Goal: Task Accomplishment & Management: Complete application form

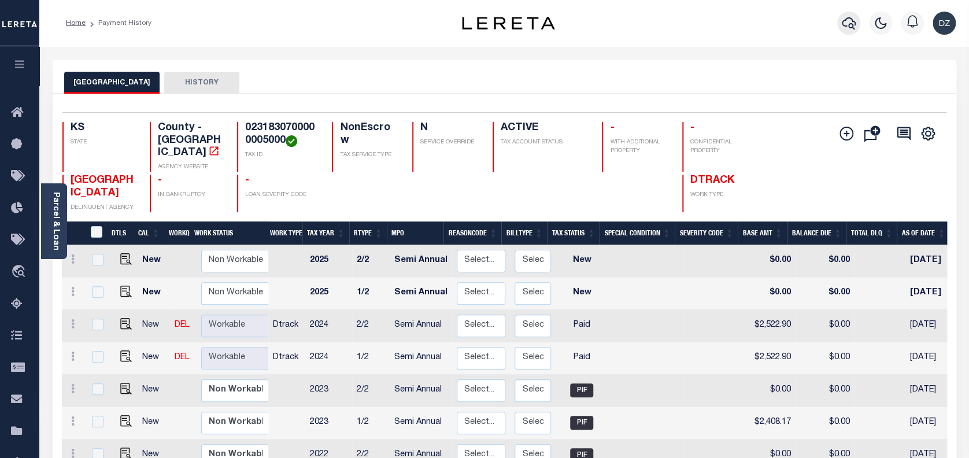
click at [852, 20] on icon "button" at bounding box center [849, 23] width 14 height 12
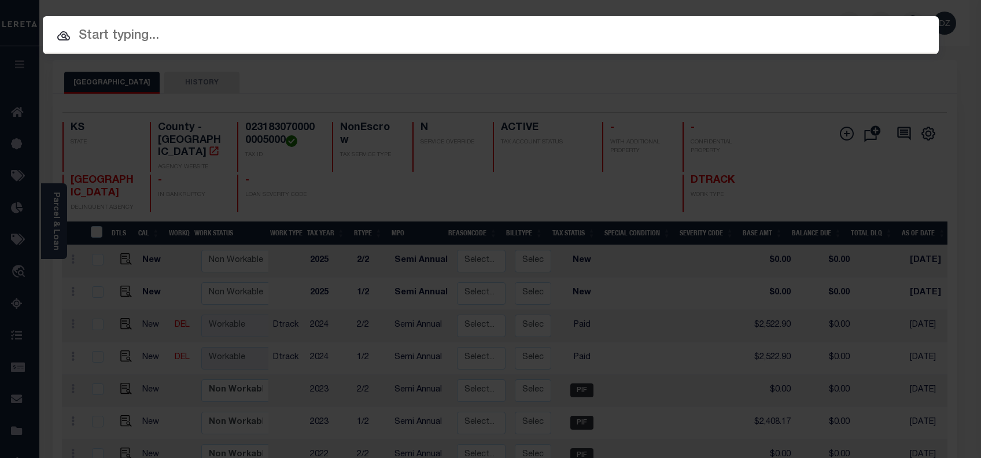
paste input "70470366"
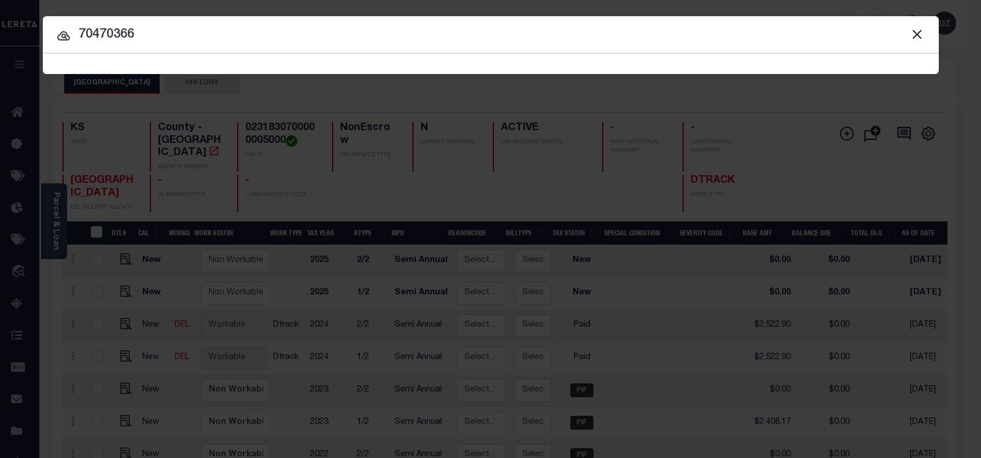
type input "70470366"
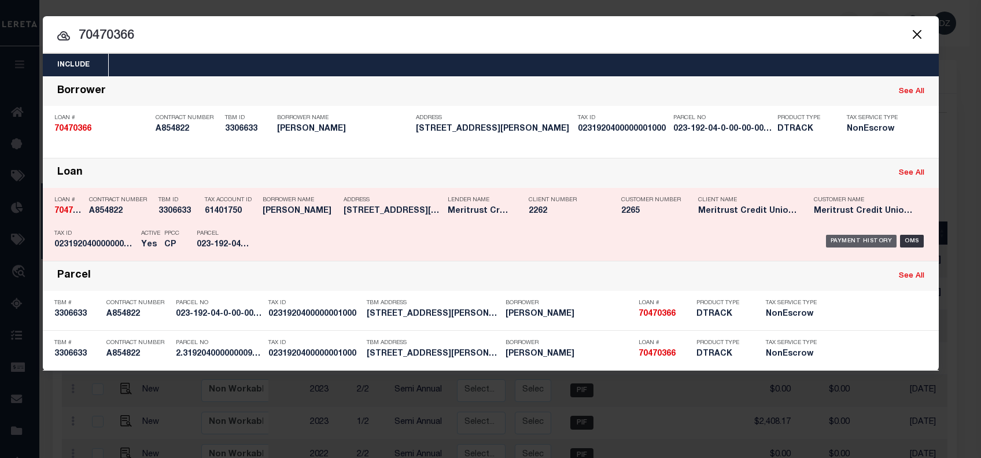
click at [862, 241] on div "Payment History" at bounding box center [861, 241] width 71 height 13
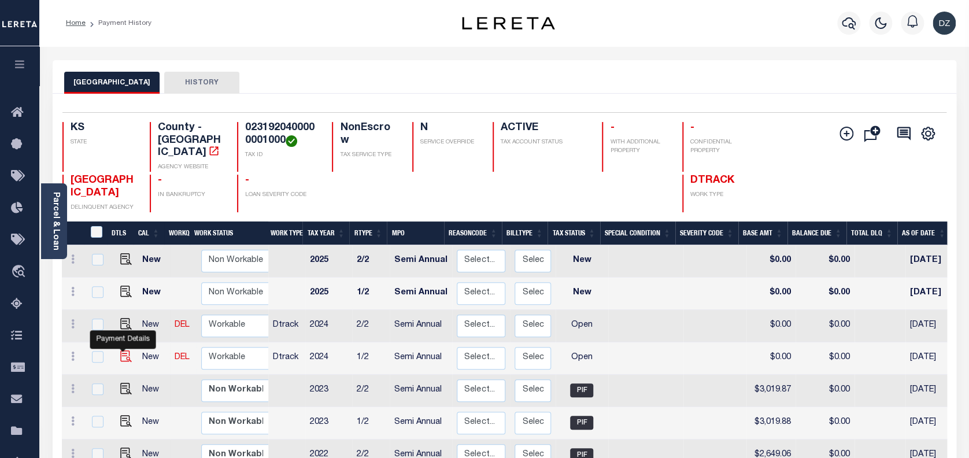
click at [121, 350] on img "" at bounding box center [126, 356] width 12 height 12
checkbox input "true"
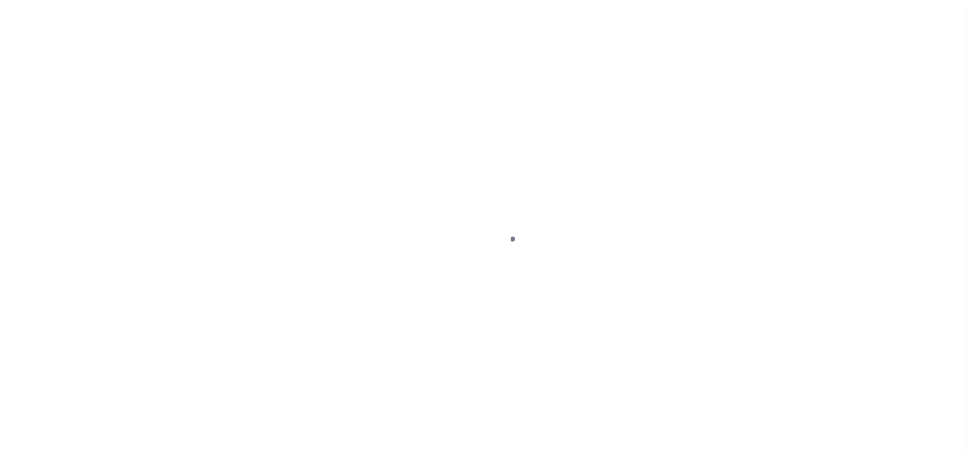
select select "OP2"
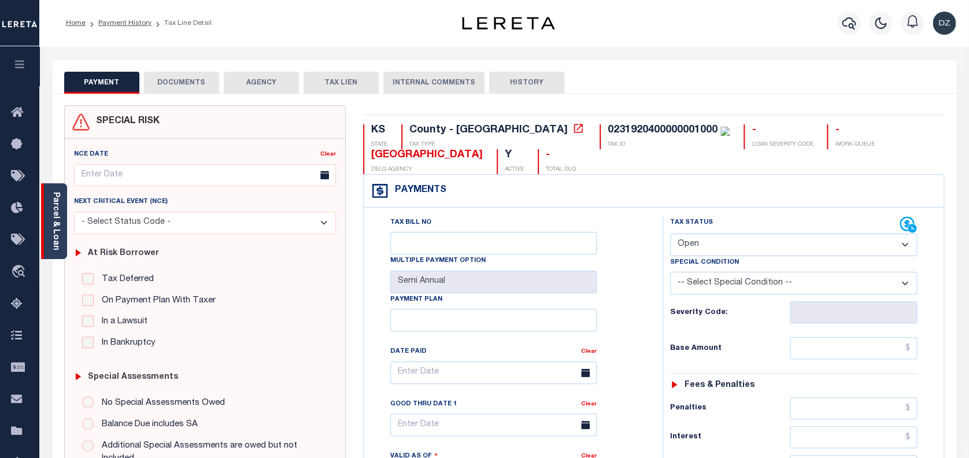
click at [58, 237] on link "Parcel & Loan" at bounding box center [55, 221] width 8 height 58
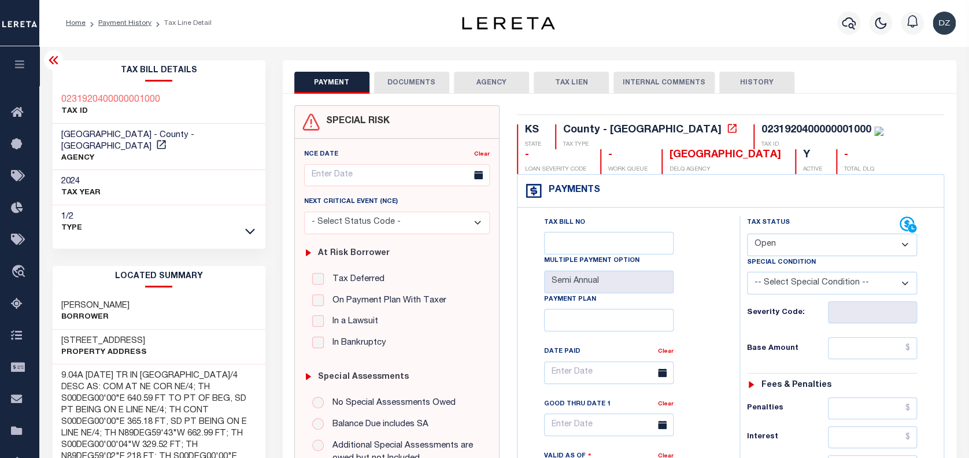
click at [862, 342] on input "text" at bounding box center [872, 348] width 89 height 22
paste input "3,069.34"
type input "$3,069.34"
type input "[DATE]"
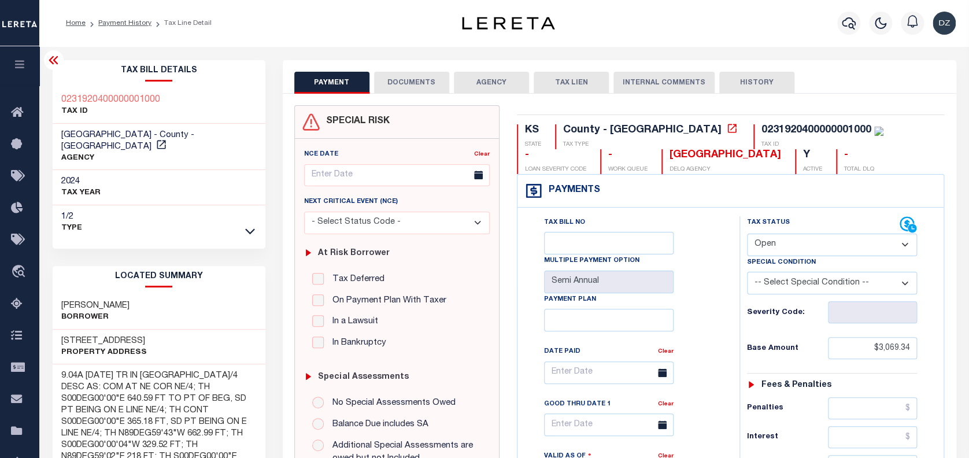
drag, startPoint x: 791, startPoint y: 244, endPoint x: 791, endPoint y: 258, distance: 13.9
click at [791, 244] on select "- Select Status Code - Open Due/Unpaid Paid Incomplete No Tax Due Internal Refu…" at bounding box center [832, 245] width 171 height 23
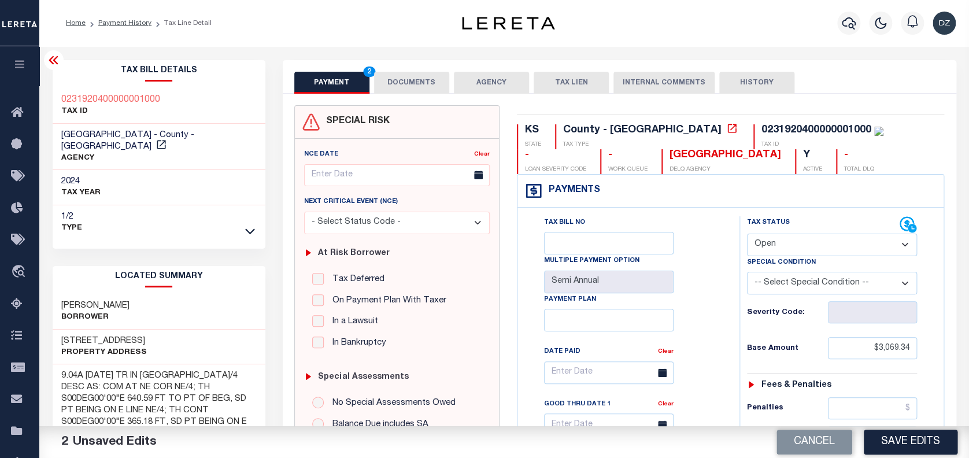
select select "PYD"
click at [747, 234] on select "- Select Status Code - Open Due/Unpaid Paid Incomplete No Tax Due Internal Refu…" at bounding box center [832, 245] width 171 height 23
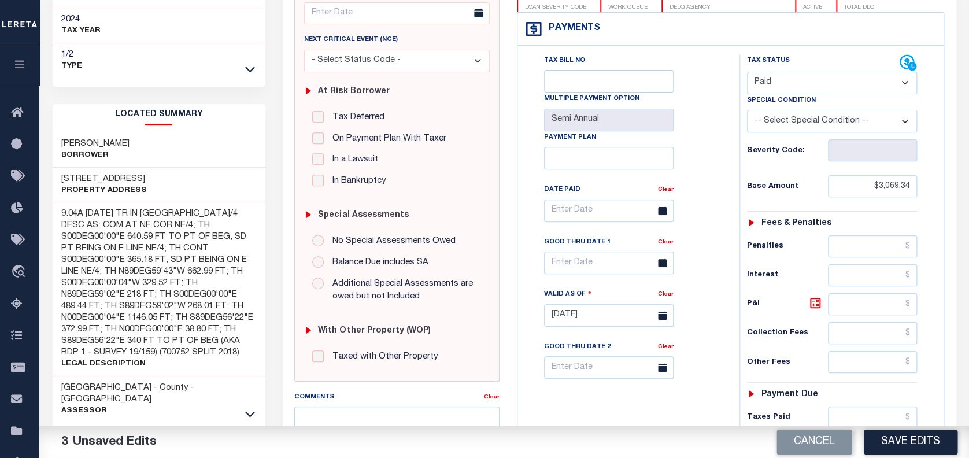
scroll to position [308, 0]
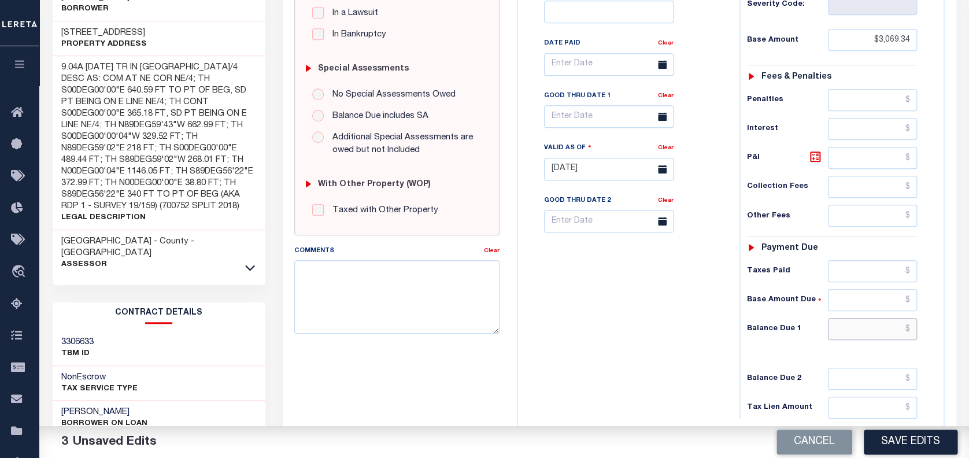
click at [876, 322] on input "text" at bounding box center [872, 329] width 89 height 22
type input "$0.00"
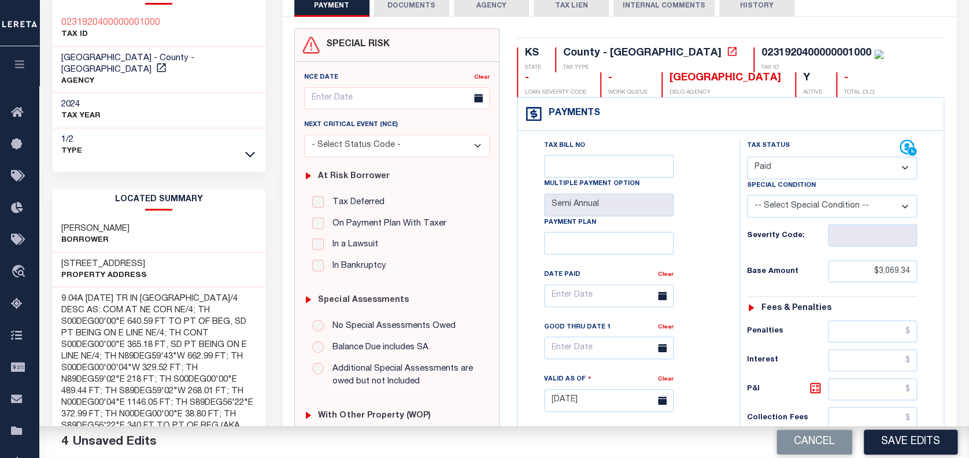
scroll to position [0, 0]
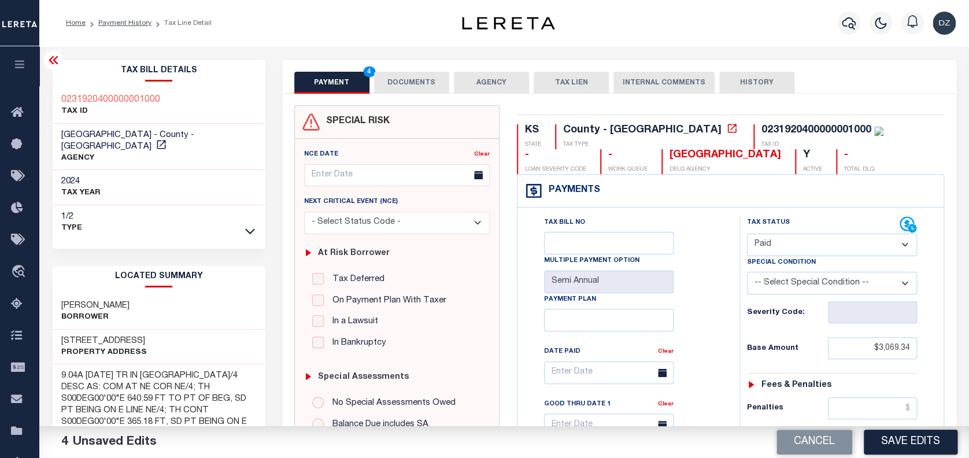
click at [392, 73] on button "DOCUMENTS" at bounding box center [411, 83] width 75 height 22
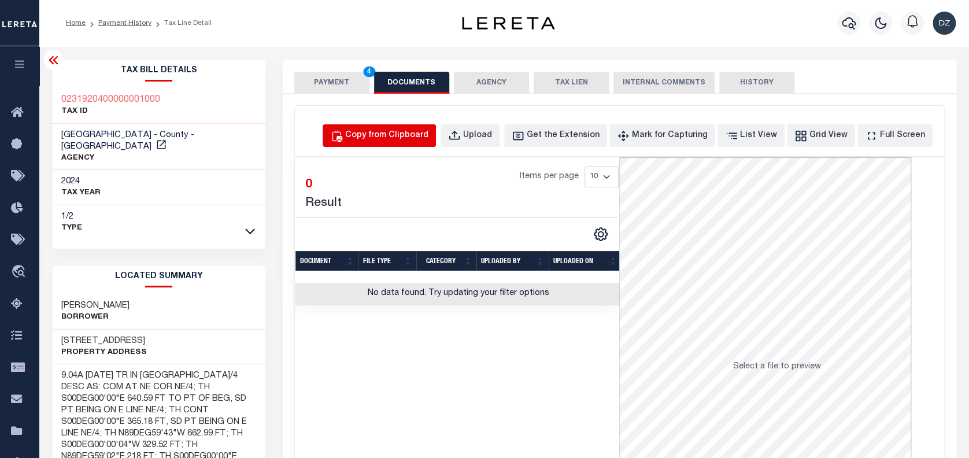
click at [366, 143] on button "Copy from Clipboard" at bounding box center [379, 135] width 113 height 23
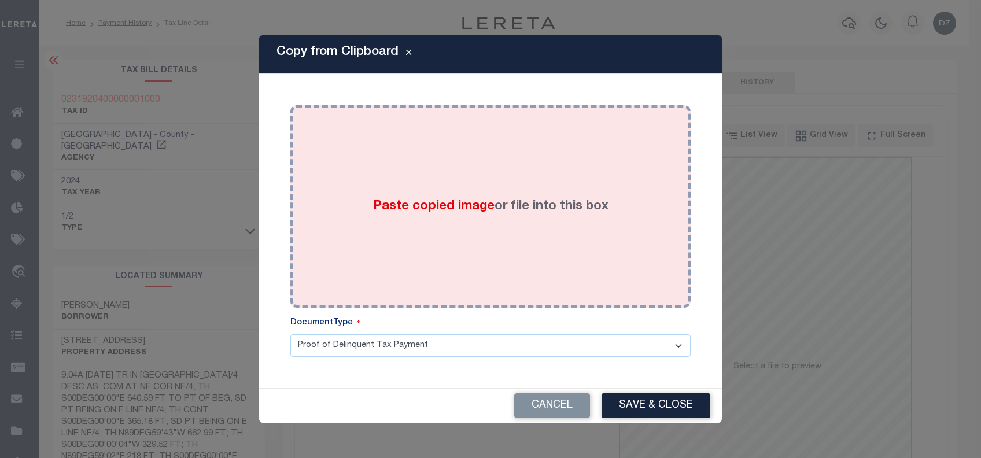
click at [427, 242] on div "Paste copied image or file into this box" at bounding box center [490, 206] width 383 height 185
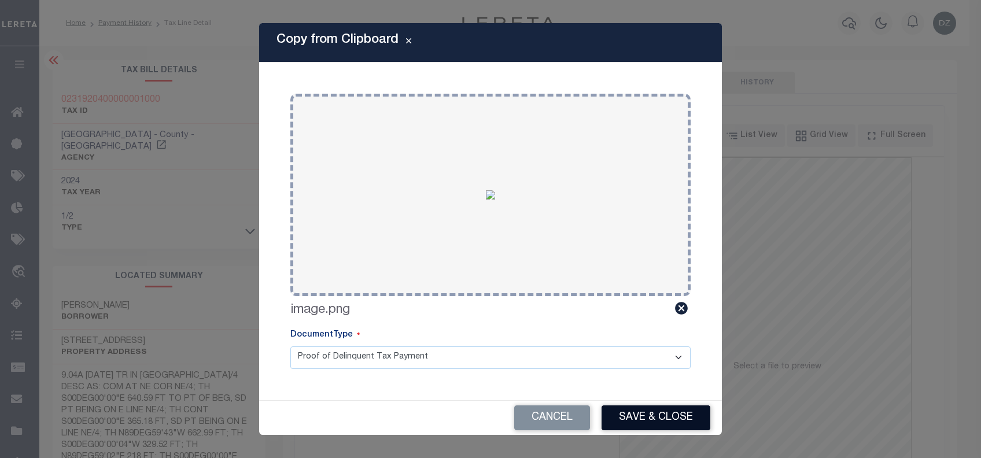
click at [670, 423] on button "Save & Close" at bounding box center [655, 417] width 109 height 25
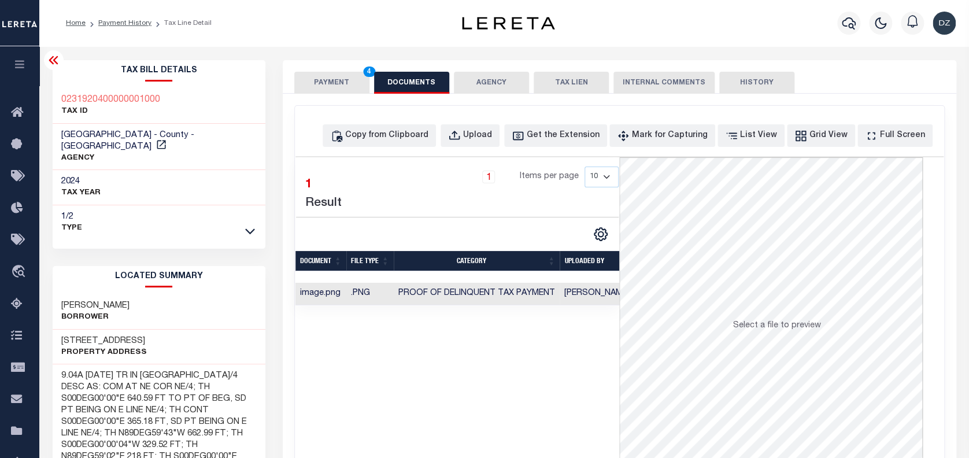
click at [311, 88] on button "PAYMENT 4" at bounding box center [331, 83] width 75 height 22
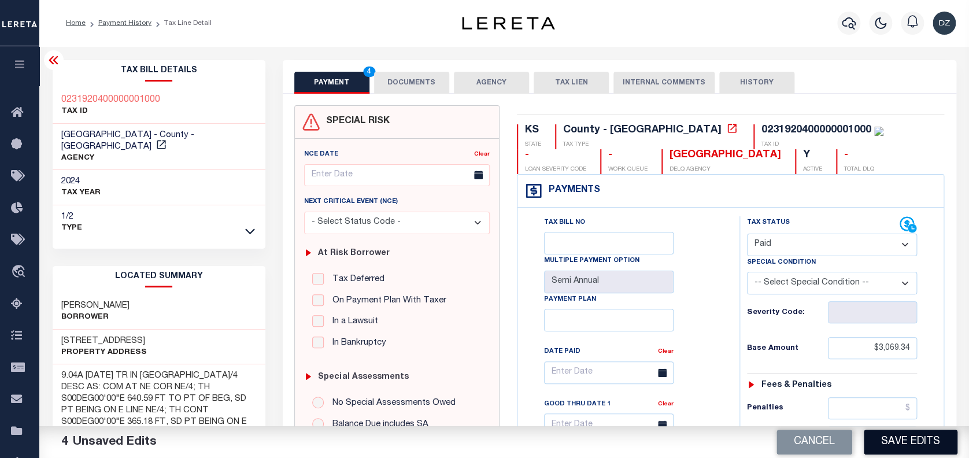
click at [916, 434] on button "Save Edits" at bounding box center [911, 442] width 94 height 25
checkbox input "false"
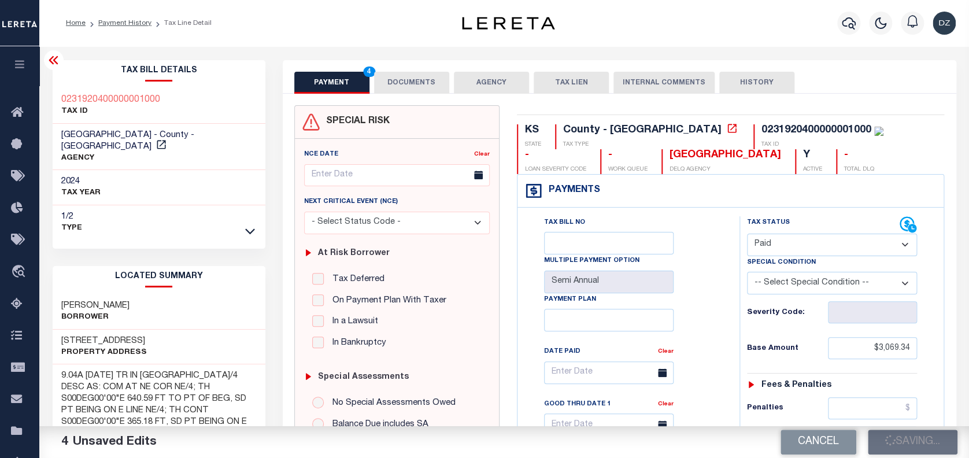
type input "$3,069.34"
type input "$0"
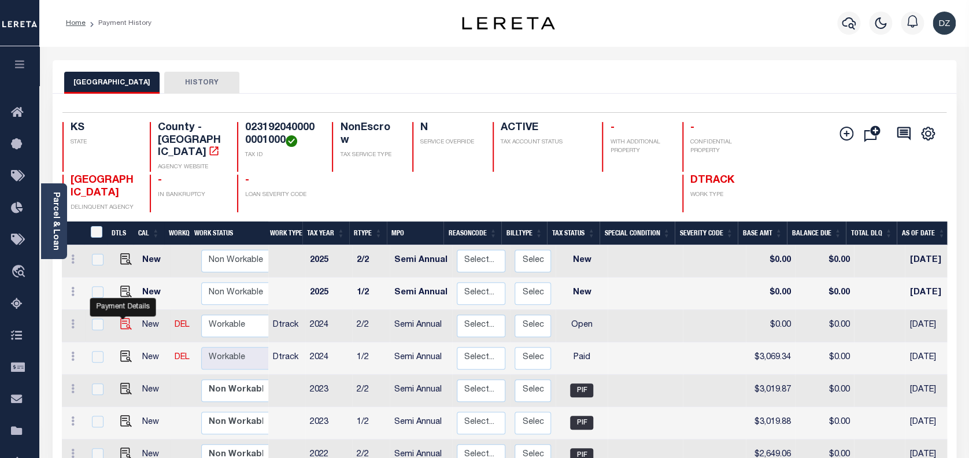
click at [120, 318] on img "" at bounding box center [126, 324] width 12 height 12
checkbox input "true"
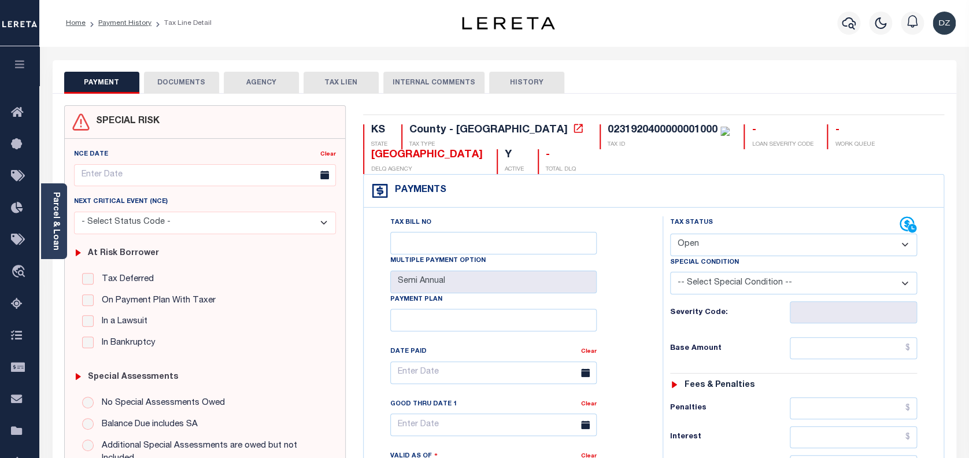
click at [724, 250] on select "- Select Status Code - Open Due/Unpaid Paid Incomplete No Tax Due Internal Refu…" at bounding box center [793, 245] width 247 height 23
select select "PYD"
click at [670, 234] on select "- Select Status Code - Open Due/Unpaid Paid Incomplete No Tax Due Internal Refu…" at bounding box center [793, 245] width 247 height 23
type input "[DATE]"
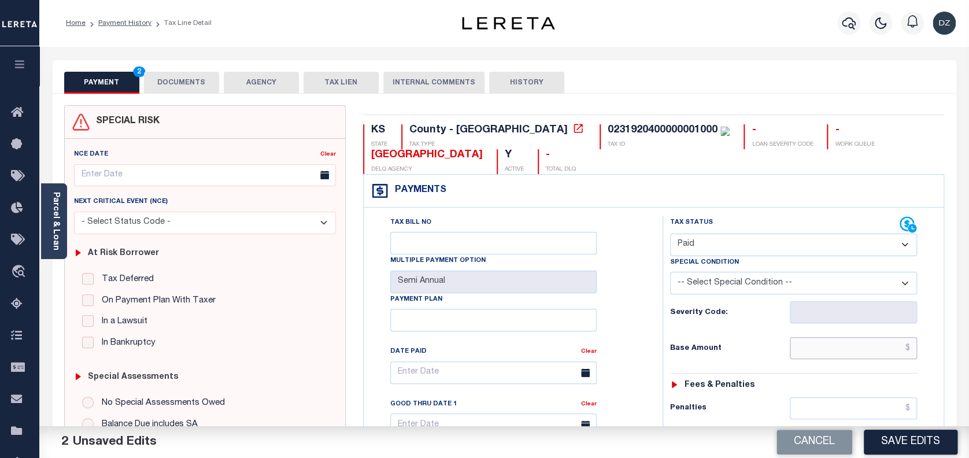
click at [858, 344] on input "text" at bounding box center [854, 348] width 128 height 22
type input "$3,069.34"
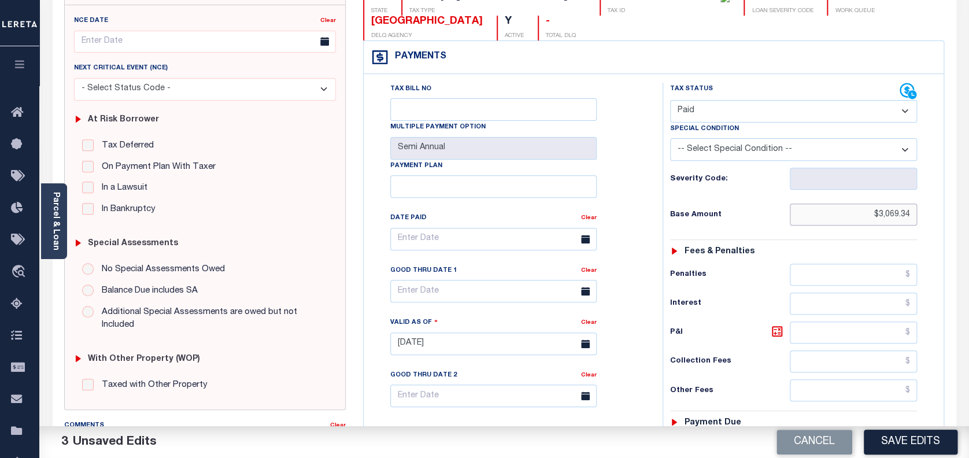
scroll to position [231, 0]
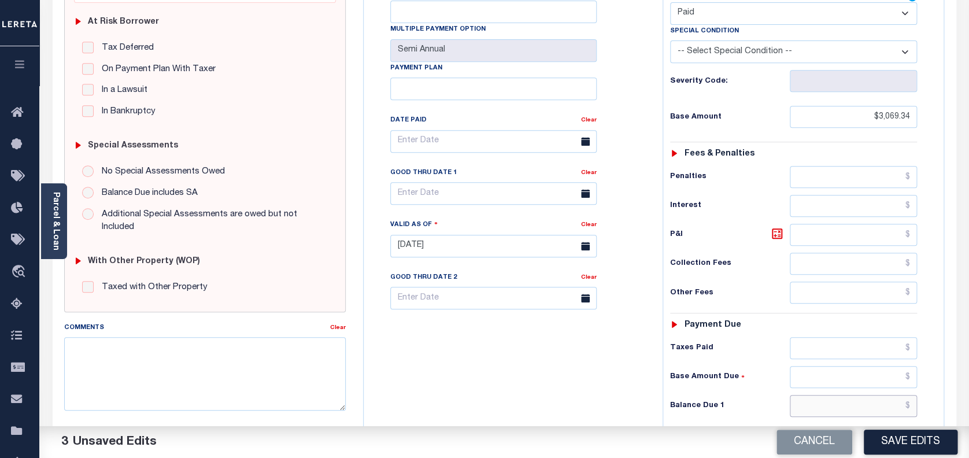
click at [827, 406] on input "text" at bounding box center [854, 406] width 128 height 22
type input "$0.00"
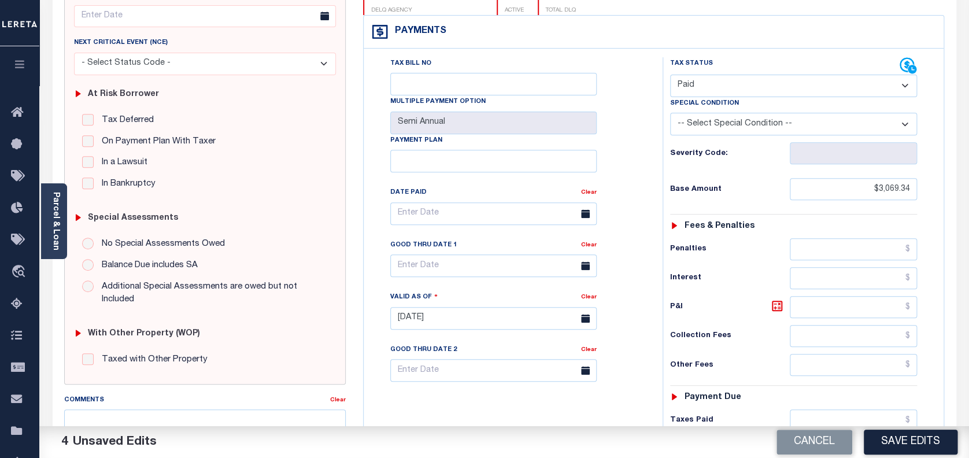
scroll to position [0, 0]
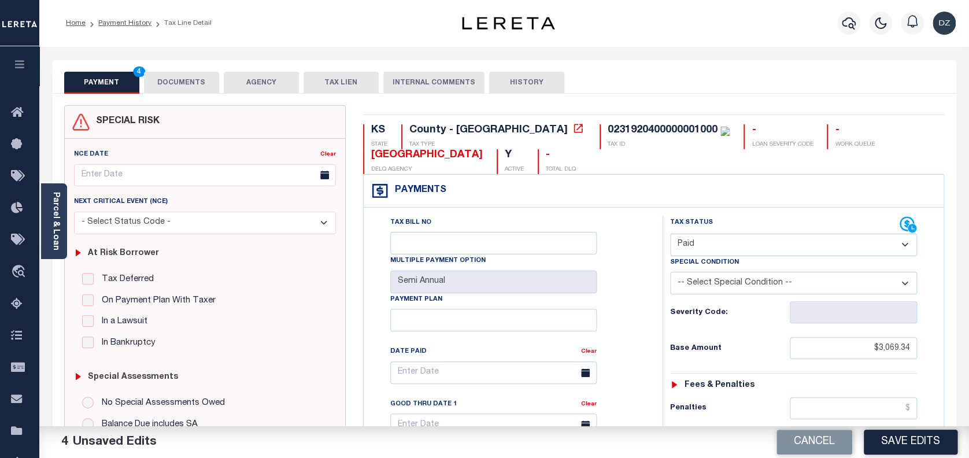
click at [200, 86] on button "DOCUMENTS" at bounding box center [181, 83] width 75 height 22
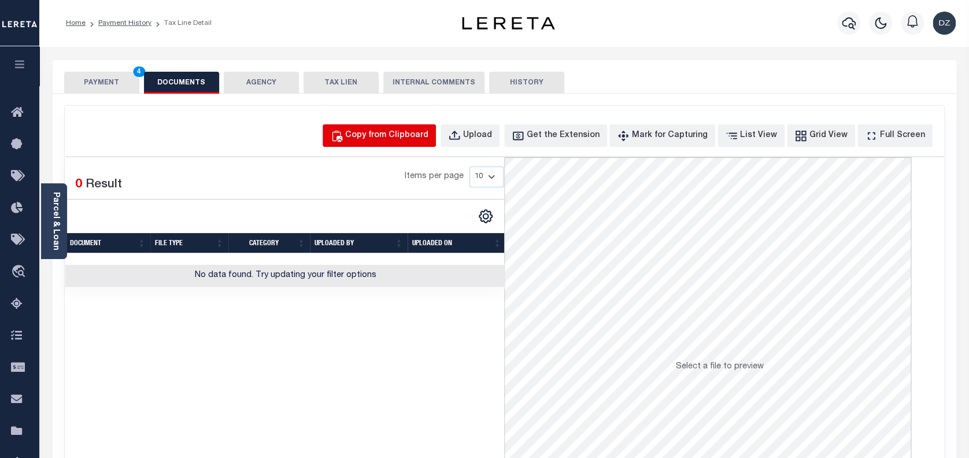
click at [386, 136] on div "Copy from Clipboard" at bounding box center [386, 136] width 83 height 13
select select "POP"
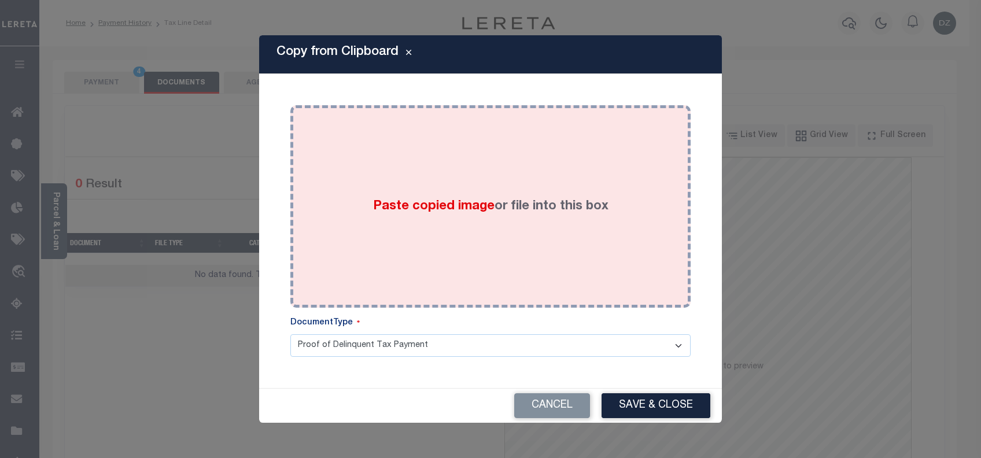
click at [478, 195] on div "Paste copied image or file into this box" at bounding box center [490, 206] width 383 height 185
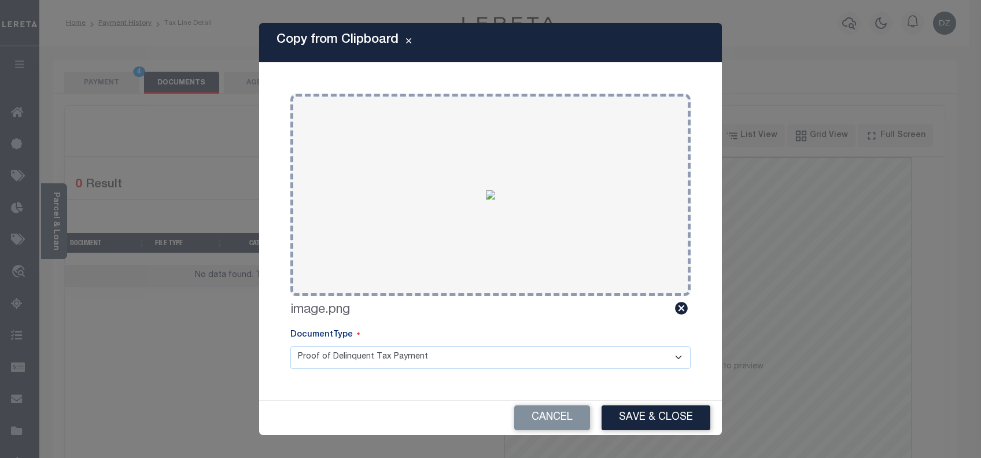
click at [661, 397] on div "Copy from Clipboard Paste copied image or file into this box Select file or dra…" at bounding box center [490, 228] width 463 height 411
click at [658, 409] on button "Save & Close" at bounding box center [655, 417] width 109 height 25
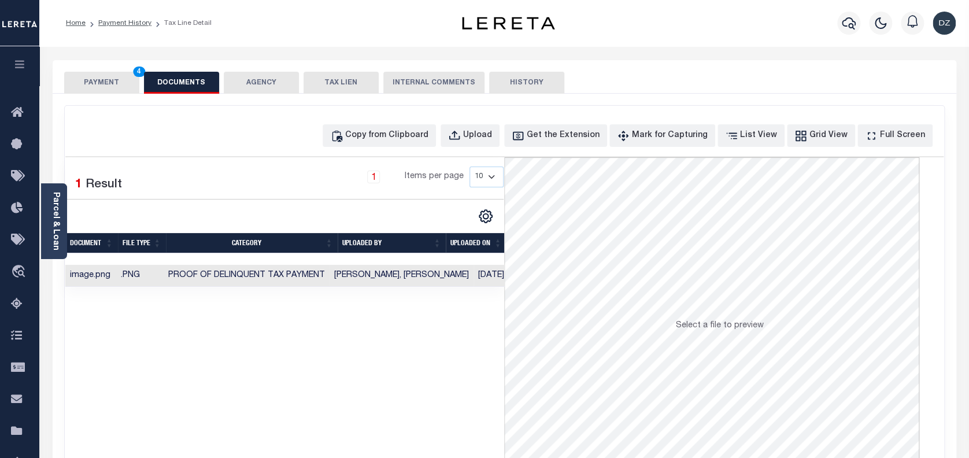
click at [110, 78] on button "PAYMENT 4" at bounding box center [101, 83] width 75 height 22
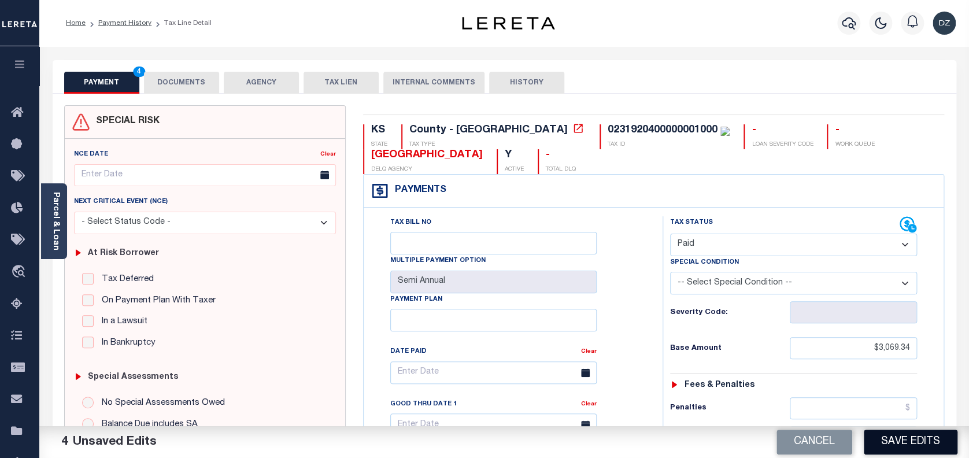
click at [924, 446] on button "Save Edits" at bounding box center [911, 442] width 94 height 25
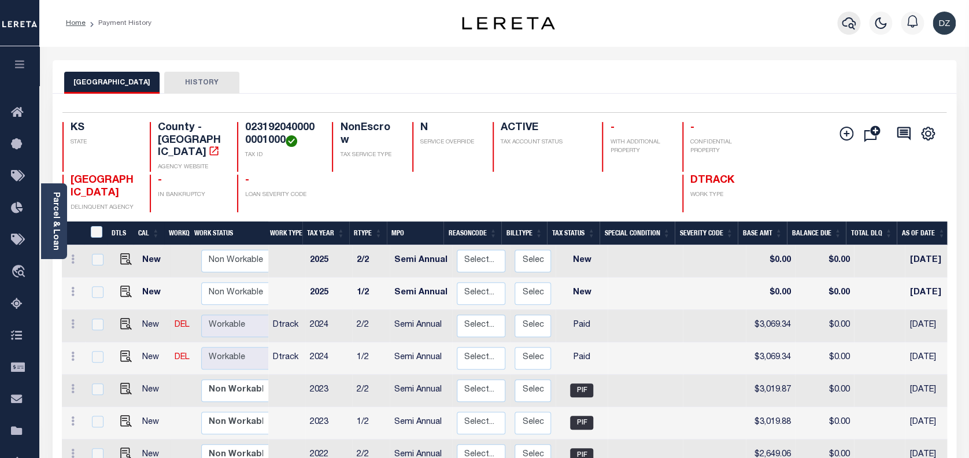
click at [847, 21] on icon "button" at bounding box center [849, 23] width 14 height 14
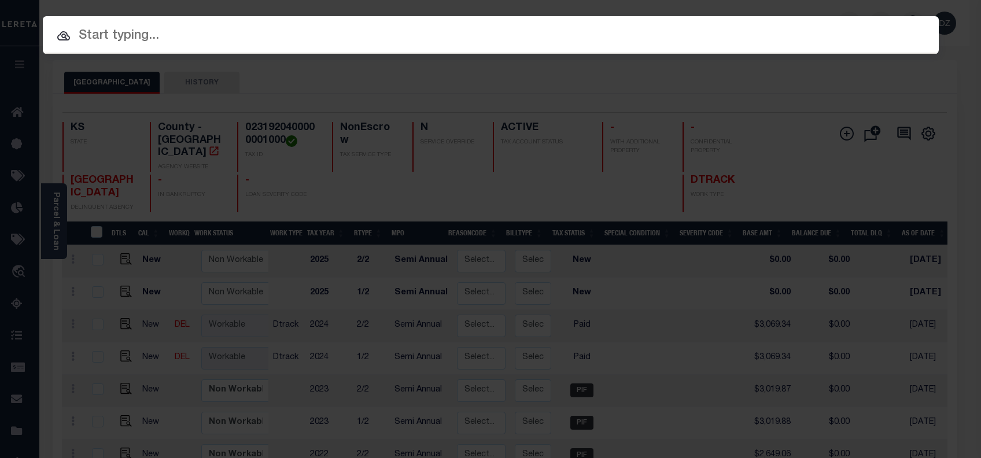
paste input "000011185500000000000"
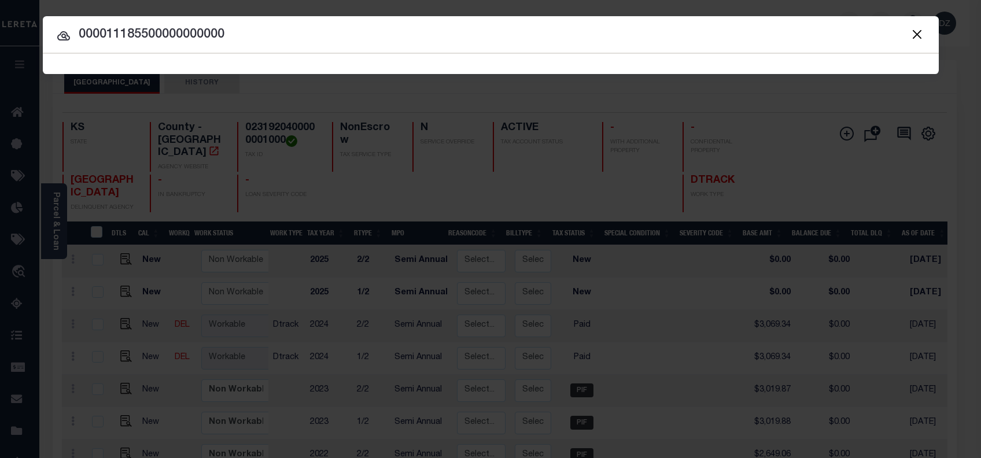
type input "000011185500000000000"
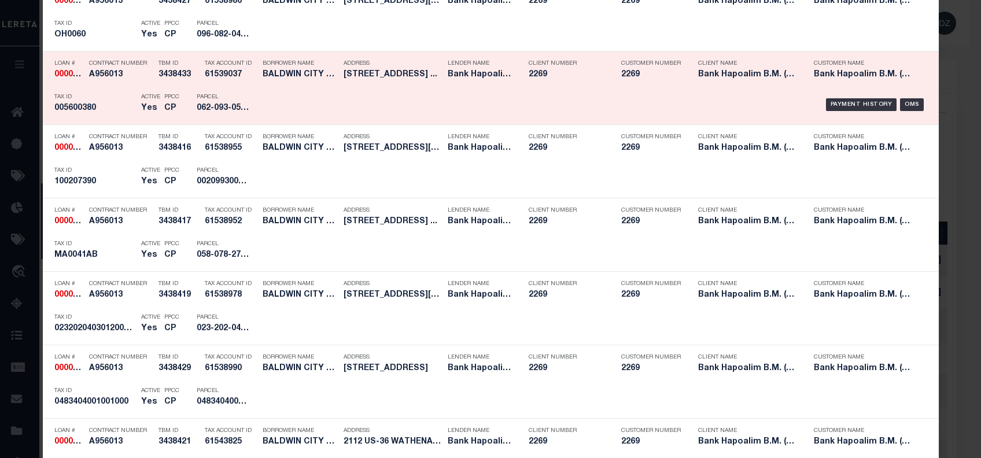
scroll to position [157, 0]
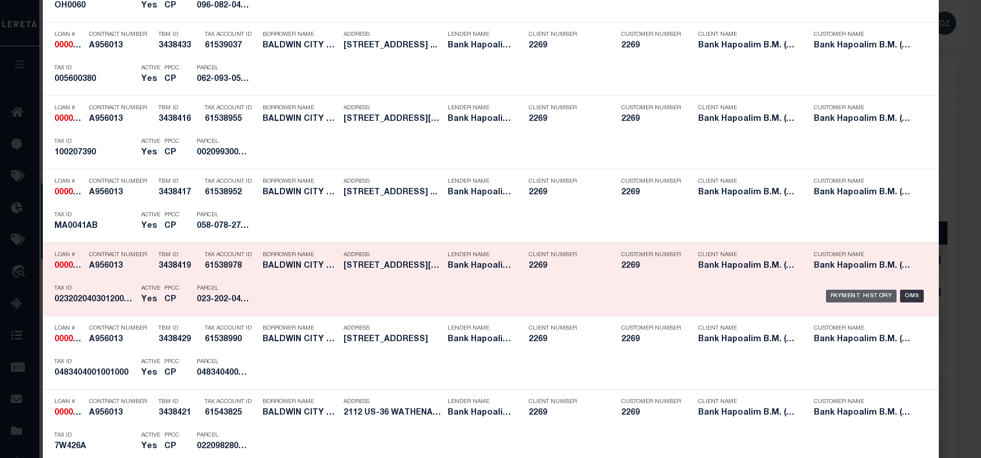
click at [852, 293] on div "Payment History" at bounding box center [861, 296] width 71 height 13
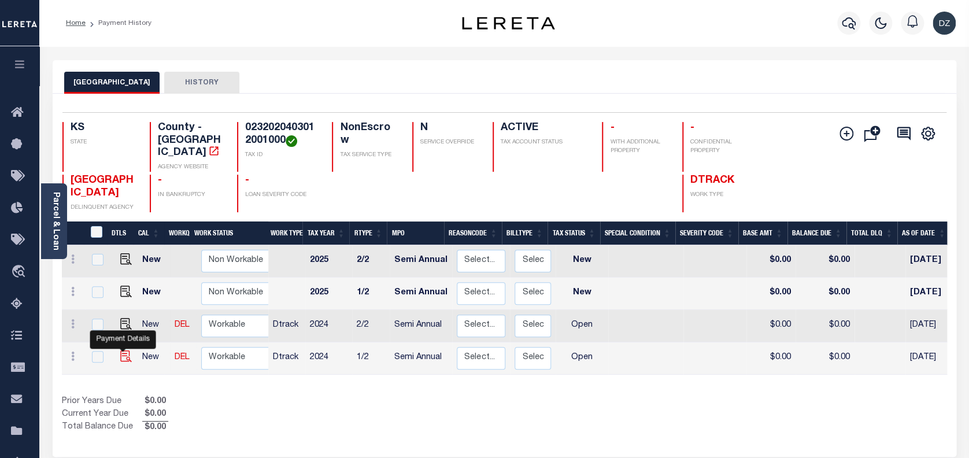
click at [123, 350] on img "" at bounding box center [126, 356] width 12 height 12
checkbox input "true"
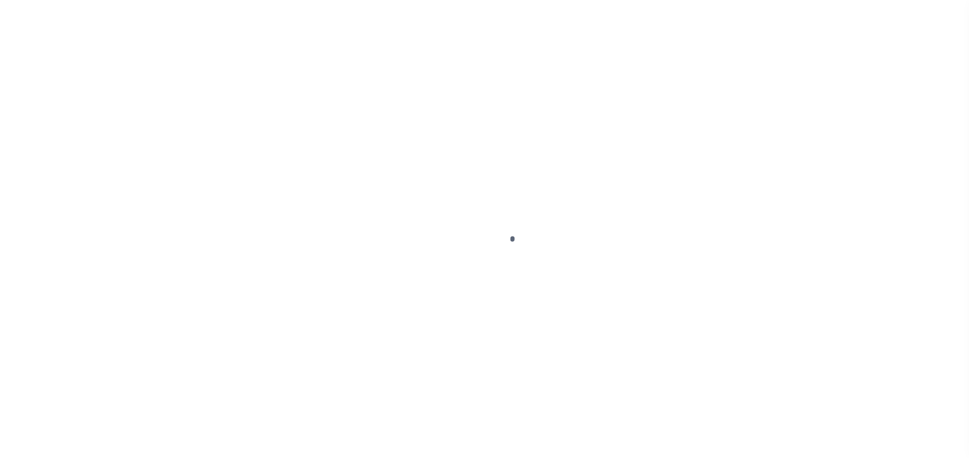
select select "OP2"
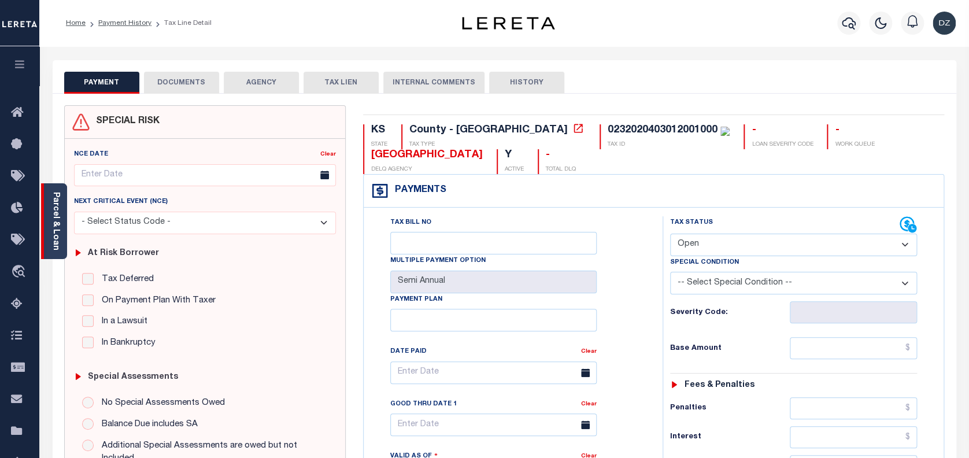
click at [57, 221] on link "Parcel & Loan" at bounding box center [55, 221] width 8 height 58
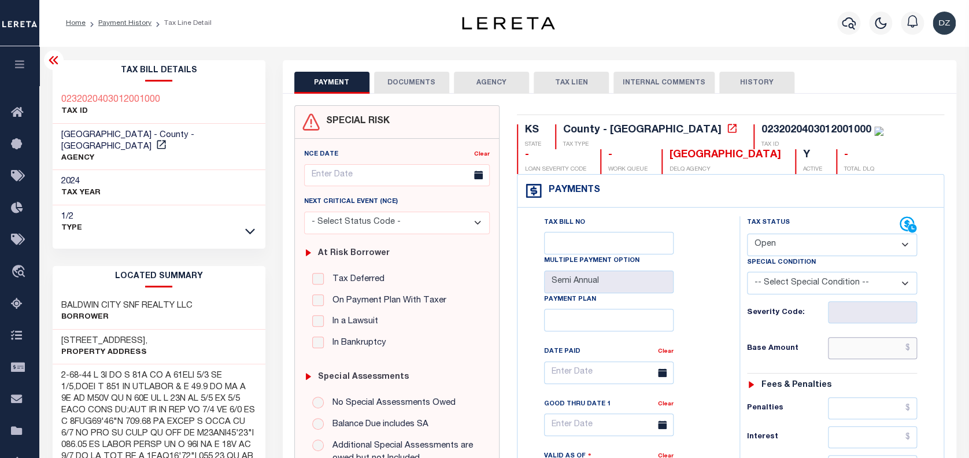
click at [866, 358] on input "text" at bounding box center [872, 348] width 89 height 22
paste input "16,373.78"
type input "$16,373.78"
type input "[DATE]"
click at [786, 253] on select "- Select Status Code - Open Due/Unpaid Paid Incomplete No Tax Due Internal Refu…" at bounding box center [832, 245] width 171 height 23
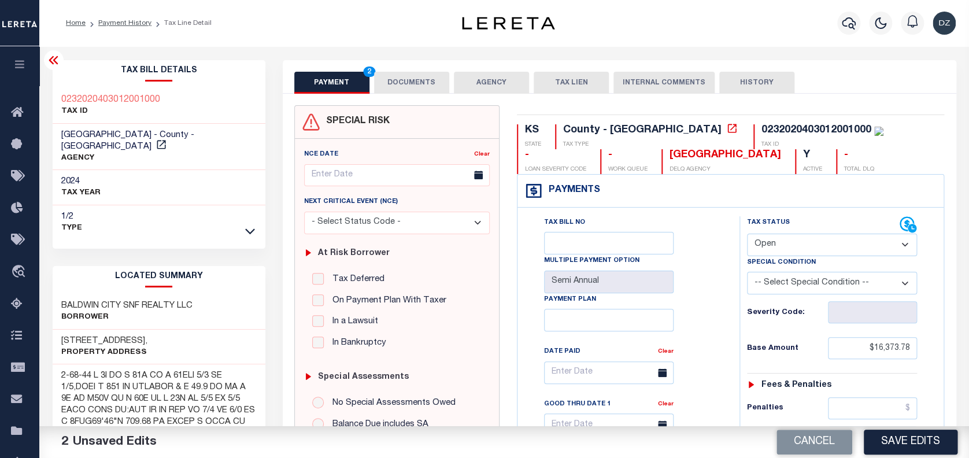
select select "PYD"
click at [747, 234] on select "- Select Status Code - Open Due/Unpaid Paid Incomplete No Tax Due Internal Refu…" at bounding box center [832, 245] width 171 height 23
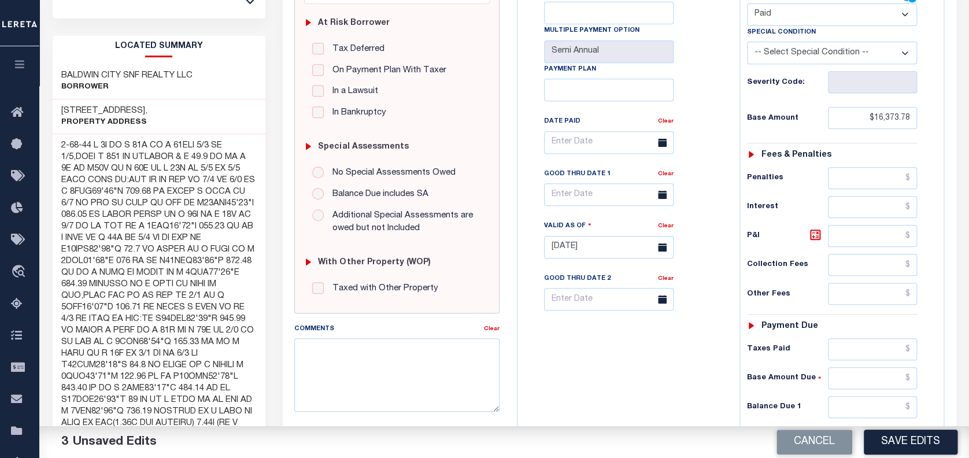
scroll to position [231, 0]
click at [852, 412] on input "text" at bounding box center [872, 406] width 89 height 22
type input "$0.00"
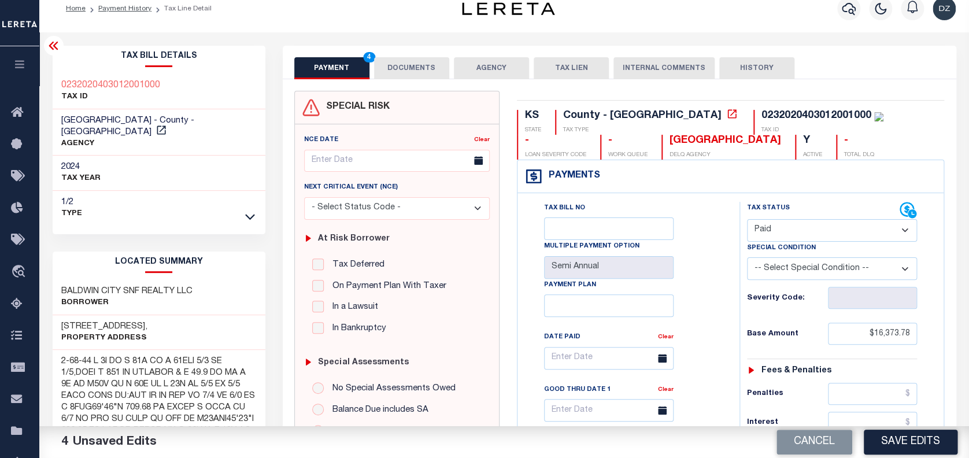
scroll to position [0, 0]
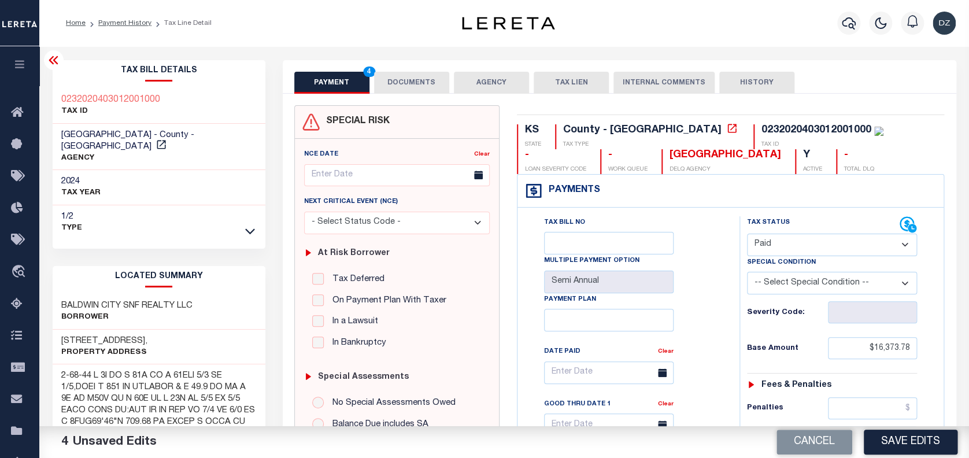
click at [415, 87] on button "DOCUMENTS" at bounding box center [411, 83] width 75 height 22
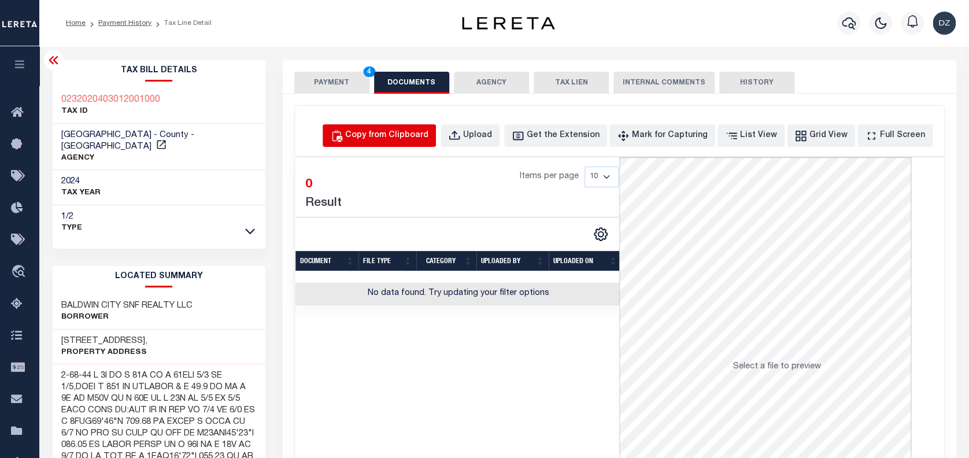
click at [436, 127] on button "Copy from Clipboard" at bounding box center [379, 135] width 113 height 23
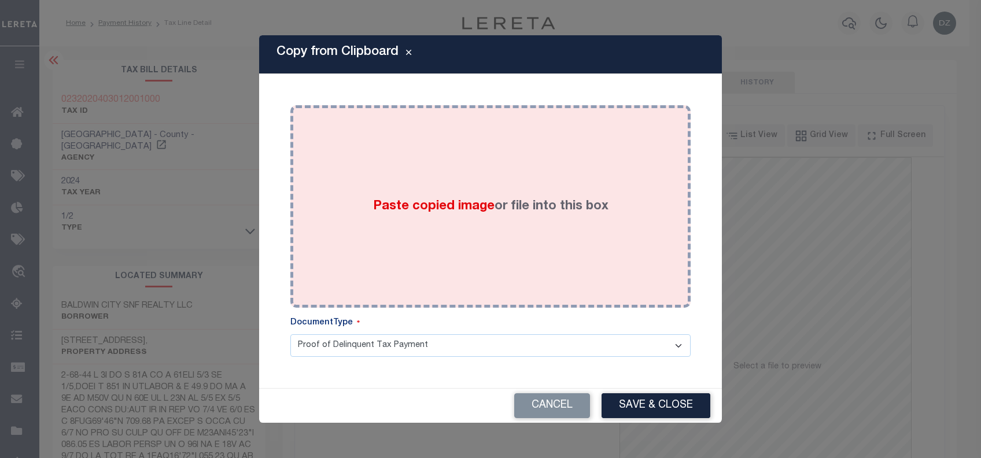
click at [460, 163] on div "Paste copied image or file into this box" at bounding box center [490, 206] width 383 height 185
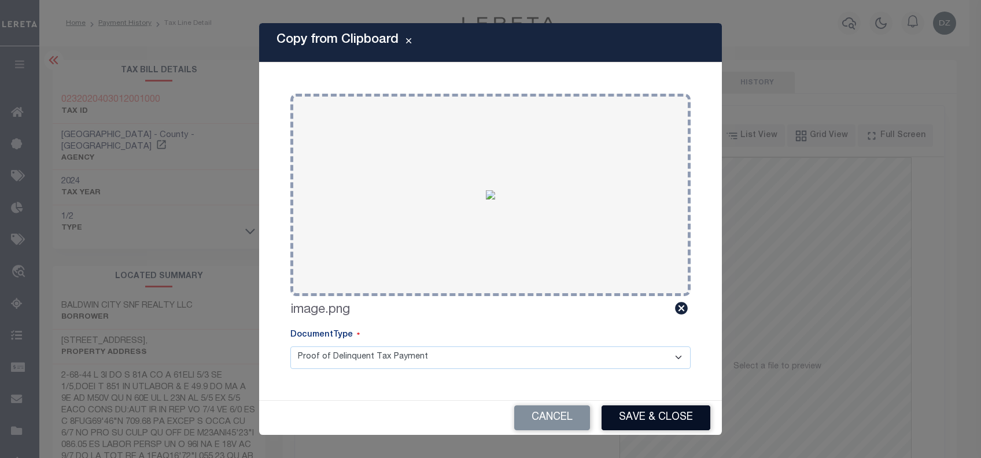
click at [633, 420] on button "Save & Close" at bounding box center [655, 417] width 109 height 25
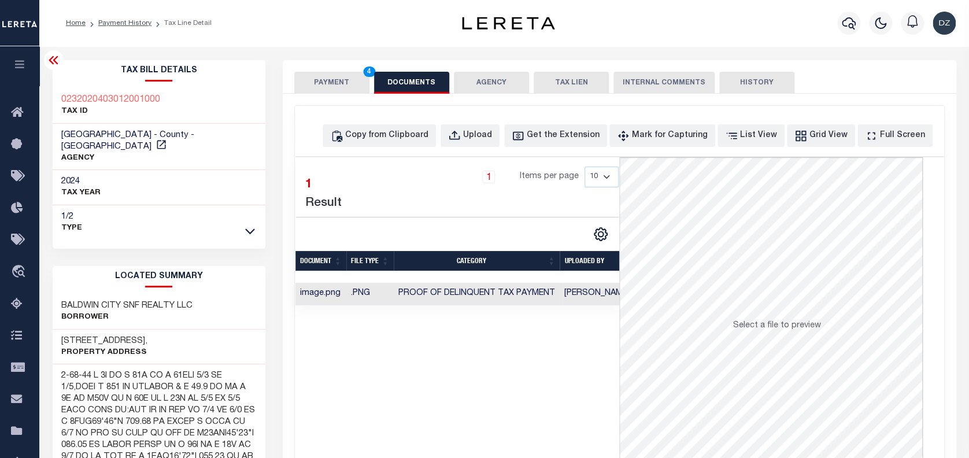
click at [328, 76] on button "PAYMENT 4" at bounding box center [331, 83] width 75 height 22
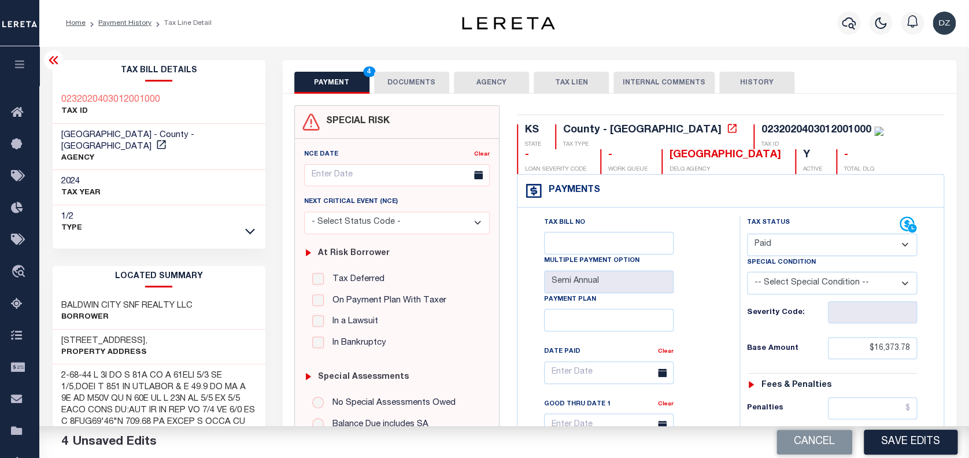
click at [923, 442] on button "Save Edits" at bounding box center [911, 442] width 94 height 25
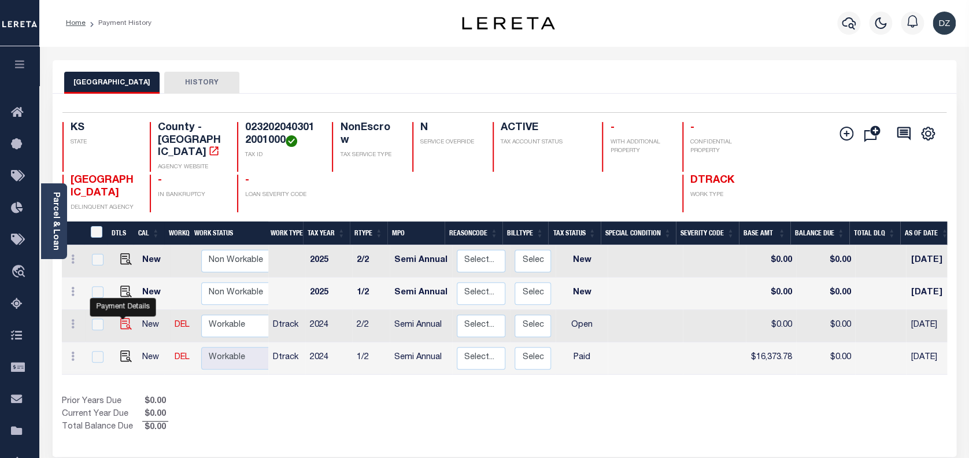
click at [124, 319] on img "" at bounding box center [126, 324] width 12 height 12
checkbox input "true"
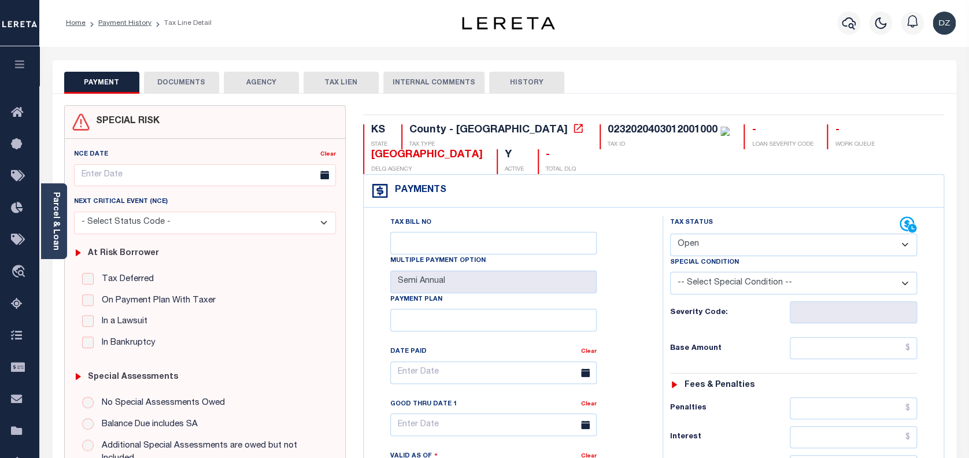
click at [726, 250] on select "- Select Status Code - Open Due/Unpaid Paid Incomplete No Tax Due Internal Refu…" at bounding box center [793, 245] width 247 height 23
select select "PYD"
click at [670, 234] on select "- Select Status Code - Open Due/Unpaid Paid Incomplete No Tax Due Internal Refu…" at bounding box center [793, 245] width 247 height 23
type input "[DATE]"
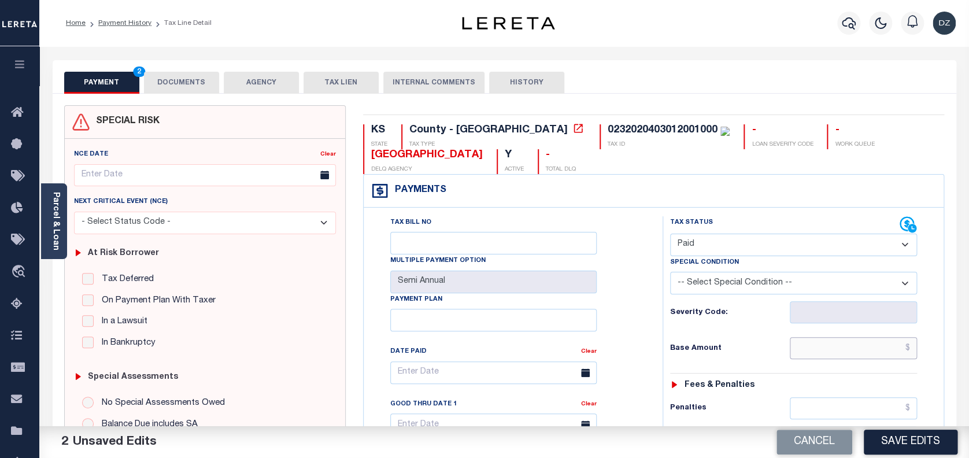
click at [885, 349] on input "text" at bounding box center [854, 348] width 128 height 22
type input "$16,373.78"
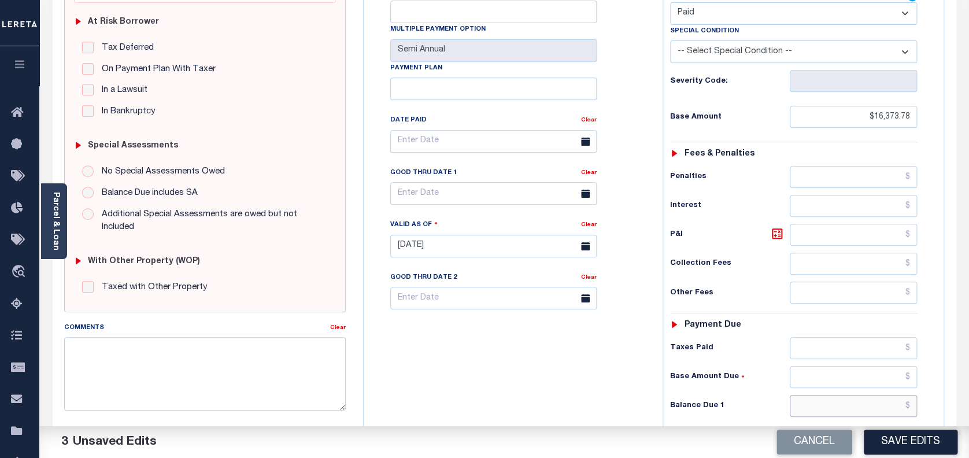
click at [855, 402] on input "text" at bounding box center [854, 406] width 128 height 22
type input "$0.00"
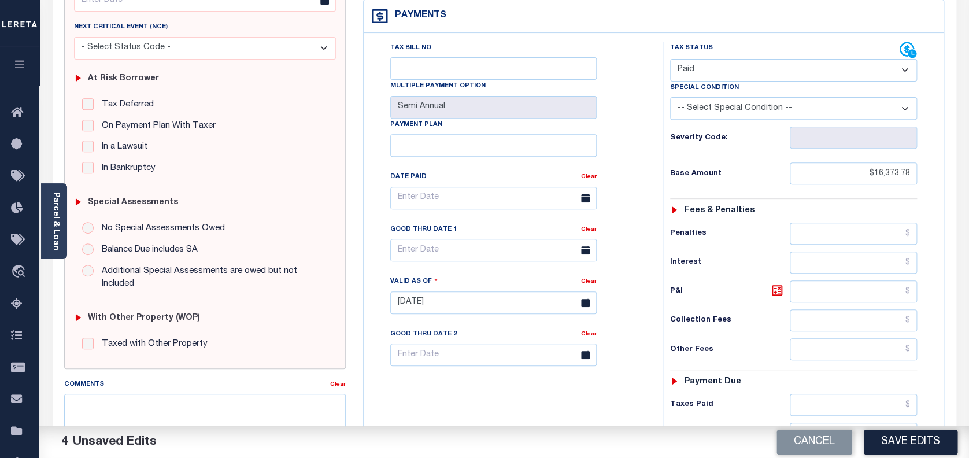
scroll to position [0, 0]
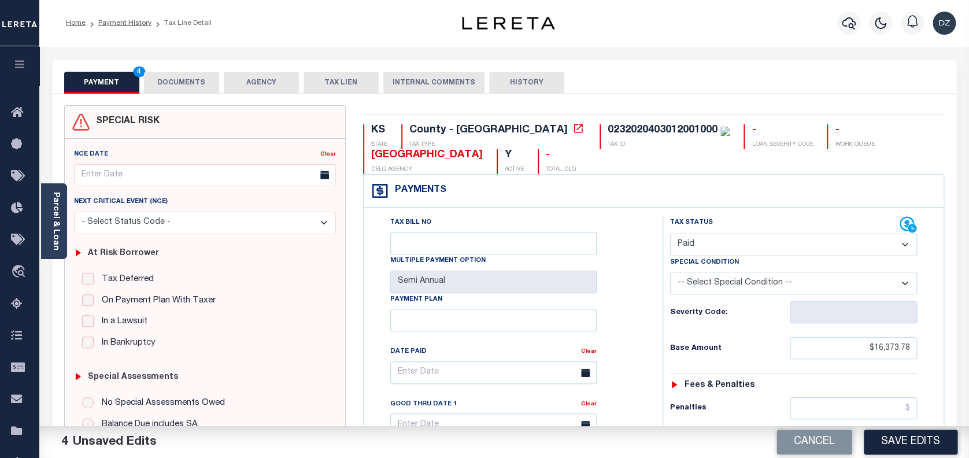
click at [172, 86] on button "DOCUMENTS" at bounding box center [181, 83] width 75 height 22
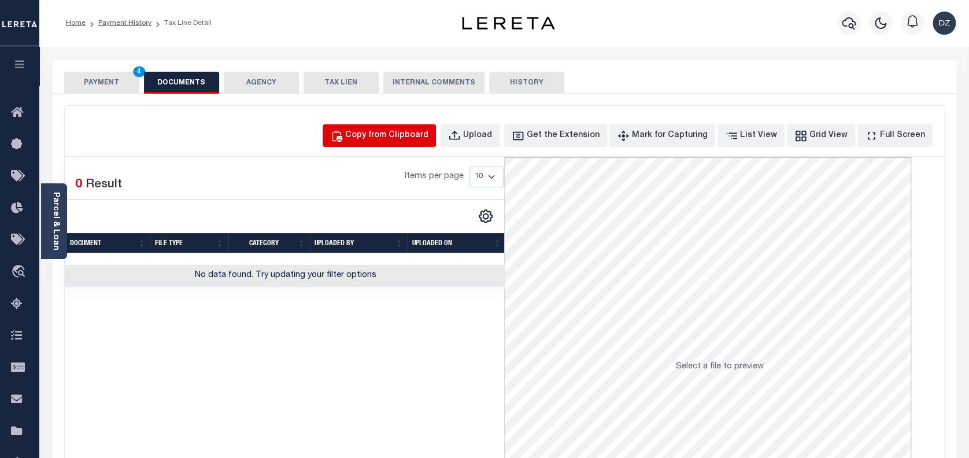
click at [404, 137] on div "Copy from Clipboard" at bounding box center [386, 136] width 83 height 13
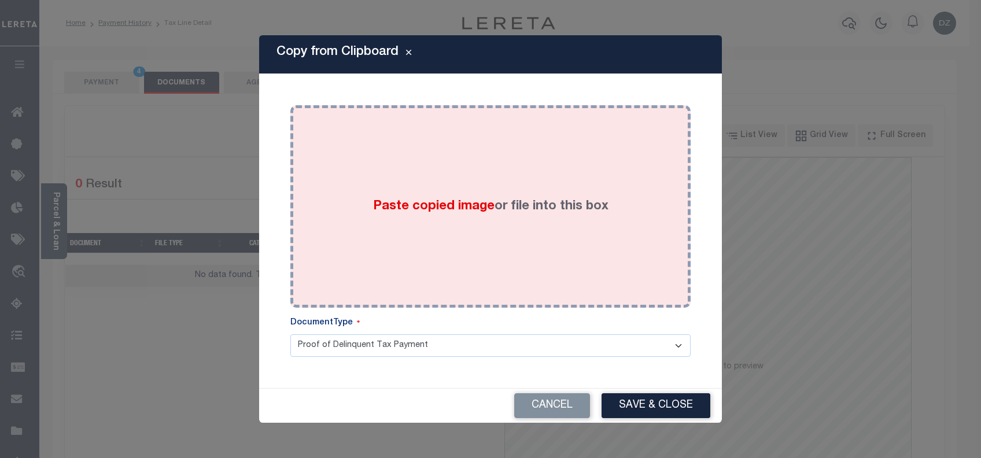
click at [464, 221] on div "Paste copied image or file into this box" at bounding box center [490, 206] width 383 height 185
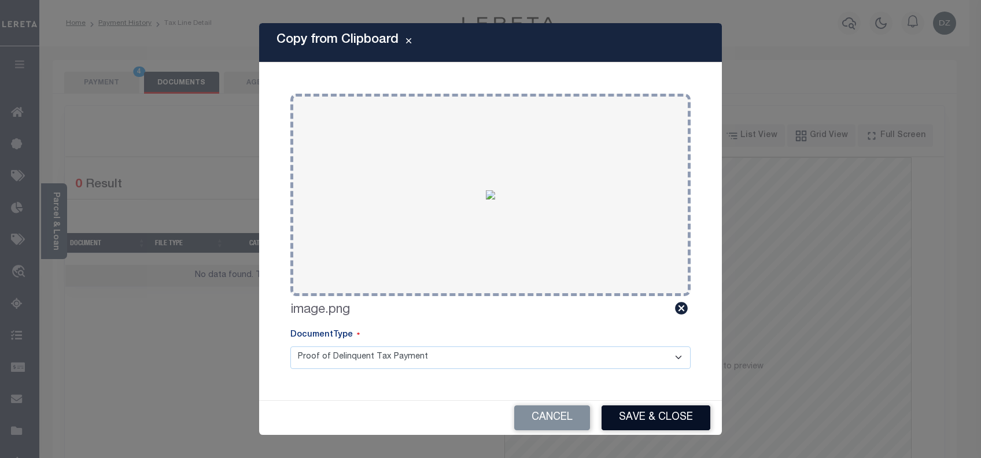
click at [633, 426] on button "Save & Close" at bounding box center [655, 417] width 109 height 25
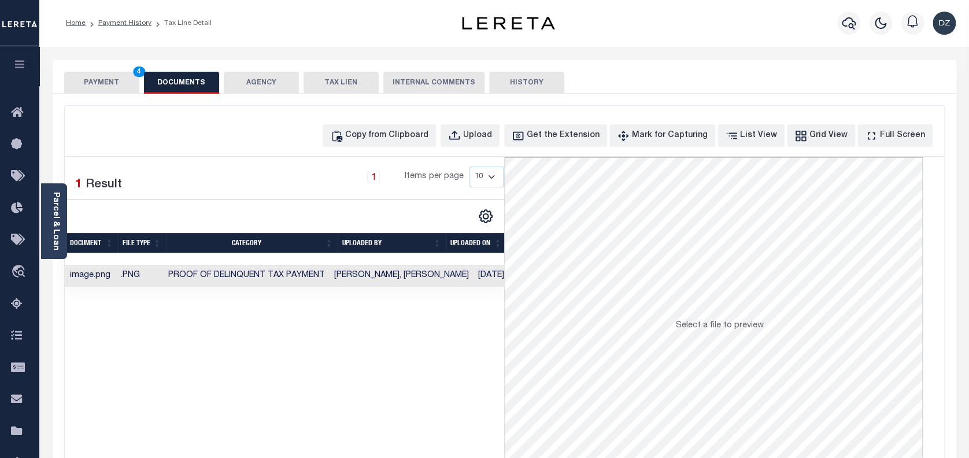
click at [116, 82] on button "PAYMENT 4" at bounding box center [101, 83] width 75 height 22
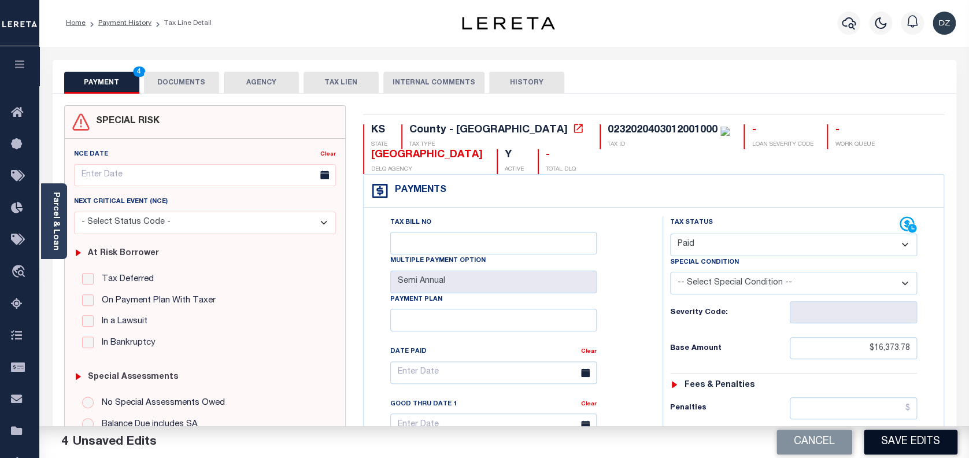
click at [910, 445] on button "Save Edits" at bounding box center [911, 442] width 94 height 25
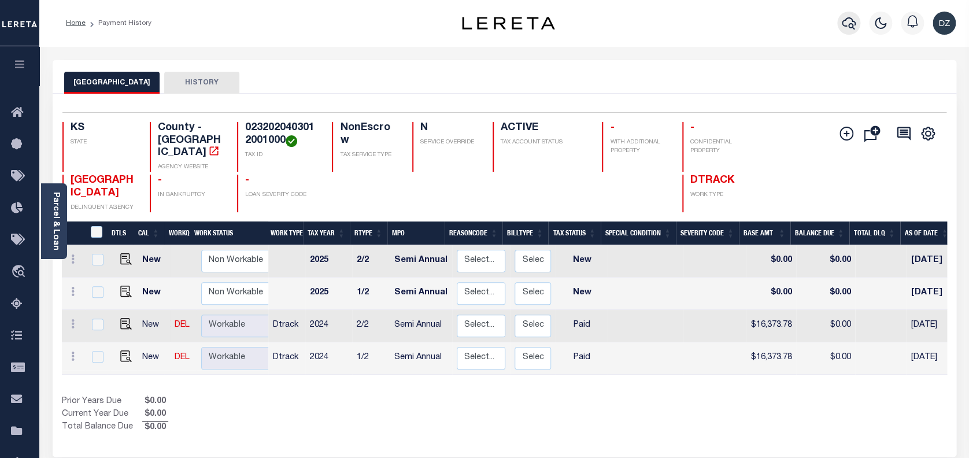
click at [855, 21] on icon "button" at bounding box center [849, 23] width 14 height 14
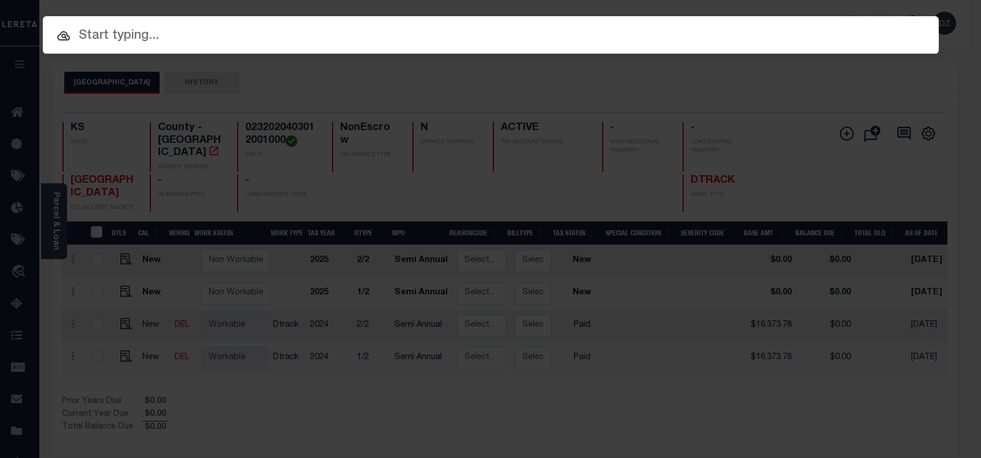
paste input "40008785"
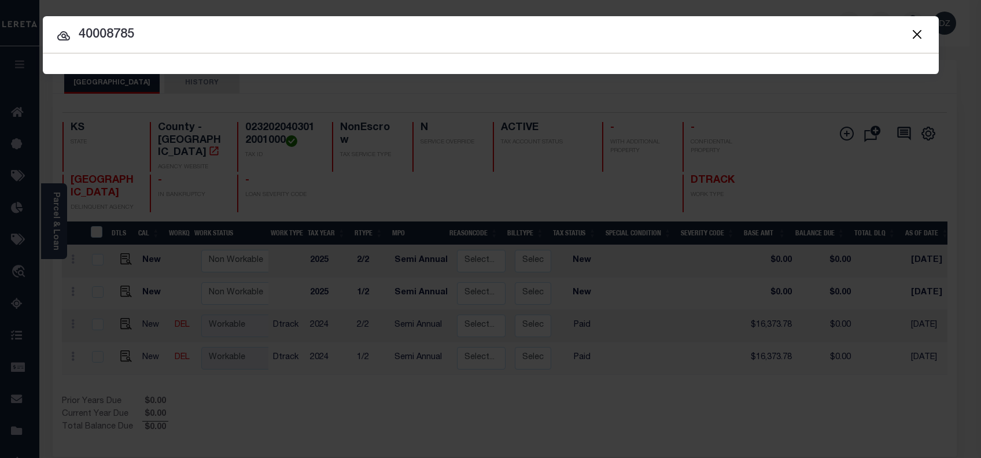
type input "40008785"
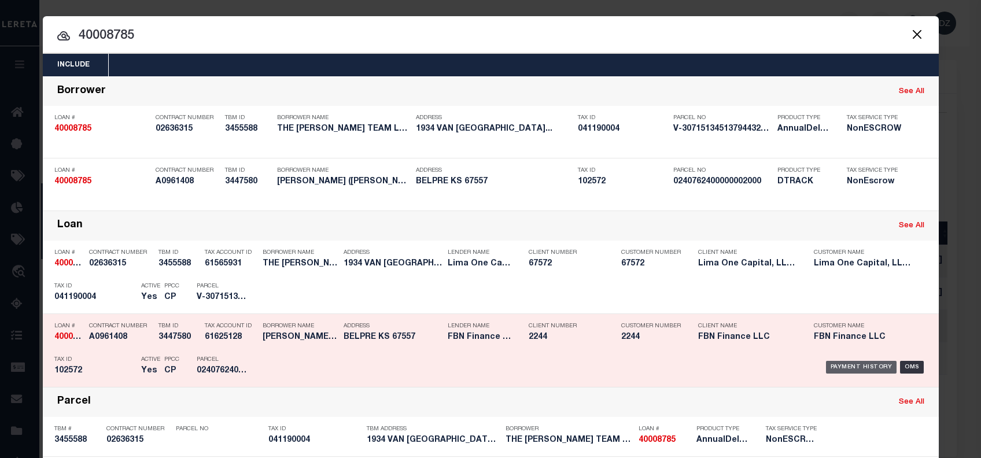
click at [863, 361] on div "Payment History" at bounding box center [861, 367] width 71 height 13
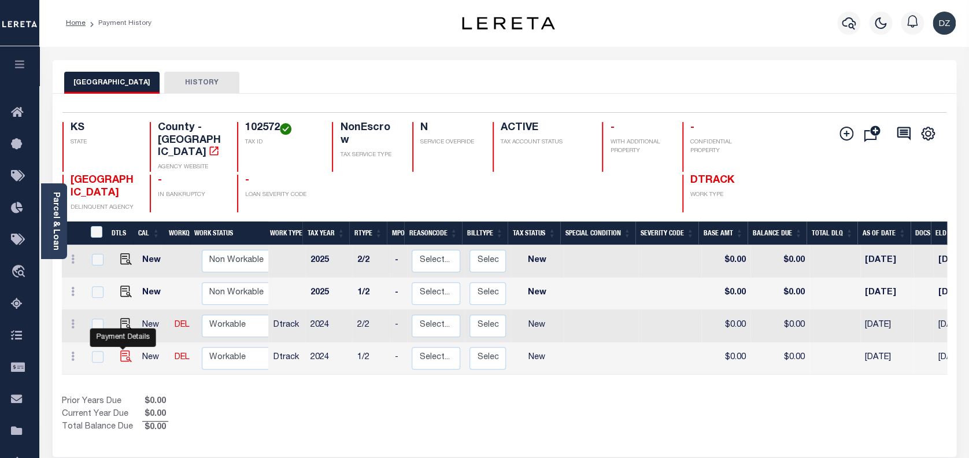
click at [121, 350] on img "" at bounding box center [126, 356] width 12 height 12
checkbox input "true"
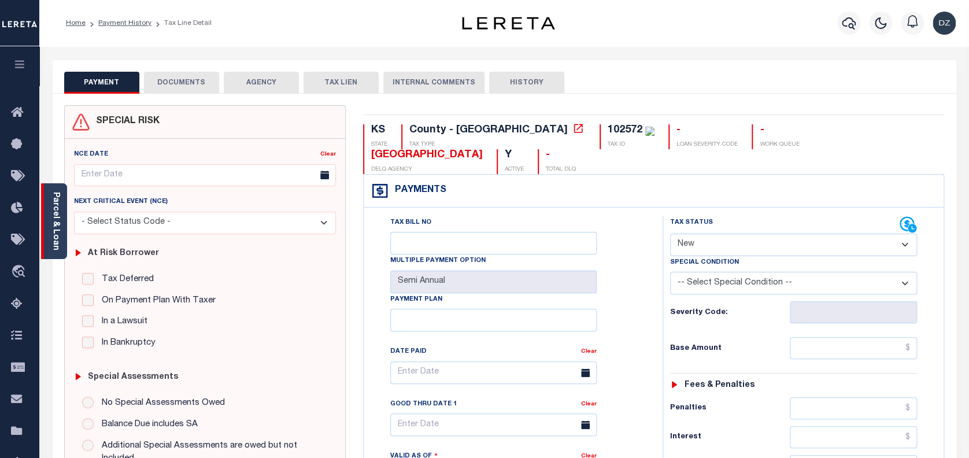
click at [62, 237] on div "Parcel & Loan" at bounding box center [54, 221] width 26 height 76
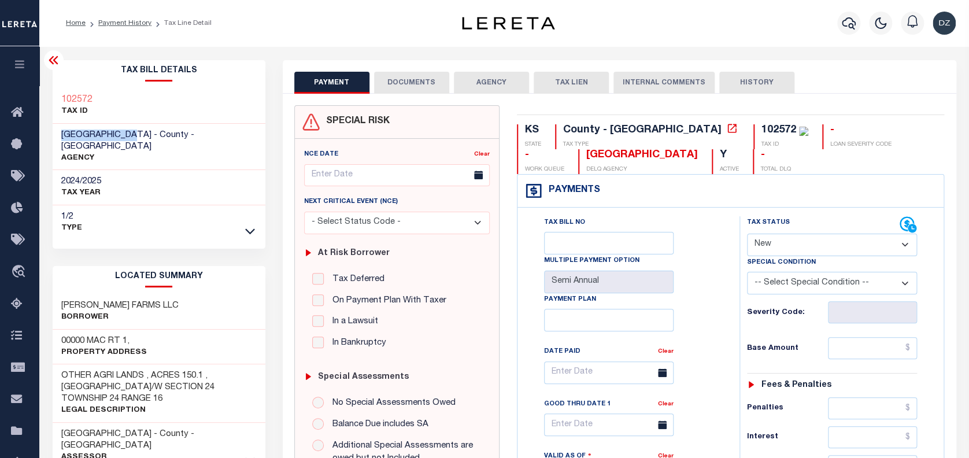
drag, startPoint x: 59, startPoint y: 131, endPoint x: 139, endPoint y: 136, distance: 79.9
click at [139, 136] on div "EDWARDS COUNTY - County - KS AGENCY" at bounding box center [159, 147] width 213 height 47
copy span "[GEOGRAPHIC_DATA]"
click at [252, 457] on icon at bounding box center [250, 460] width 10 height 6
click at [815, 241] on select "- Select Status Code - Open Due/Unpaid Paid Incomplete No Tax Due Internal Refu…" at bounding box center [832, 245] width 171 height 23
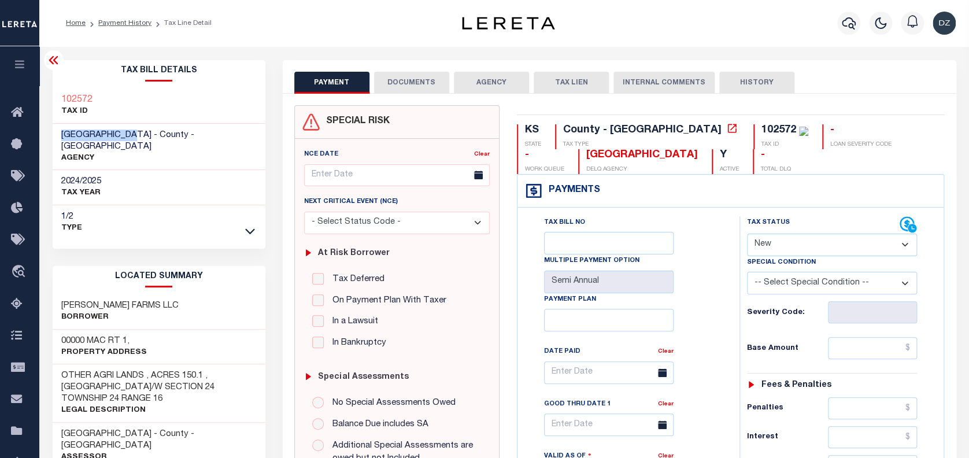
click at [791, 246] on select "- Select Status Code - Open Due/Unpaid Paid Incomplete No Tax Due Internal Refu…" at bounding box center [832, 245] width 171 height 23
click at [791, 237] on select "- Select Status Code - Open Due/Unpaid Paid Incomplete No Tax Due Internal Refu…" at bounding box center [832, 245] width 171 height 23
click at [786, 246] on select "- Select Status Code - Open Due/Unpaid Paid Incomplete No Tax Due Internal Refu…" at bounding box center [832, 245] width 171 height 23
select select "PYD"
click at [747, 234] on select "- Select Status Code - Open Due/Unpaid Paid Incomplete No Tax Due Internal Refu…" at bounding box center [832, 245] width 171 height 23
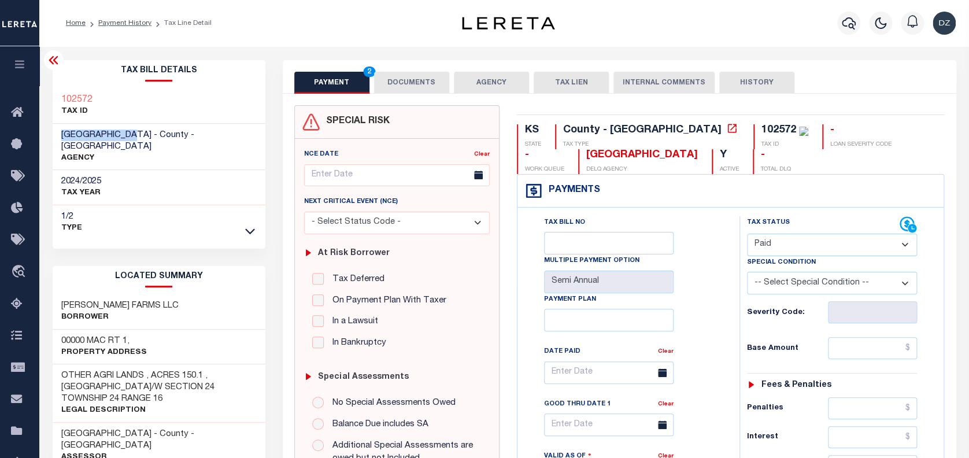
type input "[DATE]"
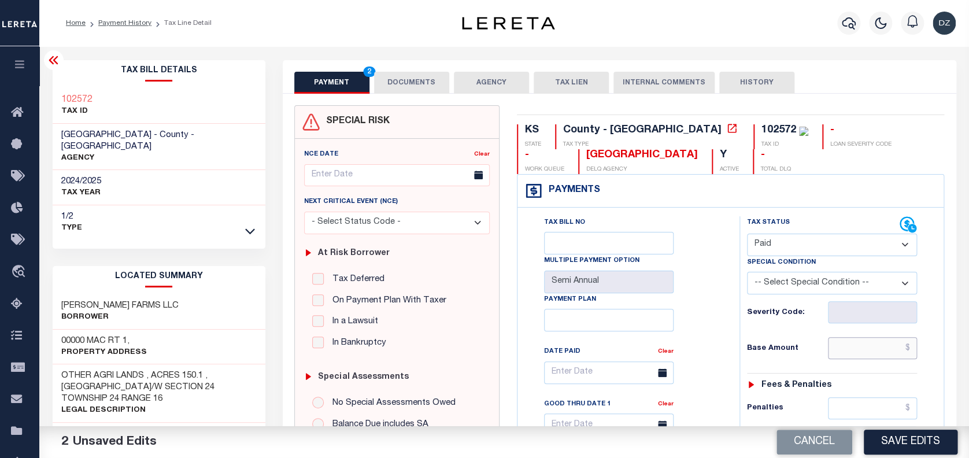
click at [863, 351] on input "text" at bounding box center [872, 348] width 89 height 22
paste input "1,902.76"
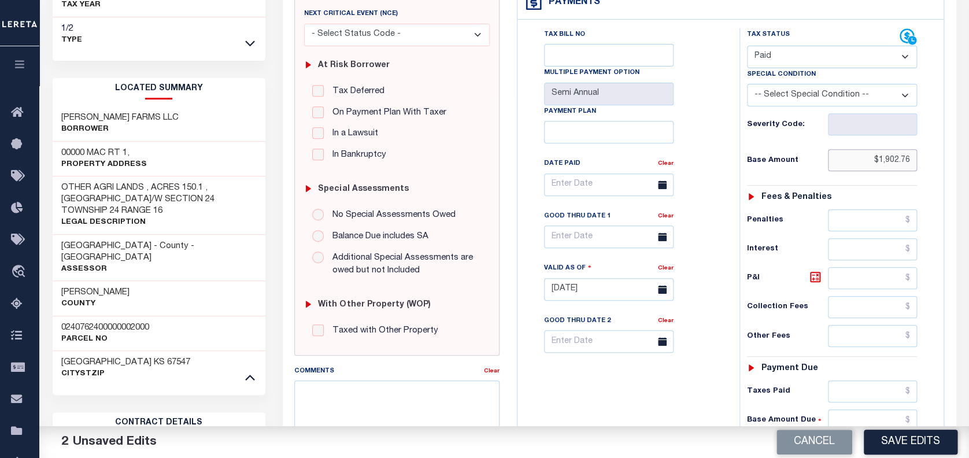
scroll to position [231, 0]
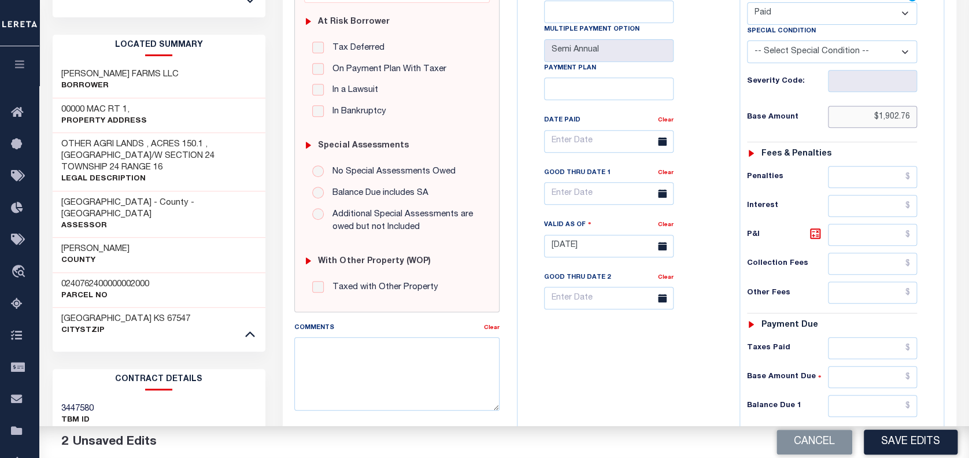
type input "$1,902.76"
click at [867, 399] on input "text" at bounding box center [872, 406] width 89 height 22
type input "$0.00"
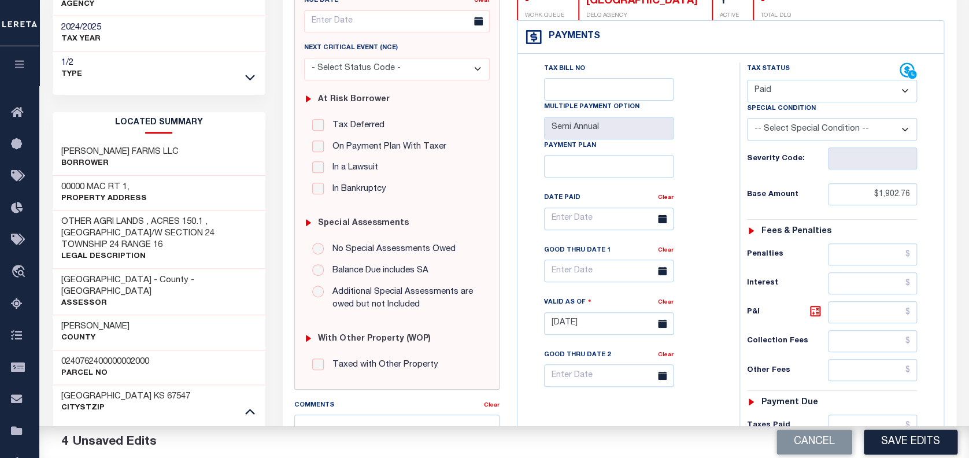
scroll to position [0, 0]
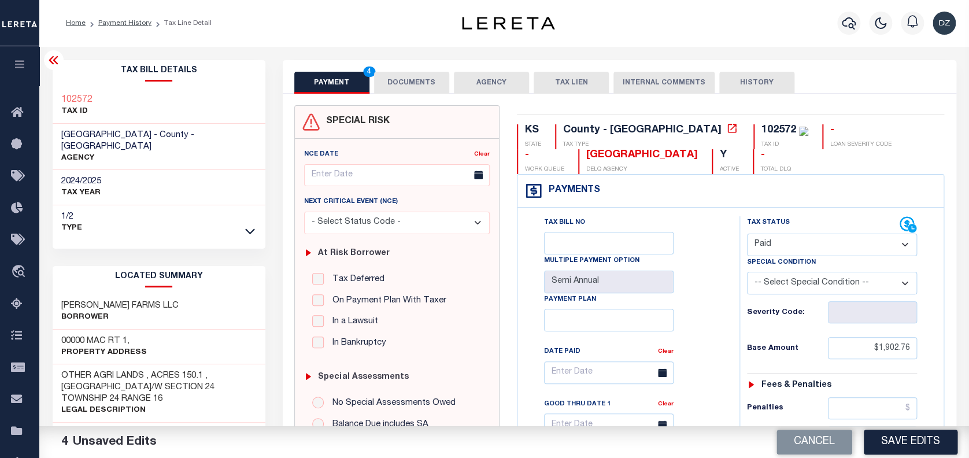
click at [405, 77] on button "DOCUMENTS" at bounding box center [411, 83] width 75 height 22
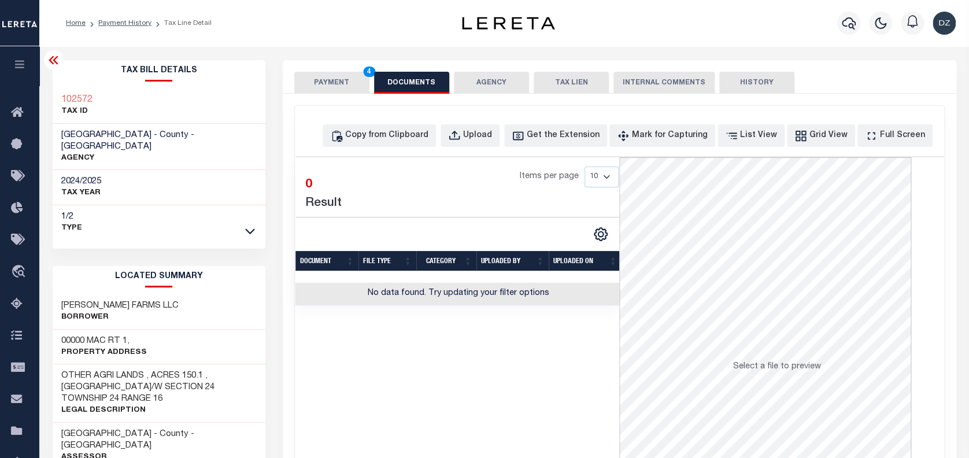
click at [310, 79] on button "PAYMENT 4" at bounding box center [331, 83] width 75 height 22
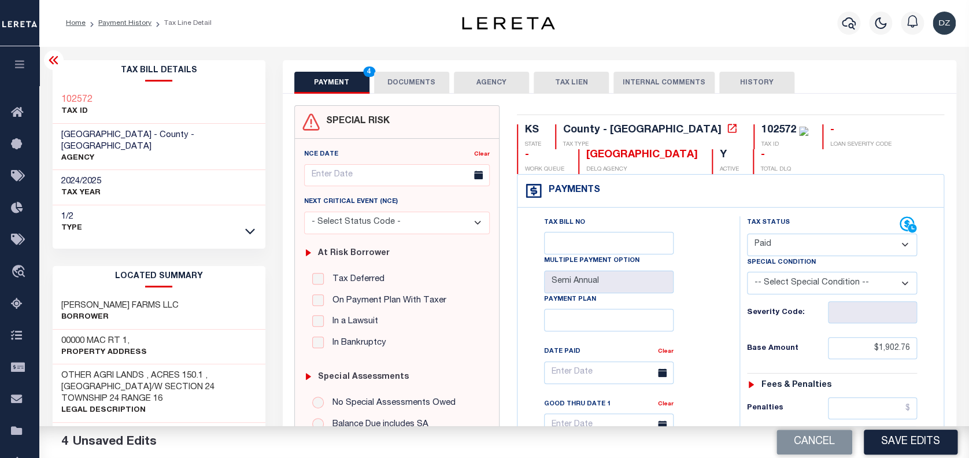
click at [341, 85] on button "PAYMENT 4" at bounding box center [331, 83] width 75 height 22
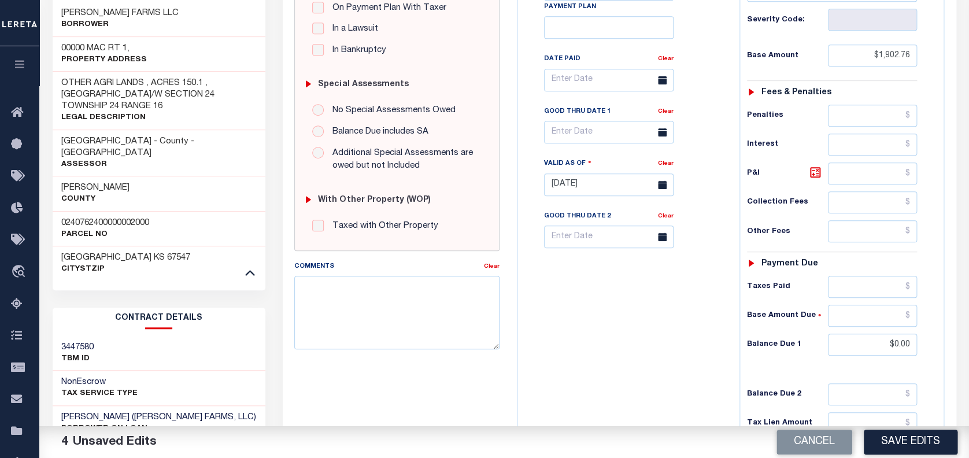
scroll to position [308, 0]
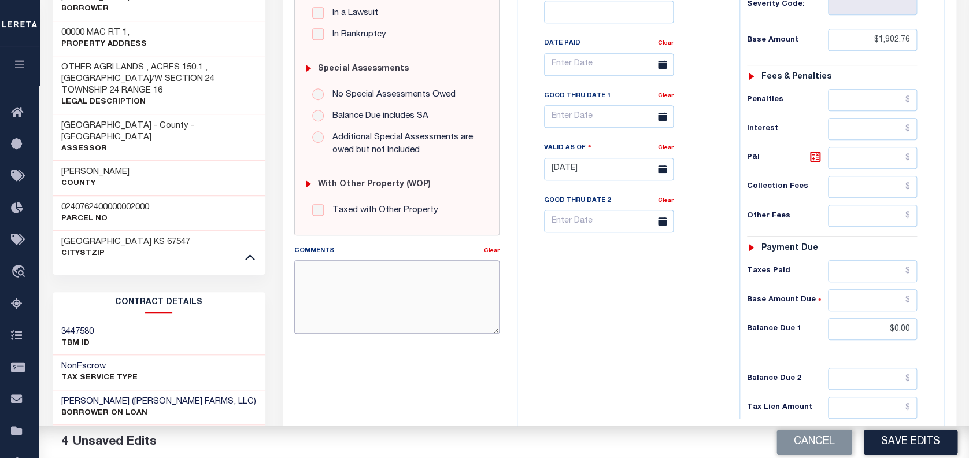
click at [353, 271] on textarea "Comments" at bounding box center [396, 296] width 205 height 73
type textarea "per the tax collector patricia the taxes are paid current-DZK"
click at [886, 444] on button "Save Edits" at bounding box center [911, 442] width 94 height 25
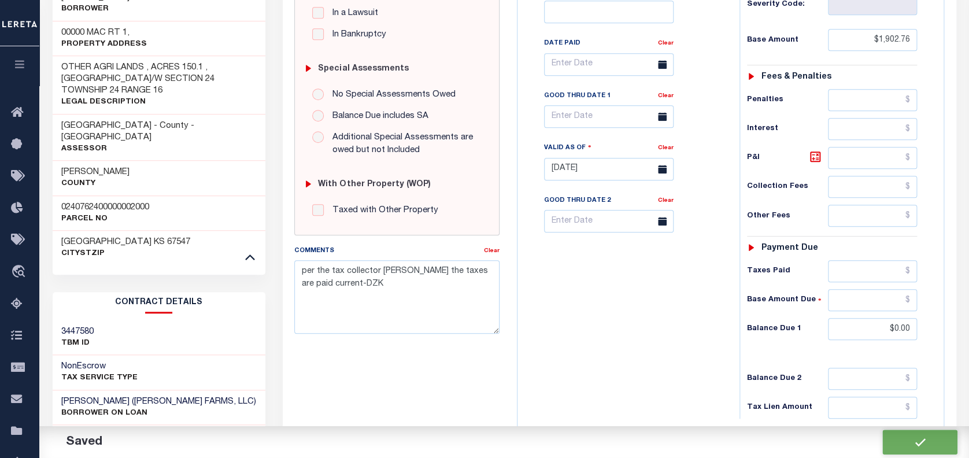
checkbox input "false"
type input "$1,902.76"
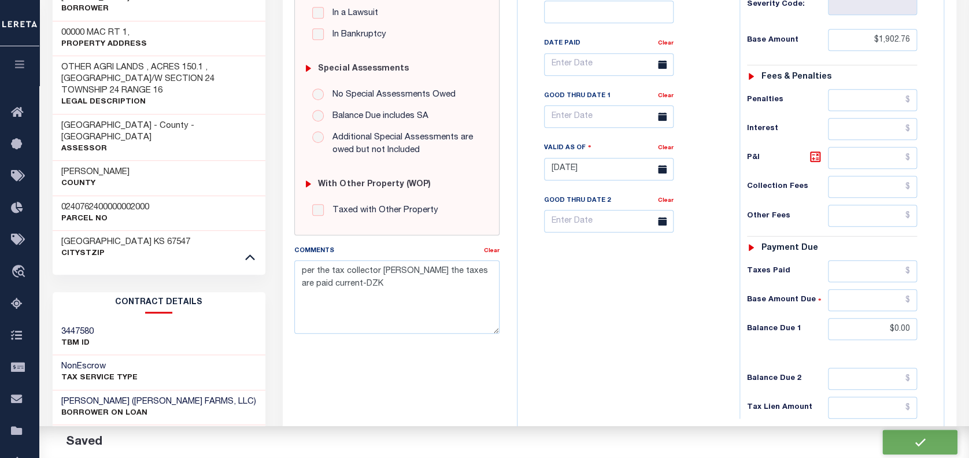
type input "$0"
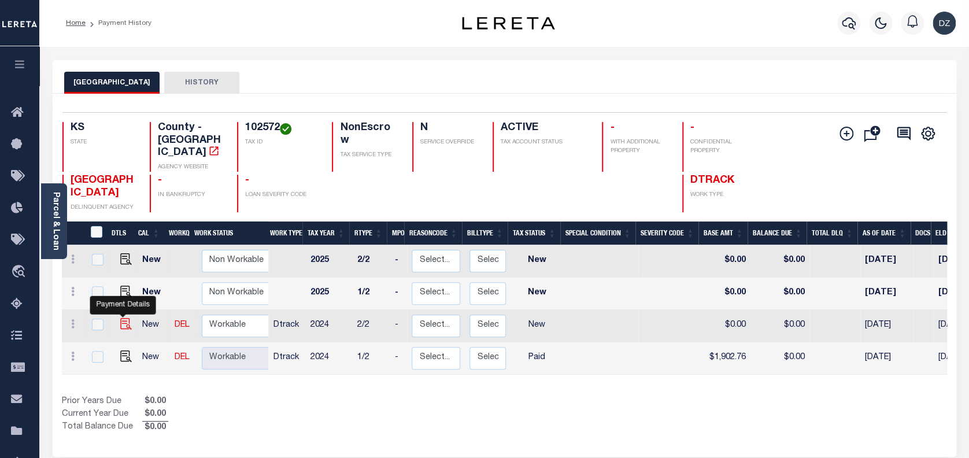
click at [125, 318] on img "" at bounding box center [126, 324] width 12 height 12
checkbox input "true"
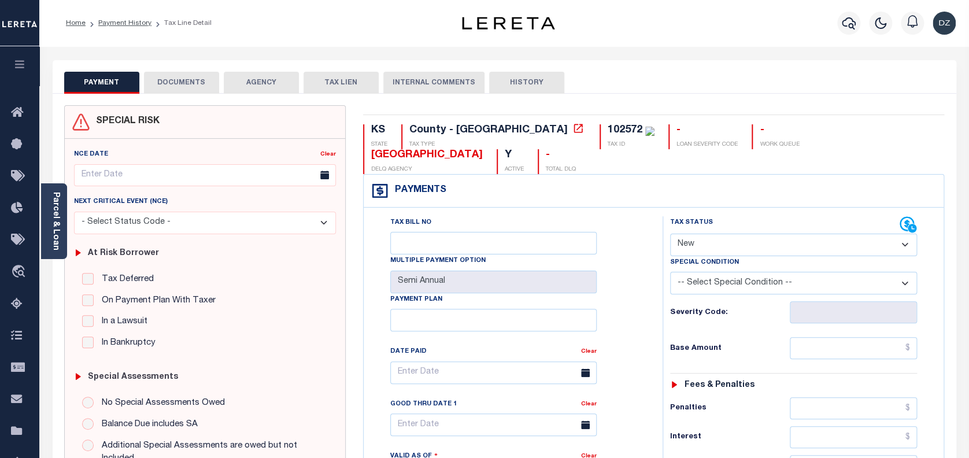
click at [708, 234] on select "- Select Status Code - Open Due/Unpaid Paid Incomplete No Tax Due Internal Refu…" at bounding box center [793, 245] width 247 height 23
select select "PYD"
click at [670, 234] on select "- Select Status Code - Open Due/Unpaid Paid Incomplete No Tax Due Internal Refu…" at bounding box center [793, 245] width 247 height 23
type input "[DATE]"
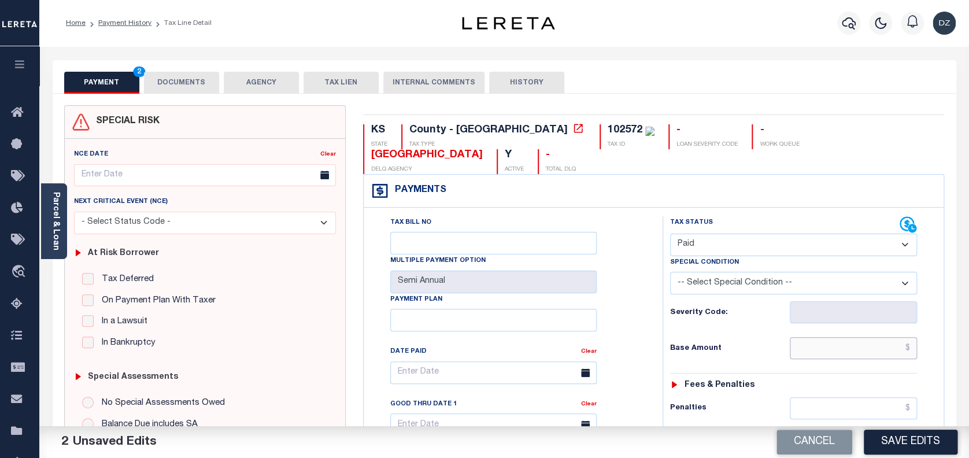
click at [830, 337] on input "text" at bounding box center [854, 348] width 128 height 22
type input "$1,902.76"
type input "$0.00"
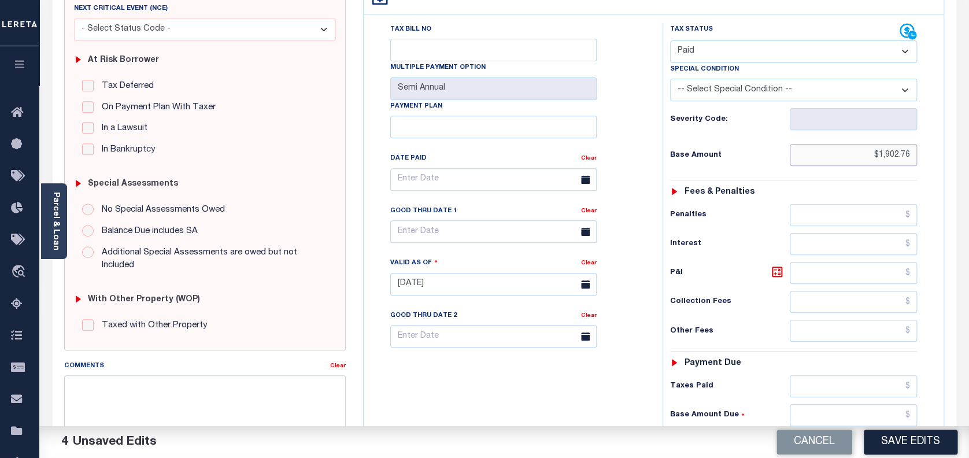
scroll to position [231, 0]
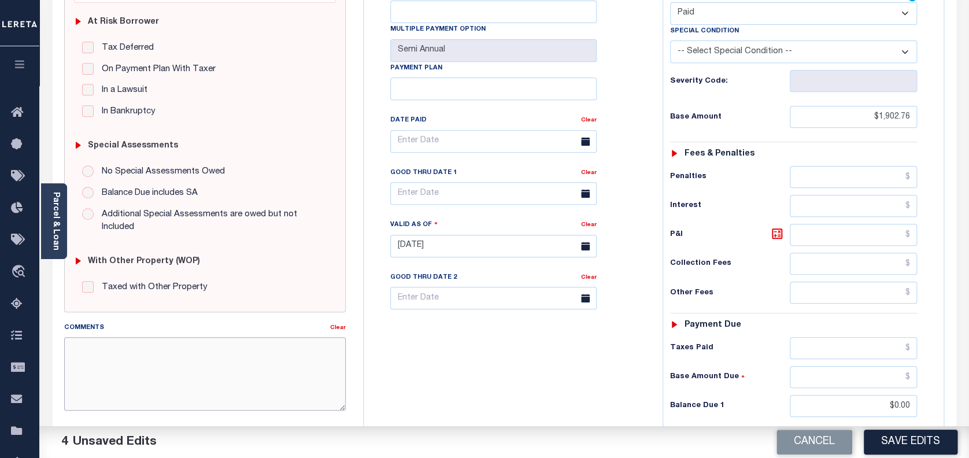
click at [231, 346] on textarea "Comments" at bounding box center [205, 373] width 282 height 73
type textarea "per the tax collector patricia the taxes are paid current-DZK"
click at [930, 437] on button "Save Edits" at bounding box center [911, 442] width 94 height 25
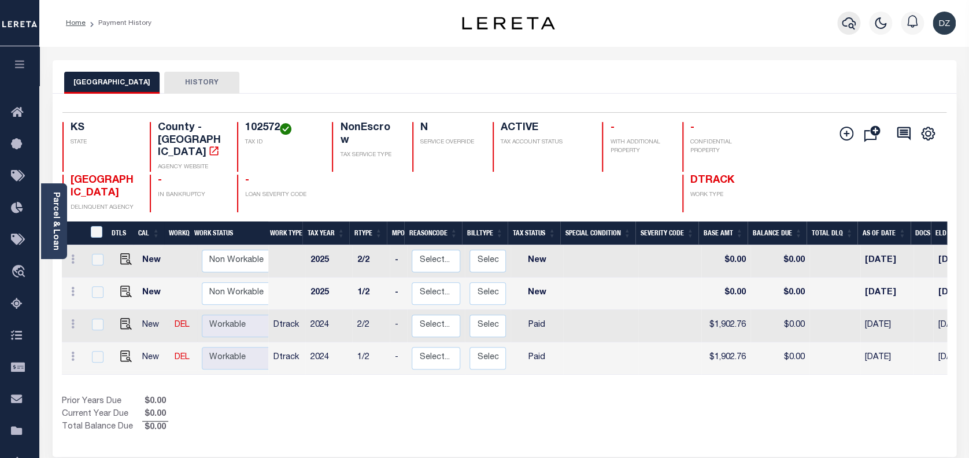
click at [843, 28] on icon "button" at bounding box center [849, 23] width 14 height 14
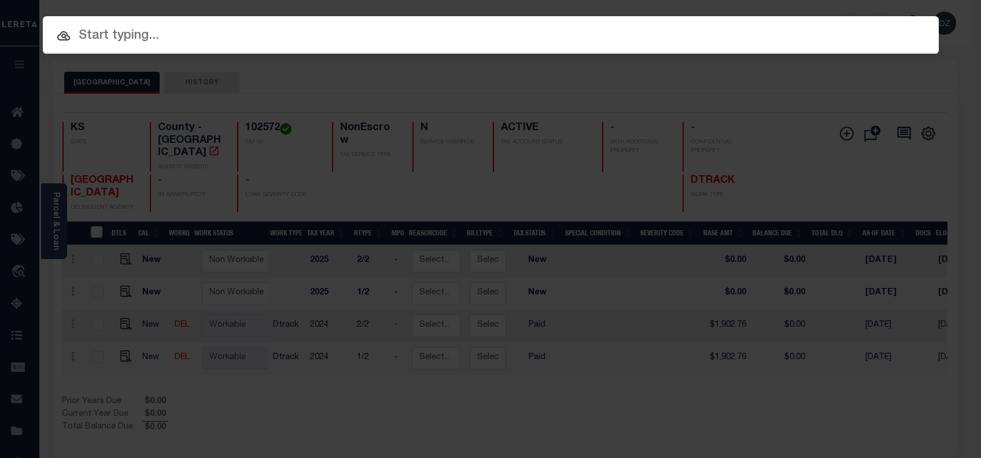
paste input "67501546"
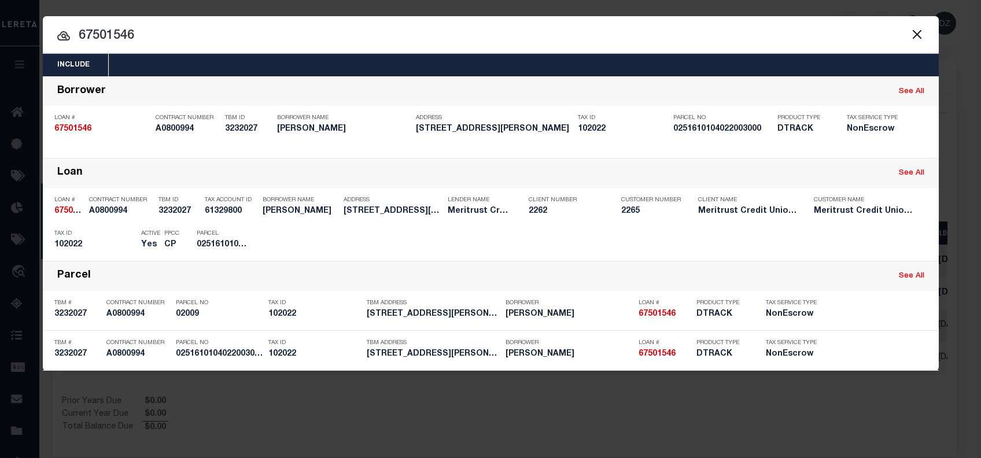
type input "67501546"
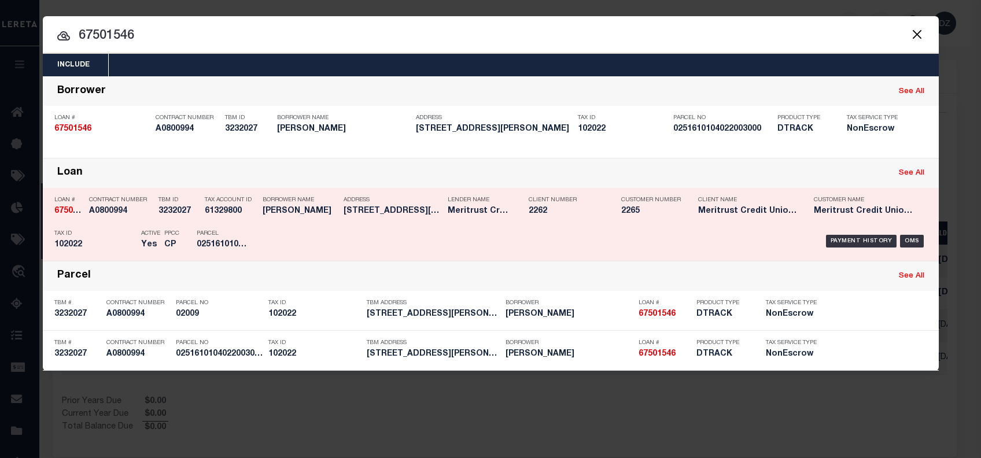
click at [838, 241] on div "Payment History" at bounding box center [861, 241] width 71 height 13
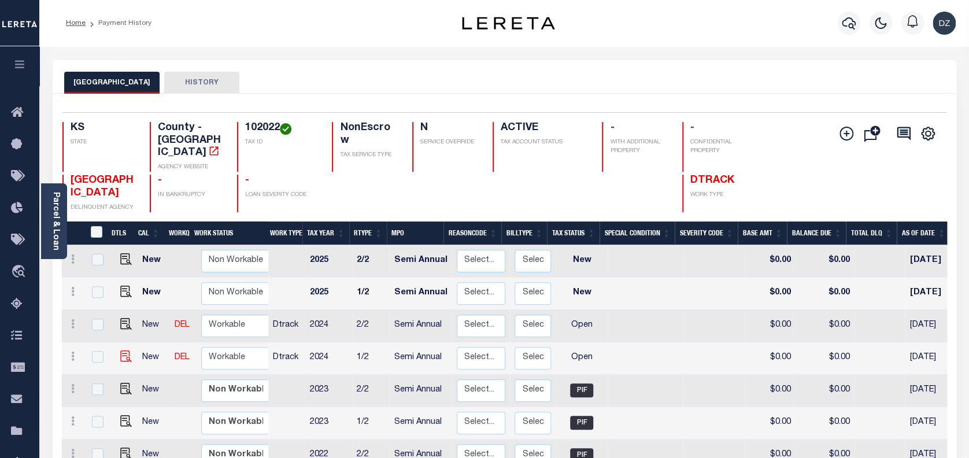
click at [123, 350] on img at bounding box center [126, 356] width 12 height 12
checkbox input "true"
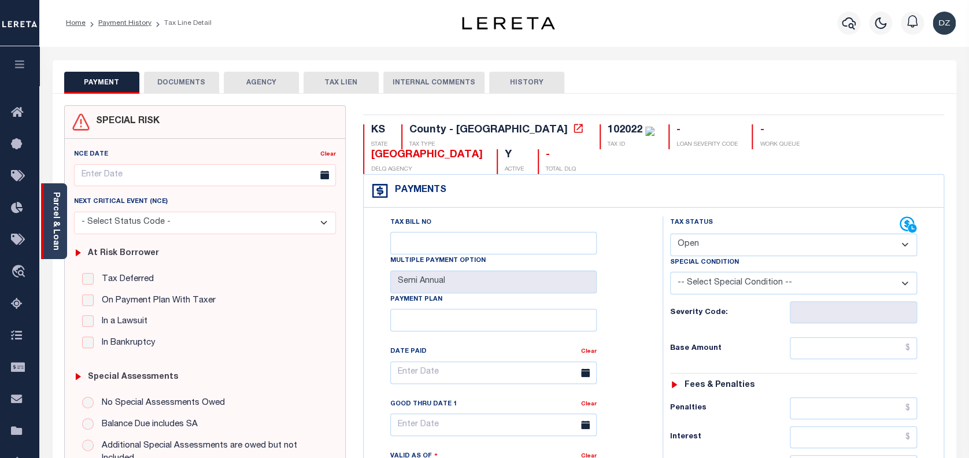
click at [65, 190] on div "Parcel & Loan" at bounding box center [54, 221] width 26 height 76
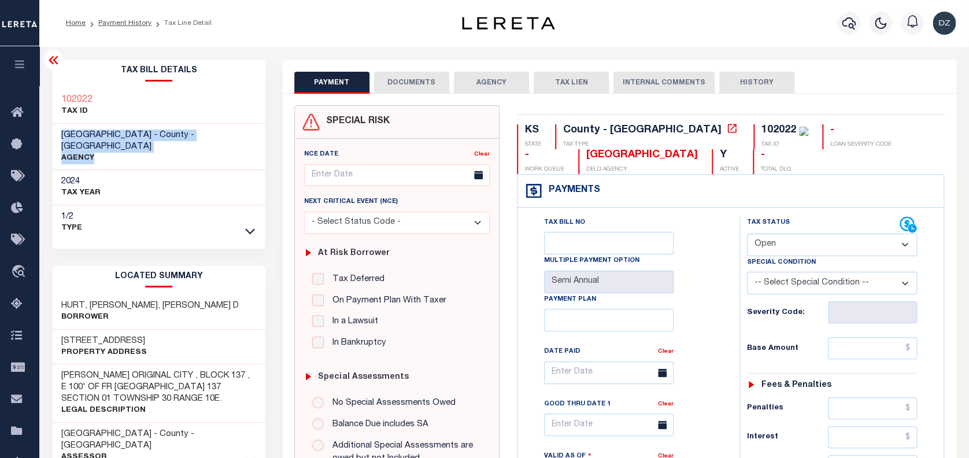
drag, startPoint x: 61, startPoint y: 134, endPoint x: 113, endPoint y: 141, distance: 52.4
click at [113, 141] on div "[GEOGRAPHIC_DATA] - County - [GEOGRAPHIC_DATA] AGENCY" at bounding box center [158, 147] width 195 height 35
click at [113, 138] on span "[GEOGRAPHIC_DATA] - County - [GEOGRAPHIC_DATA]" at bounding box center [127, 141] width 133 height 20
drag, startPoint x: 113, startPoint y: 134, endPoint x: 60, endPoint y: 136, distance: 53.3
click at [60, 136] on div "ELK COUNTY - County - KS AGENCY" at bounding box center [159, 147] width 213 height 47
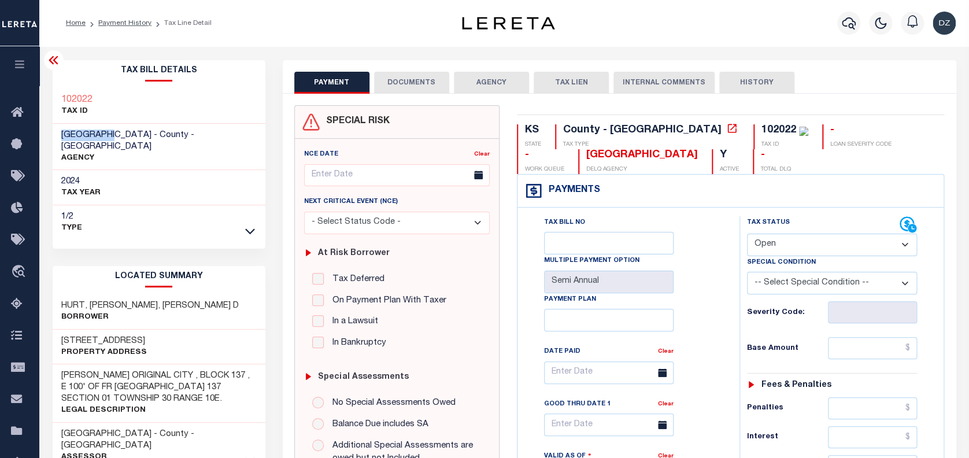
copy span "[GEOGRAPHIC_DATA]"
click at [251, 457] on icon at bounding box center [250, 460] width 10 height 6
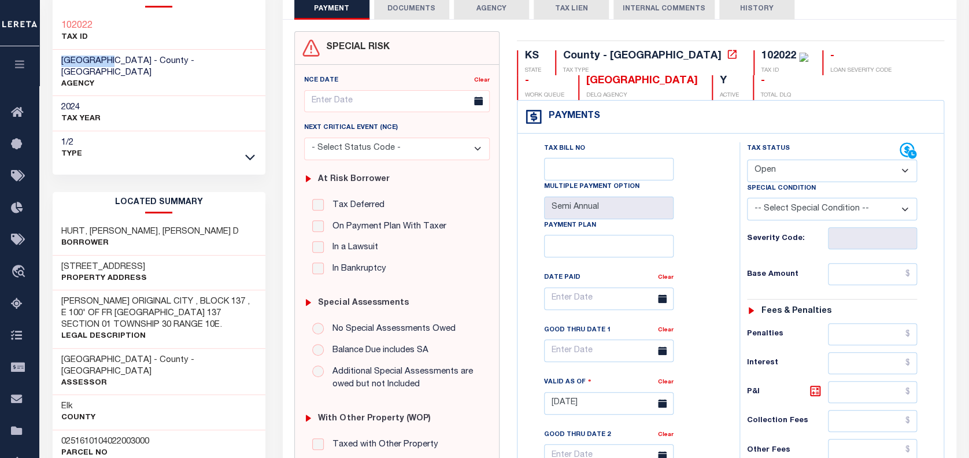
scroll to position [77, 0]
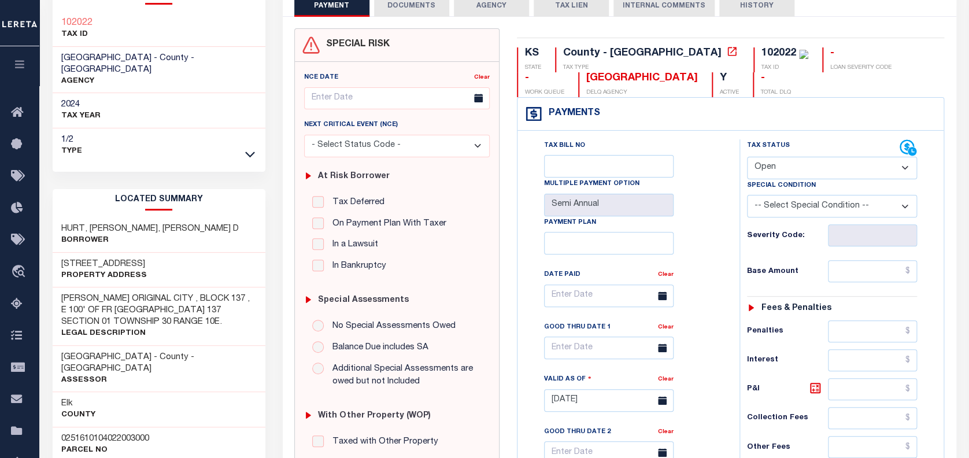
click at [74, 433] on h3 "0251610104022003000" at bounding box center [105, 439] width 88 height 12
click at [89, 433] on h3 "0251610104022003000" at bounding box center [105, 439] width 88 height 12
click at [104, 433] on h3 "0251610104022003000" at bounding box center [105, 439] width 88 height 12
click at [117, 433] on h3 "0251610104022003000" at bounding box center [105, 439] width 88 height 12
click at [134, 433] on h3 "0251610104022003000" at bounding box center [105, 439] width 88 height 12
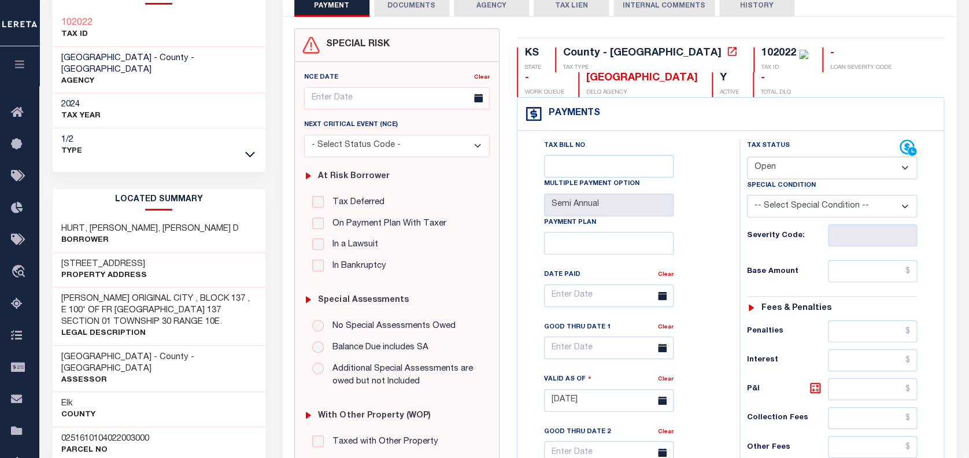
scroll to position [0, 0]
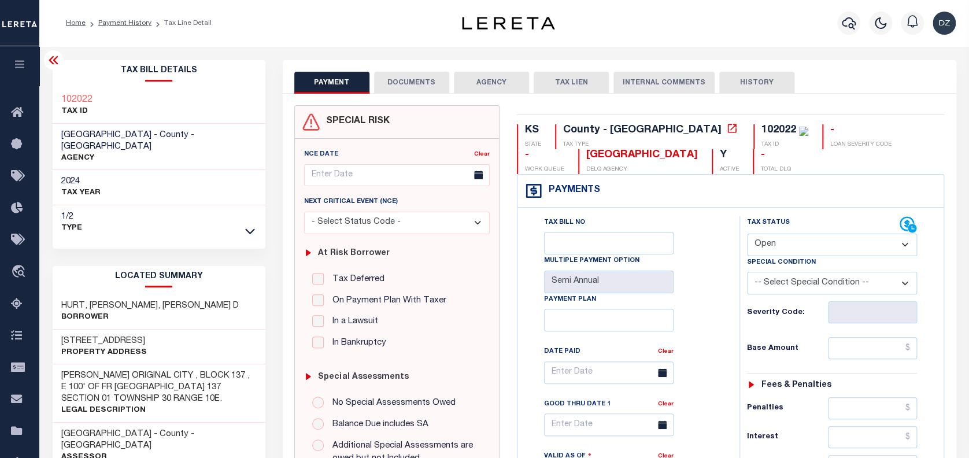
click at [806, 244] on select "- Select Status Code - Open Due/Unpaid Paid Incomplete No Tax Due Internal Refu…" at bounding box center [832, 245] width 171 height 23
select select "PYD"
click at [747, 234] on select "- Select Status Code - Open Due/Unpaid Paid Incomplete No Tax Due Internal Refu…" at bounding box center [832, 245] width 171 height 23
type input "[DATE]"
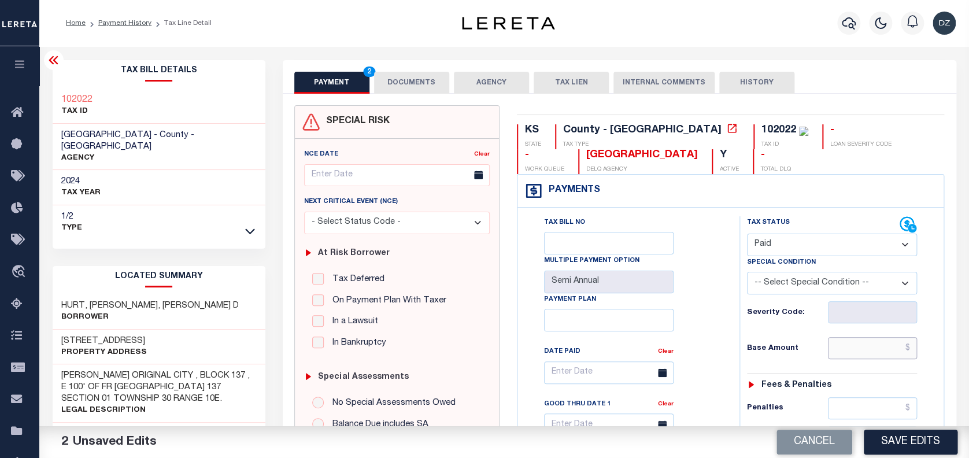
click at [865, 352] on input "text" at bounding box center [872, 348] width 89 height 22
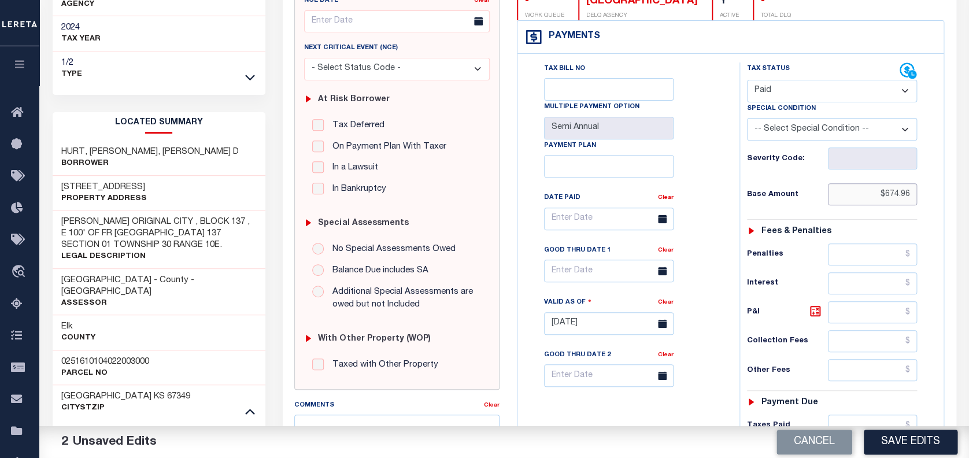
scroll to position [308, 0]
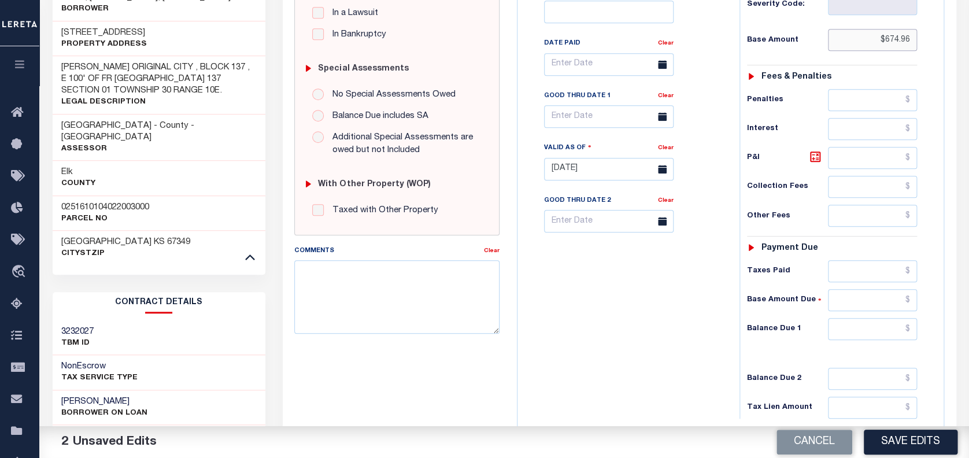
type input "$674.96"
click at [903, 328] on input "text" at bounding box center [872, 329] width 89 height 22
type input "$0.00"
click at [416, 285] on textarea "Comments" at bounding box center [396, 296] width 205 height 73
drag, startPoint x: 314, startPoint y: 285, endPoint x: 295, endPoint y: 274, distance: 22.0
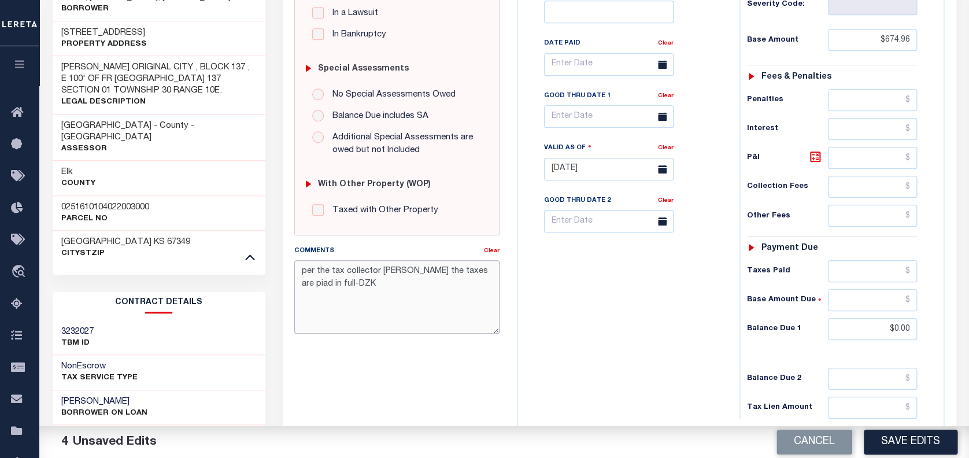
click at [274, 274] on div "PAYMENT 4 DOCUMENTS AGENCY DELINQUENT PAYEE" at bounding box center [619, 189] width 691 height 874
type textarea "per the tax collector [PERSON_NAME] the taxes are piad in full-DZK"
click at [361, 290] on textarea "per the tax collector [PERSON_NAME] the taxes are piad in full-DZK" at bounding box center [396, 296] width 205 height 73
click at [916, 437] on button "Save Edits" at bounding box center [911, 442] width 94 height 25
checkbox input "false"
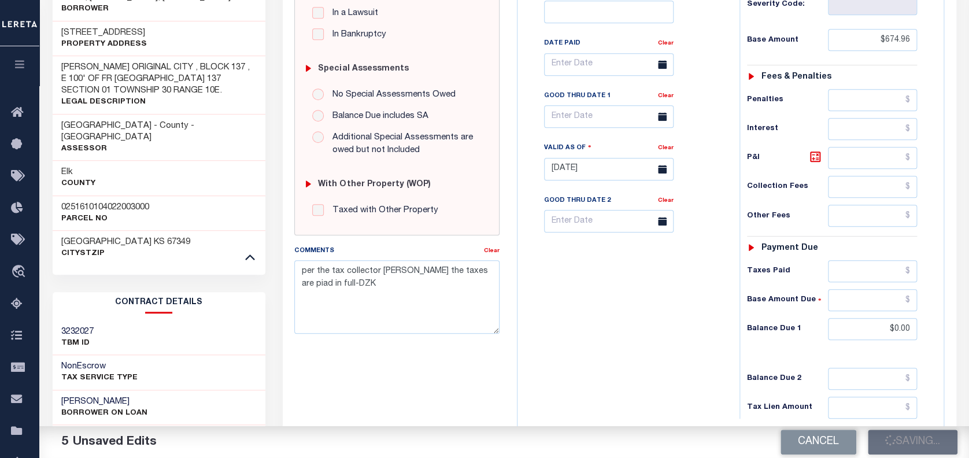
checkbox input "false"
type input "$674.96"
type input "$0"
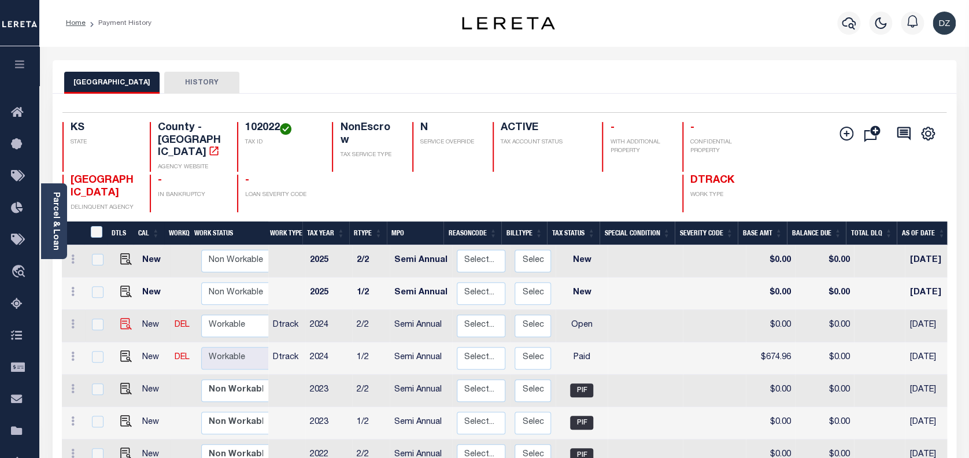
click at [120, 318] on img at bounding box center [126, 324] width 12 height 12
checkbox input "true"
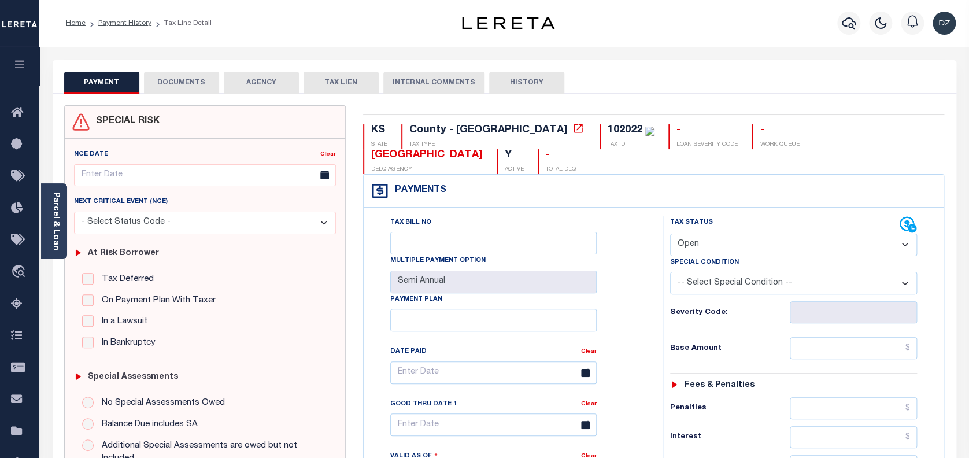
click at [708, 234] on select "- Select Status Code - Open Due/Unpaid Paid Incomplete No Tax Due Internal Refu…" at bounding box center [793, 245] width 247 height 23
select select "PYD"
click at [670, 234] on select "- Select Status Code - Open Due/Unpaid Paid Incomplete No Tax Due Internal Refu…" at bounding box center [793, 245] width 247 height 23
type input "[DATE]"
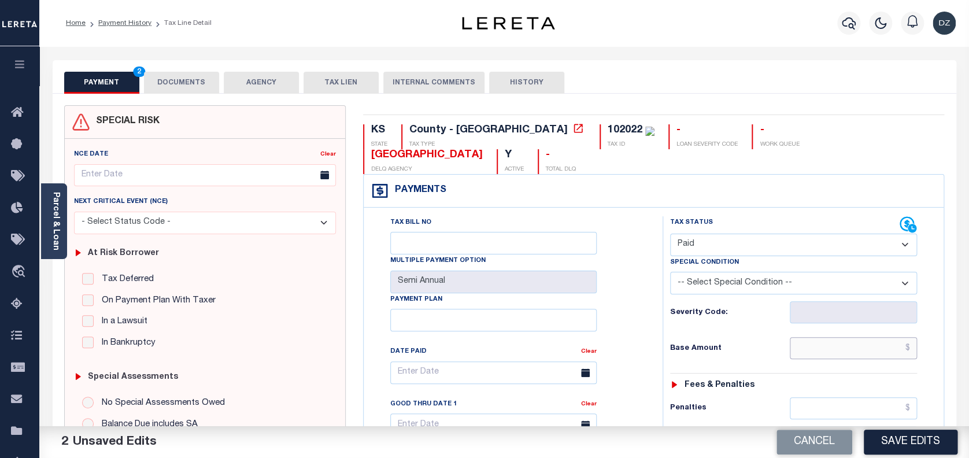
click at [888, 337] on input "text" at bounding box center [854, 348] width 128 height 22
type input "$674.96"
type input "$0.00"
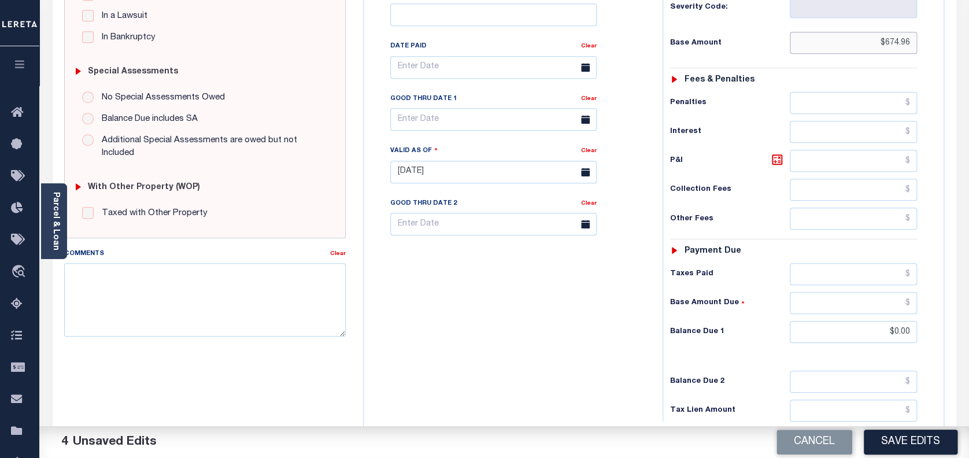
scroll to position [308, 0]
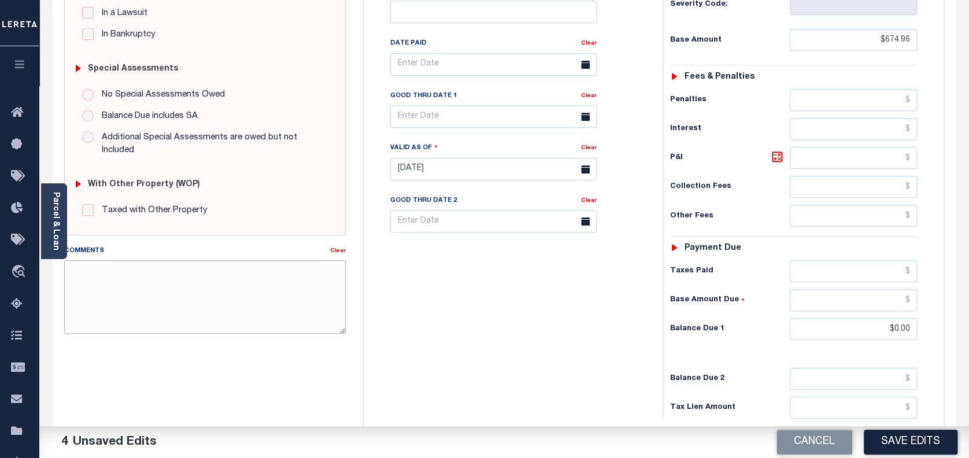
click at [120, 295] on textarea "Comments" at bounding box center [205, 296] width 282 height 73
paste textarea "per the tax collector [PERSON_NAME] the taxes are piad in full-DZK"
click at [189, 283] on textarea "Comments" at bounding box center [205, 296] width 282 height 73
type textarea "per the tax collector [PERSON_NAME] the taxes are piad in full-DZK"
click at [893, 439] on button "Save Edits" at bounding box center [911, 442] width 94 height 25
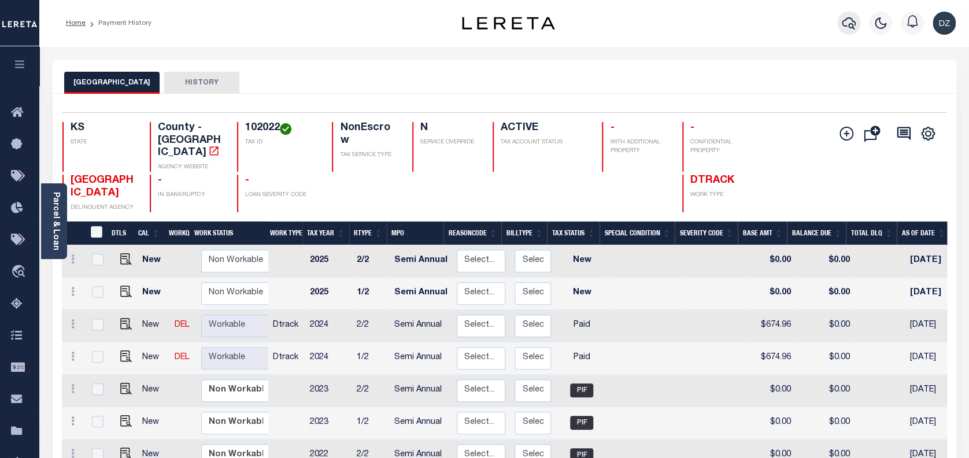
click at [847, 30] on icon "button" at bounding box center [849, 23] width 14 height 14
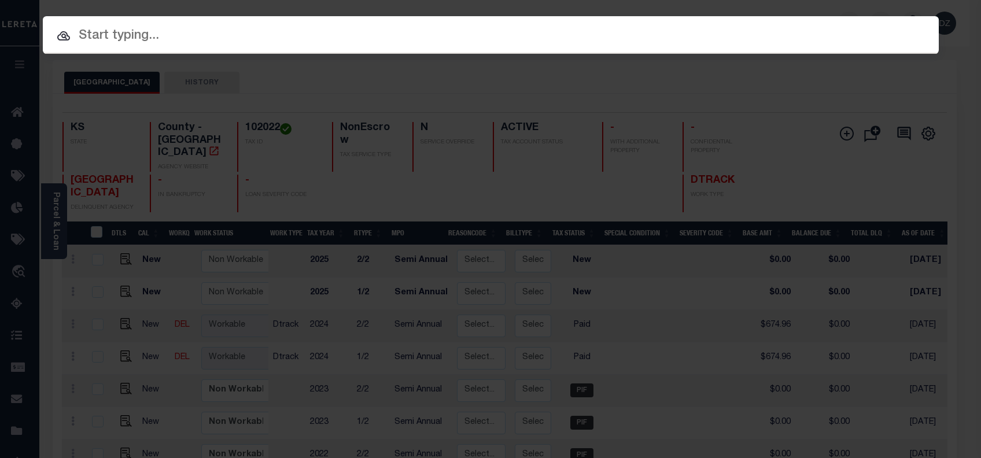
paste input "69443837"
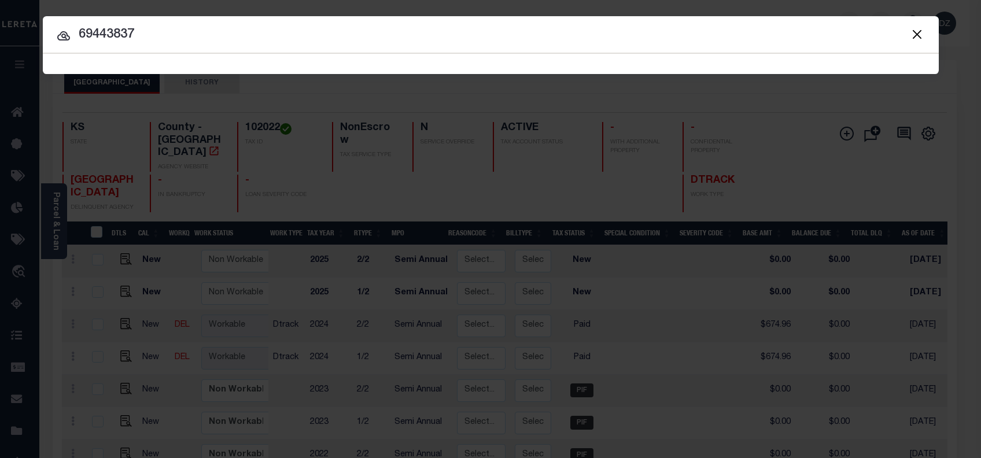
type input "69443837"
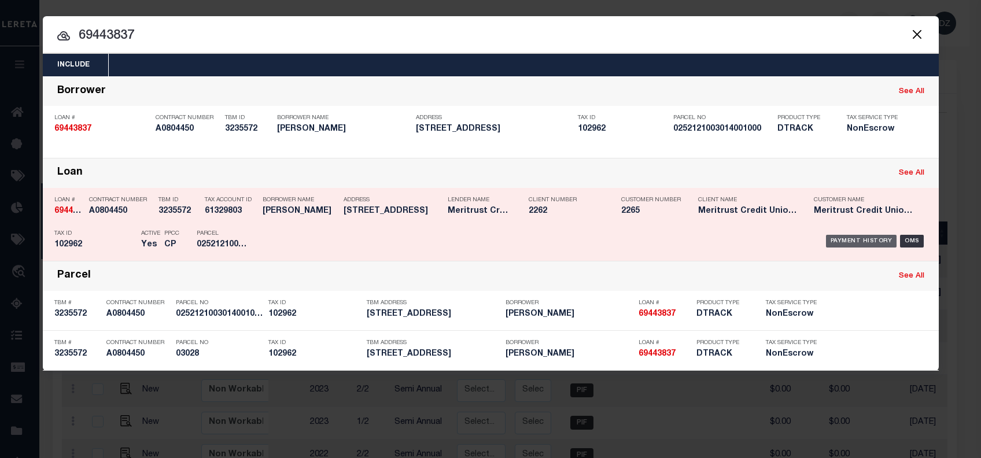
drag, startPoint x: 859, startPoint y: 238, endPoint x: 855, endPoint y: 243, distance: 6.6
click at [859, 238] on div "Payment History" at bounding box center [861, 241] width 71 height 13
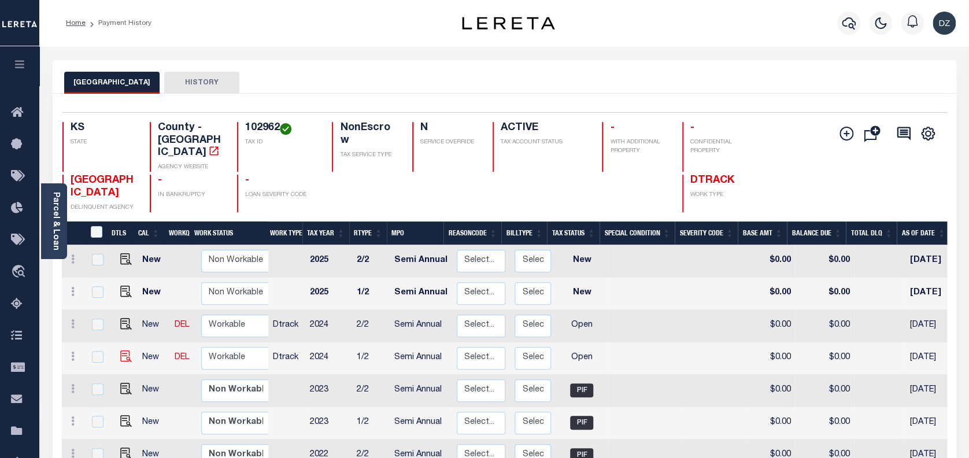
click at [125, 350] on img at bounding box center [126, 356] width 12 height 12
checkbox input "true"
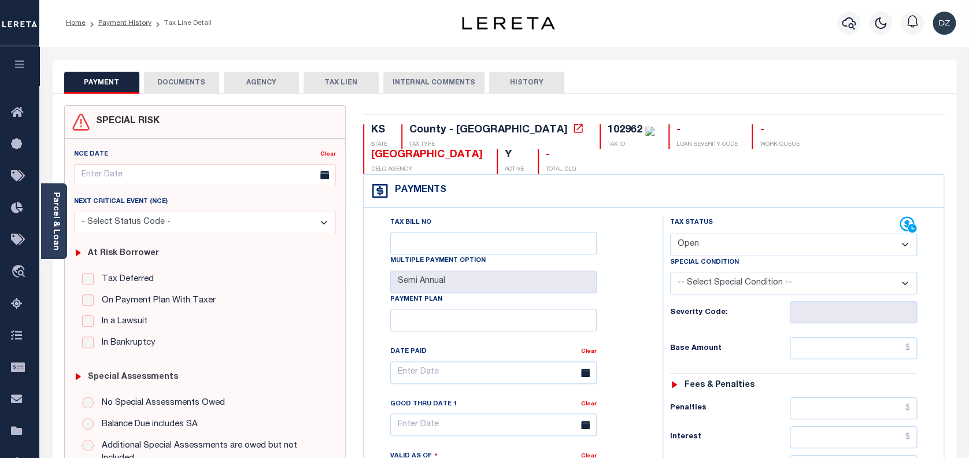
click at [759, 234] on select "- Select Status Code - Open Due/Unpaid Paid Incomplete No Tax Due Internal Refu…" at bounding box center [793, 245] width 247 height 23
select select "PYD"
click at [670, 234] on select "- Select Status Code - Open Due/Unpaid Paid Incomplete No Tax Due Internal Refu…" at bounding box center [793, 245] width 247 height 23
type input "[DATE]"
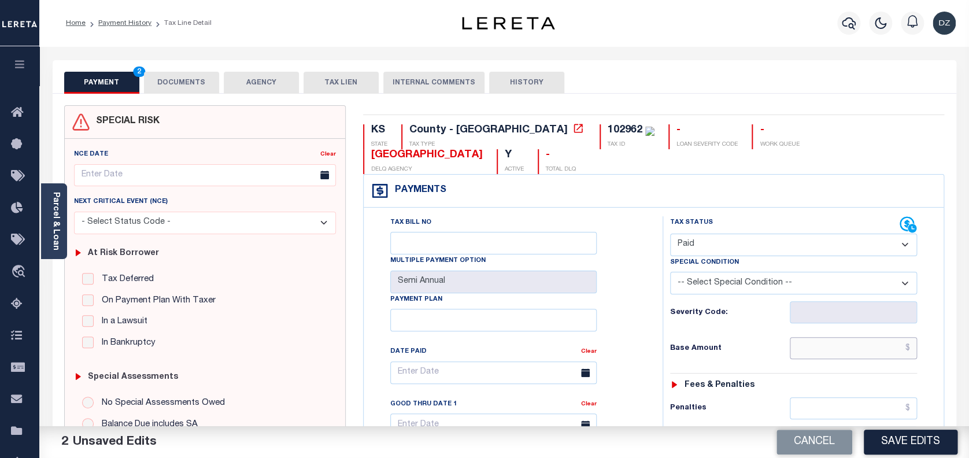
click at [840, 337] on input "text" at bounding box center [854, 348] width 128 height 22
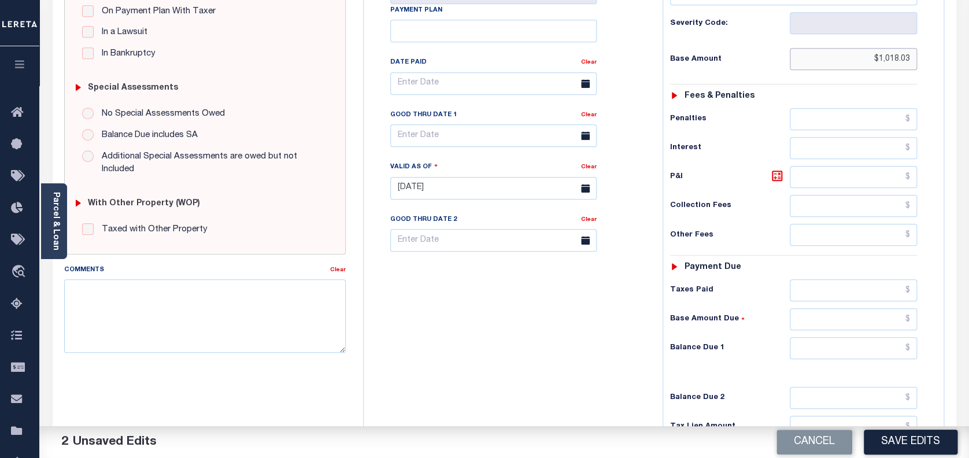
scroll to position [308, 0]
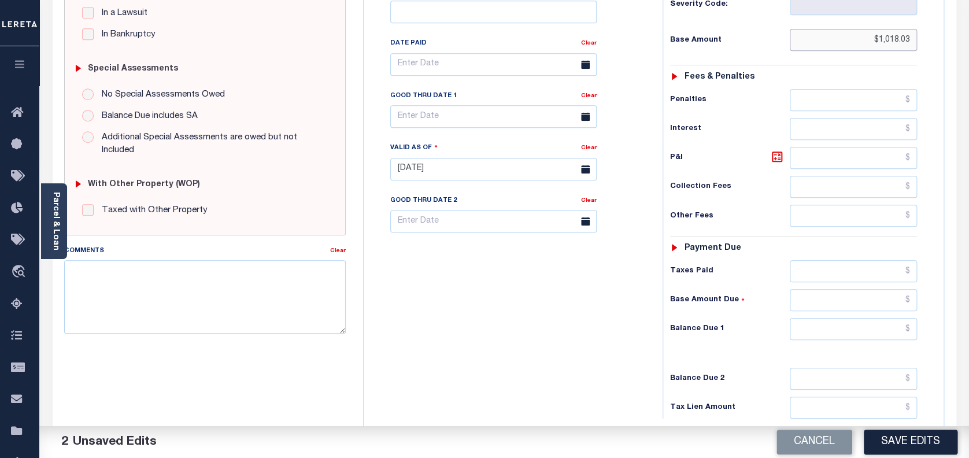
type input "$1,018.03"
click at [841, 318] on input "text" at bounding box center [854, 329] width 128 height 22
type input "$0.00"
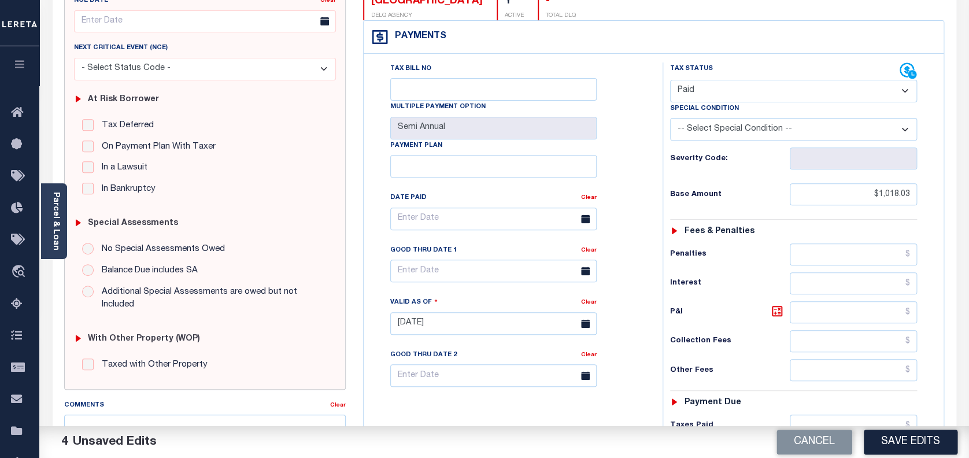
scroll to position [385, 0]
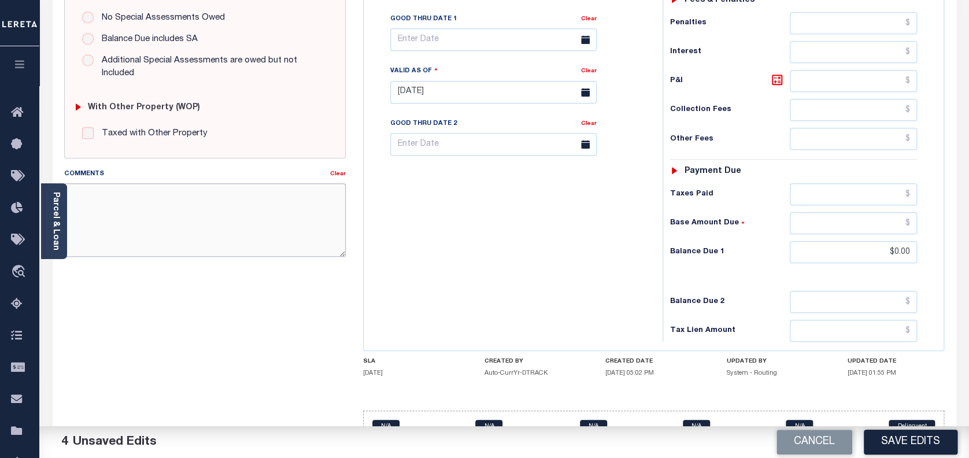
click at [161, 221] on textarea "Comments" at bounding box center [205, 219] width 282 height 73
paste textarea "per the tax collector [PERSON_NAME] the taxes are piad in full-DZK"
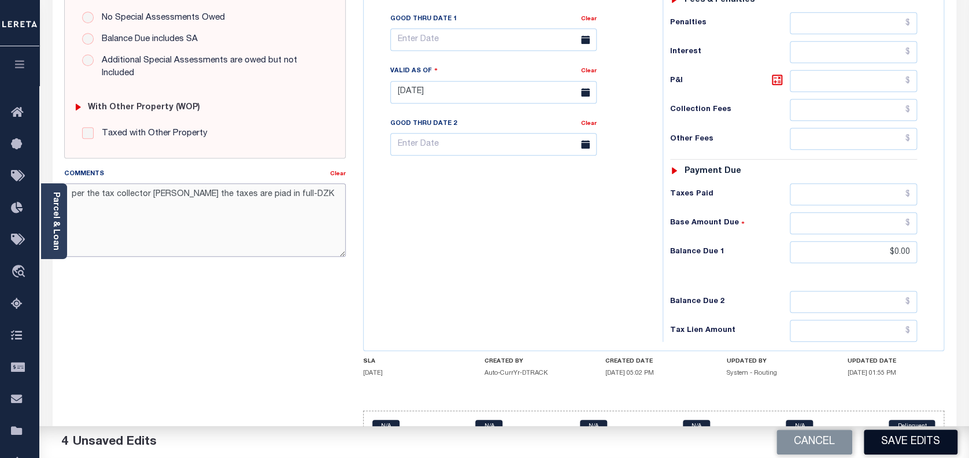
type textarea "per the tax collector [PERSON_NAME] the taxes are piad in full-DZK"
click at [940, 439] on button "Save Edits" at bounding box center [911, 442] width 94 height 25
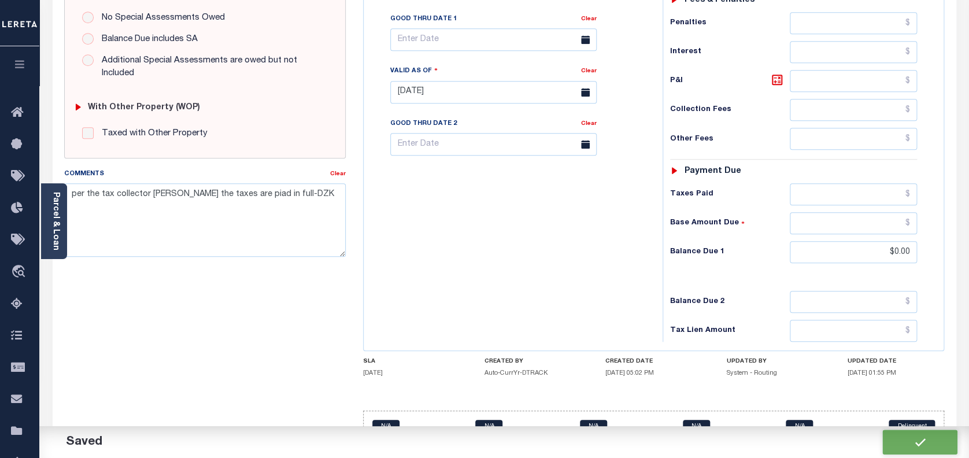
checkbox input "false"
type input "$1,018.03"
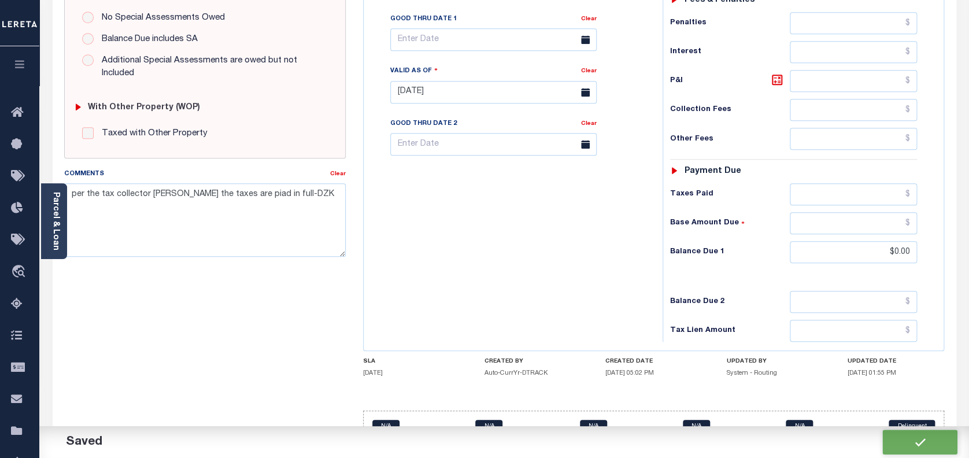
type input "$0"
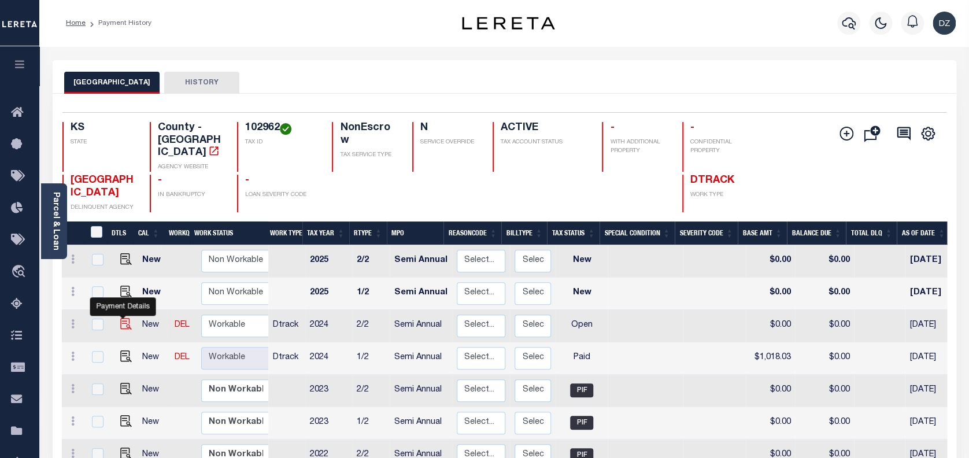
click at [125, 318] on img "" at bounding box center [126, 324] width 12 height 12
checkbox input "true"
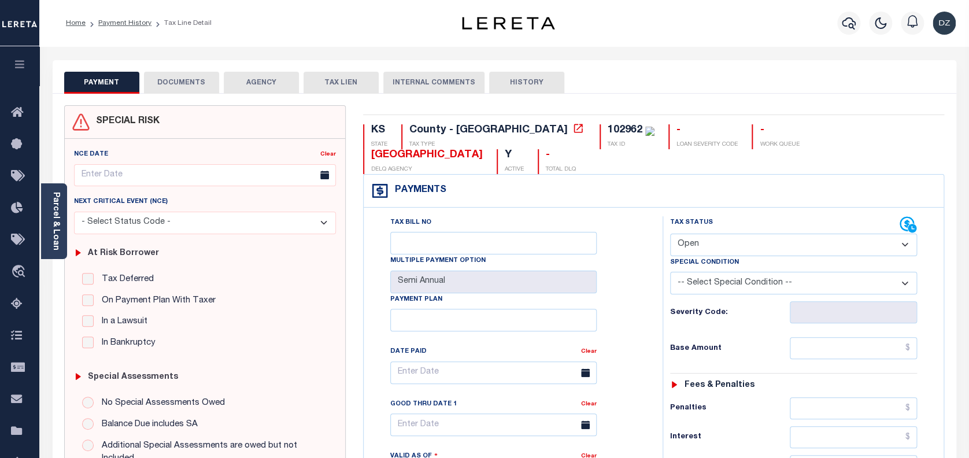
click at [714, 234] on select "- Select Status Code - Open Due/Unpaid Paid Incomplete No Tax Due Internal Refu…" at bounding box center [793, 245] width 247 height 23
select select "PYD"
click at [670, 234] on select "- Select Status Code - Open Due/Unpaid Paid Incomplete No Tax Due Internal Refu…" at bounding box center [793, 245] width 247 height 23
type input "[DATE]"
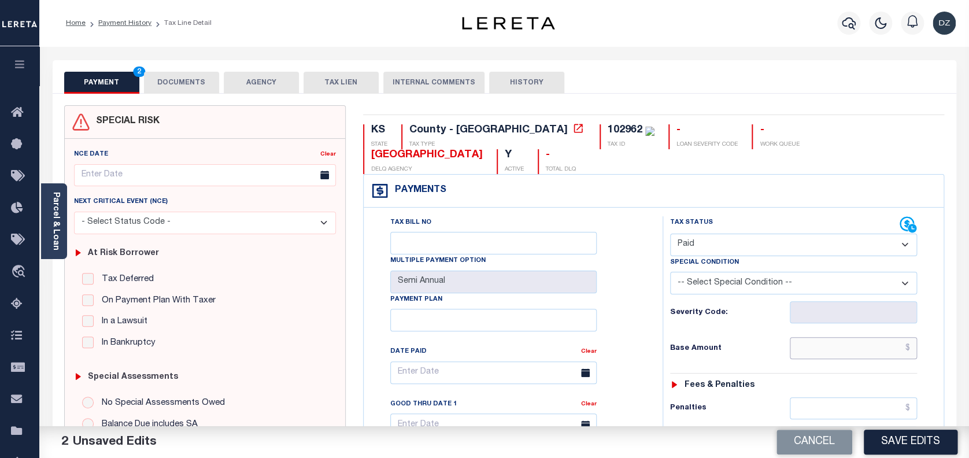
click at [874, 337] on input "text" at bounding box center [854, 348] width 128 height 22
type input "$1,018.03"
type input "$0.00"
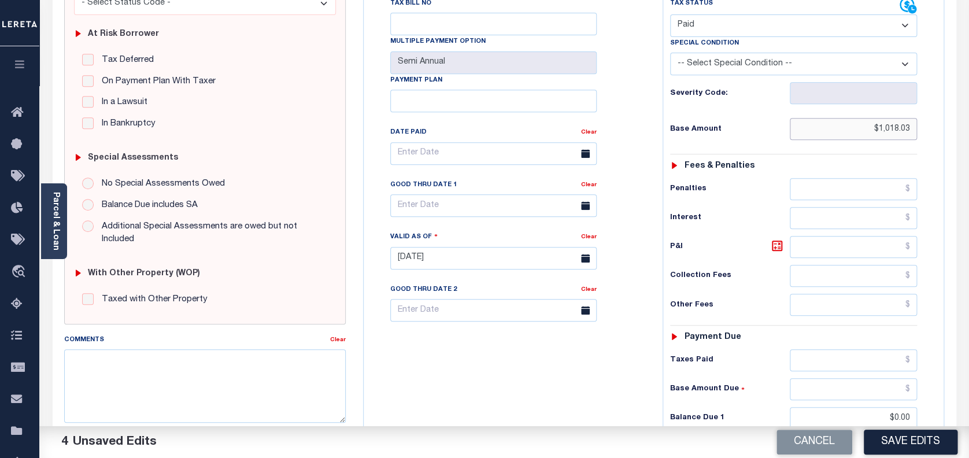
scroll to position [308, 0]
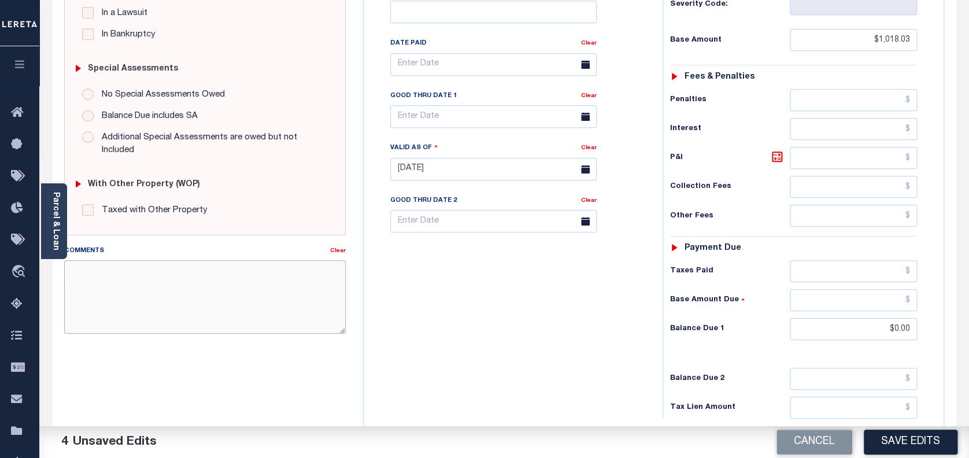
click at [258, 291] on textarea "Comments" at bounding box center [205, 296] width 282 height 73
click at [282, 282] on textarea "Comments" at bounding box center [205, 296] width 282 height 73
paste textarea "per the tax collector [PERSON_NAME] the taxes are piad in full-DZK"
type textarea "per the tax collector [PERSON_NAME] the taxes are piad in full-DZK"
click at [903, 448] on button "Save Edits" at bounding box center [911, 442] width 94 height 25
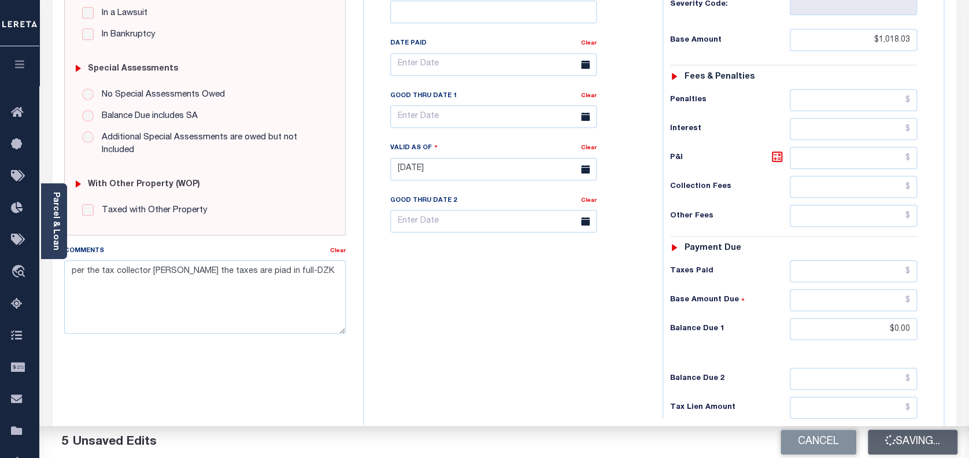
checkbox input "false"
type input "$1,018.03"
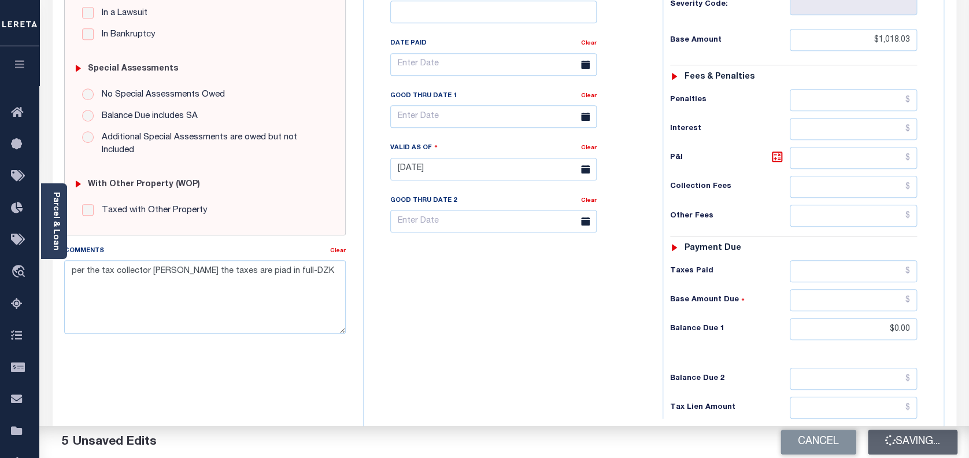
type input "$0"
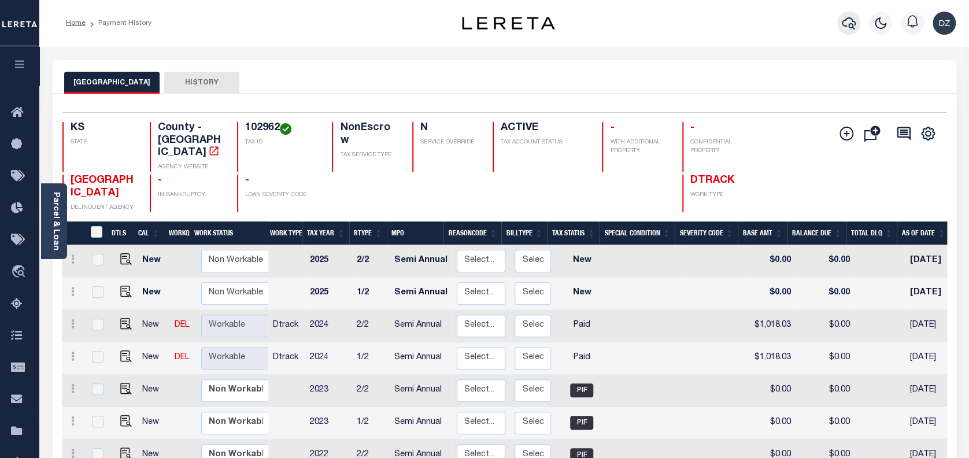
click at [853, 27] on icon "button" at bounding box center [849, 23] width 14 height 12
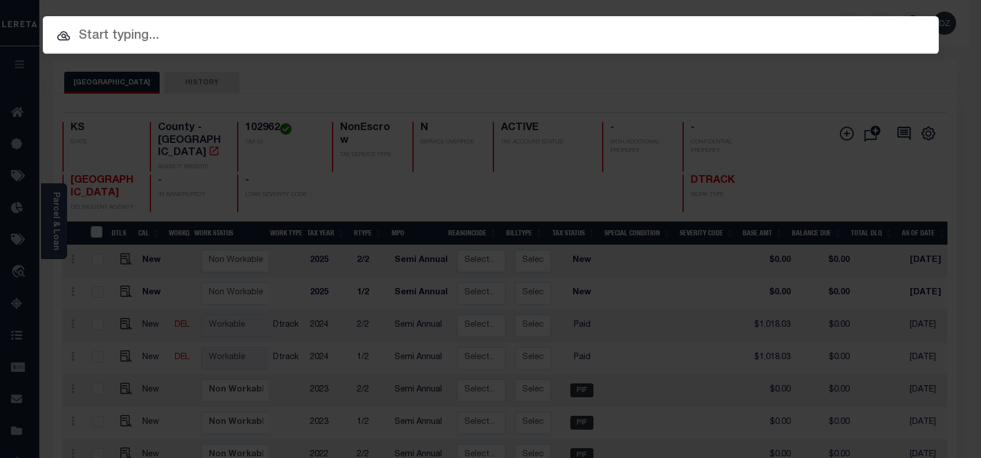
paste input "70204159"
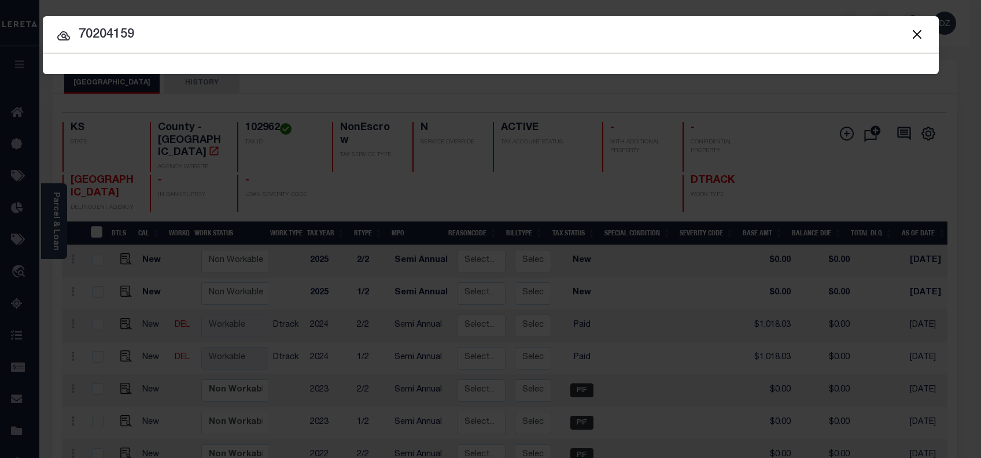
type input "70204159"
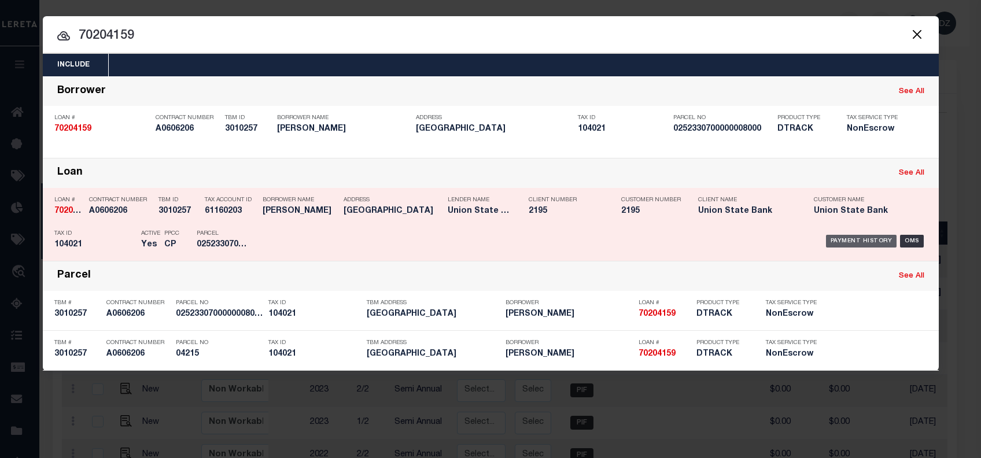
click at [843, 241] on div "Payment History" at bounding box center [861, 241] width 71 height 13
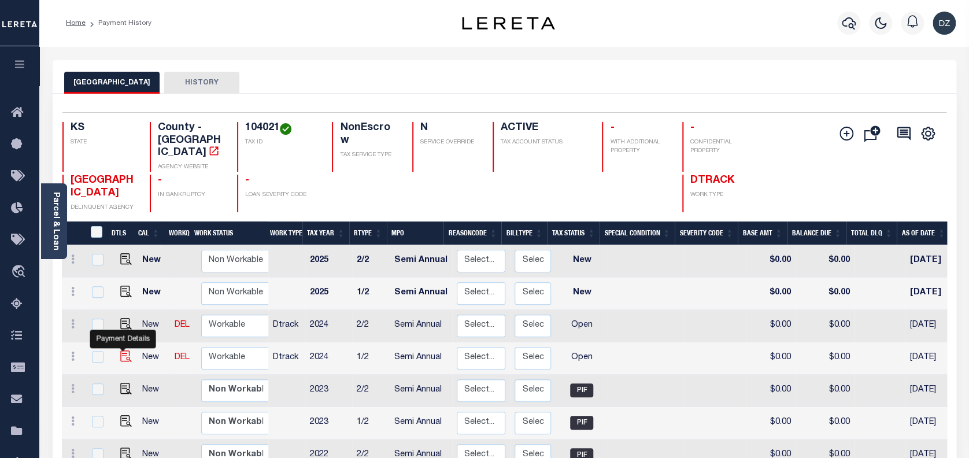
click at [120, 350] on img "" at bounding box center [126, 356] width 12 height 12
checkbox input "true"
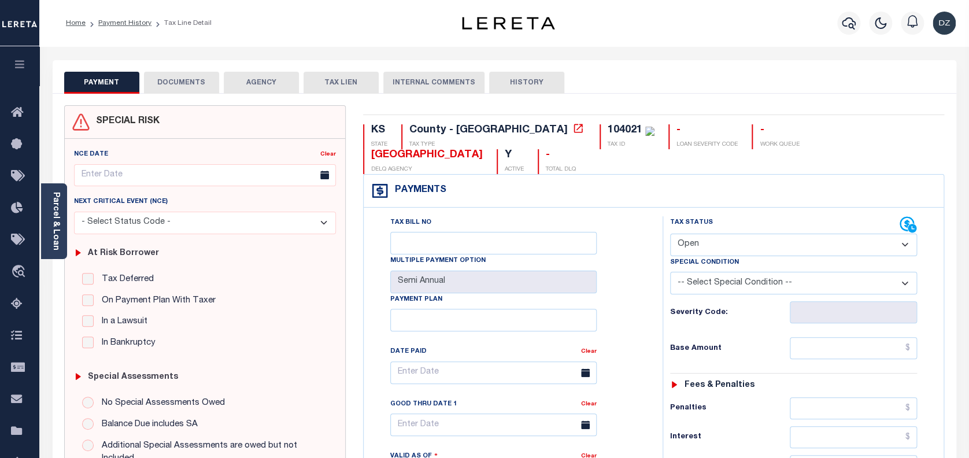
click at [703, 234] on select "- Select Status Code - Open Due/Unpaid Paid Incomplete No Tax Due Internal Refu…" at bounding box center [793, 245] width 247 height 23
select select "PYD"
click at [670, 234] on select "- Select Status Code - Open Due/Unpaid Paid Incomplete No Tax Due Internal Refu…" at bounding box center [793, 245] width 247 height 23
type input "[DATE]"
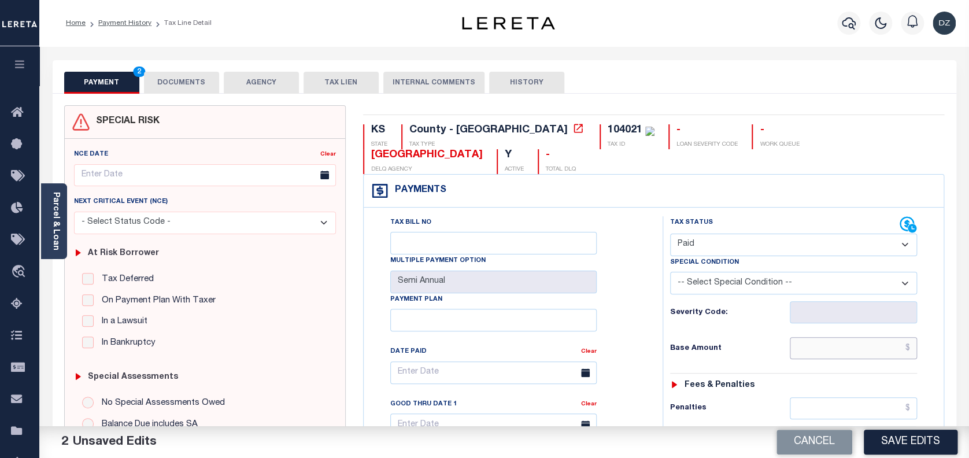
click at [829, 337] on input "text" at bounding box center [854, 348] width 128 height 22
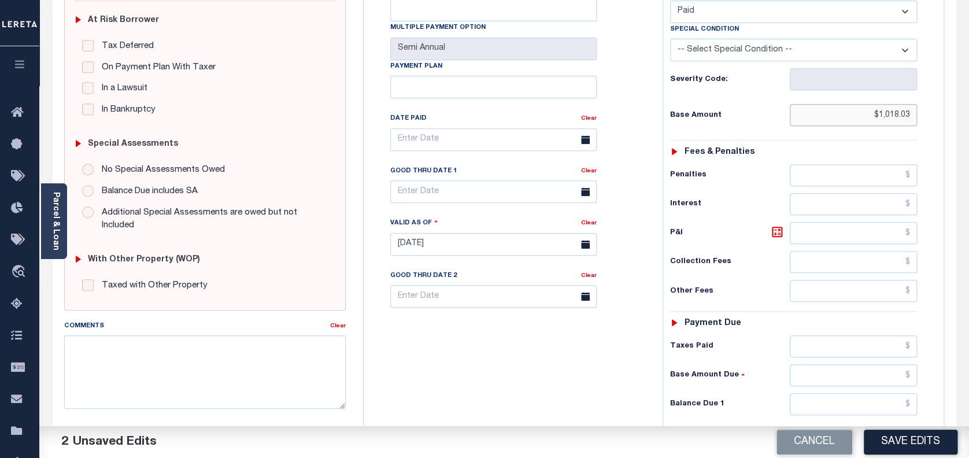
scroll to position [308, 0]
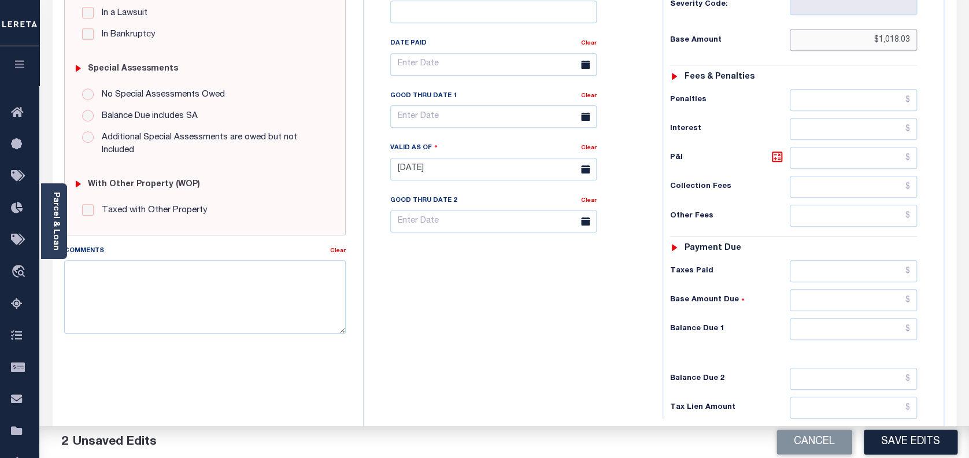
type input "$1,018.03"
click at [851, 318] on input "text" at bounding box center [854, 329] width 128 height 22
type input "$0.00"
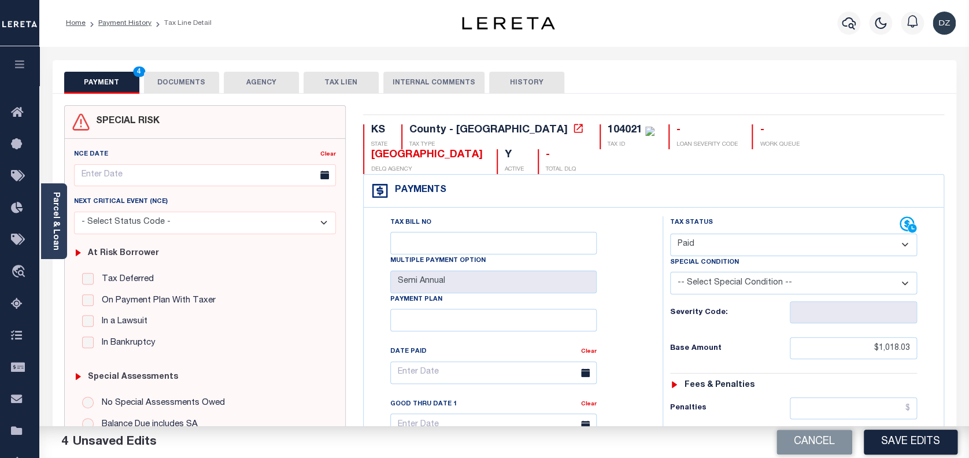
scroll to position [231, 0]
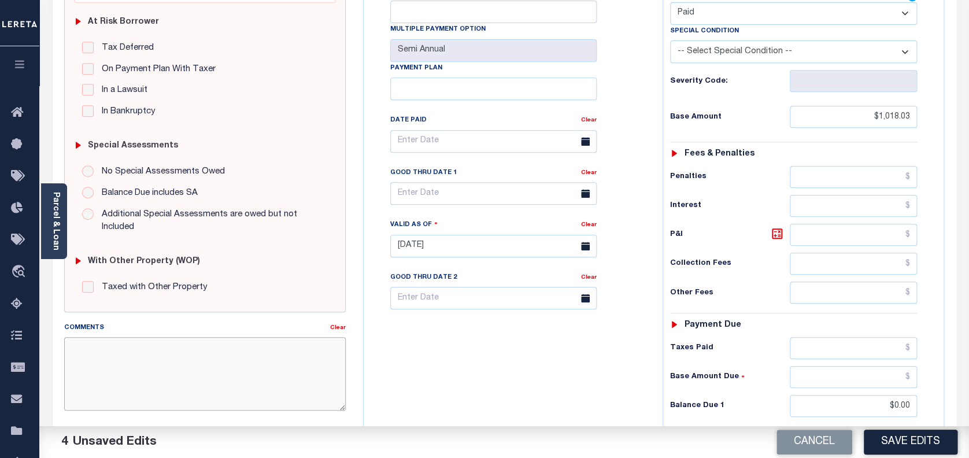
click at [208, 355] on textarea "Comments" at bounding box center [205, 373] width 282 height 73
paste textarea "per the tax collector tresca the taxes are piad in full-DZK"
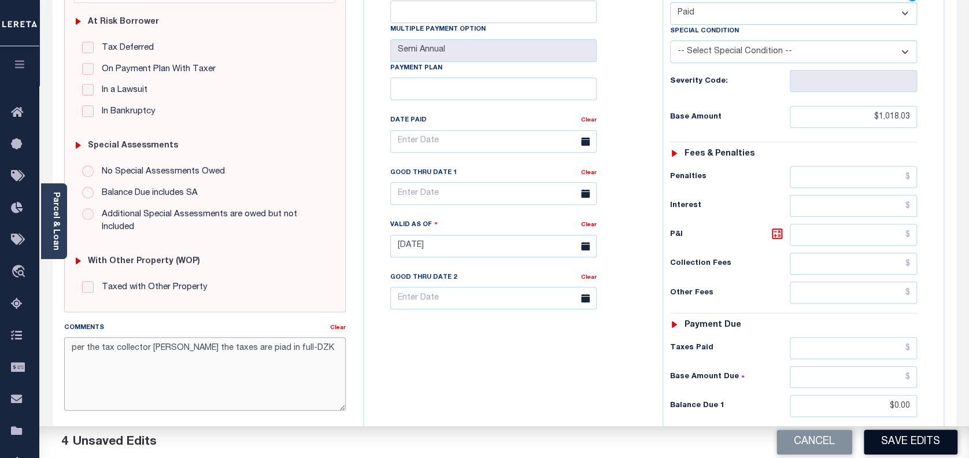
type textarea "per the tax collector [PERSON_NAME] the taxes are piad in full-DZK"
click at [902, 453] on button "Save Edits" at bounding box center [911, 442] width 94 height 25
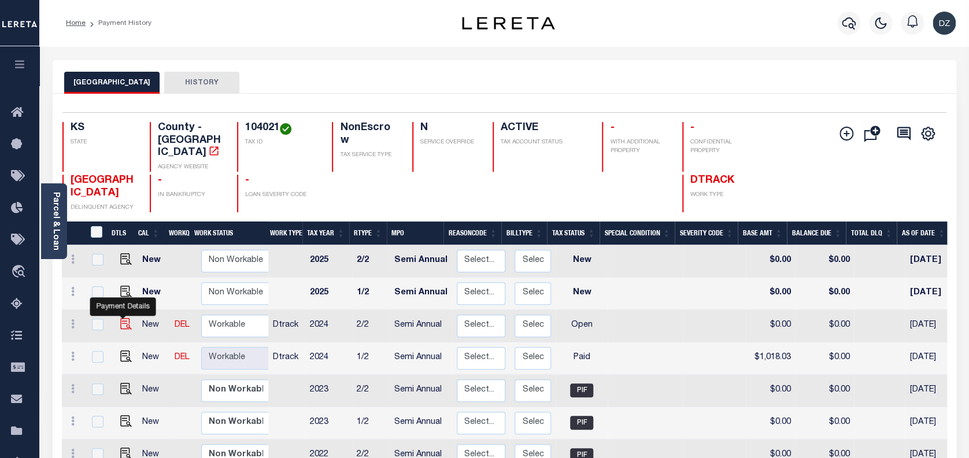
click at [125, 318] on img "" at bounding box center [126, 324] width 12 height 12
checkbox input "true"
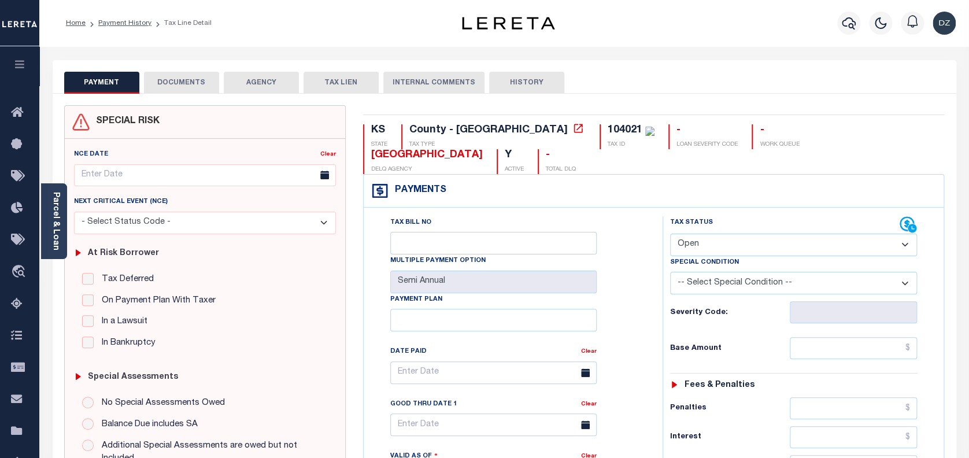
click at [696, 234] on select "- Select Status Code - Open Due/Unpaid Paid Incomplete No Tax Due Internal Refu…" at bounding box center [793, 245] width 247 height 23
select select "PYD"
click at [670, 234] on select "- Select Status Code - Open Due/Unpaid Paid Incomplete No Tax Due Internal Refu…" at bounding box center [793, 245] width 247 height 23
type input "[DATE]"
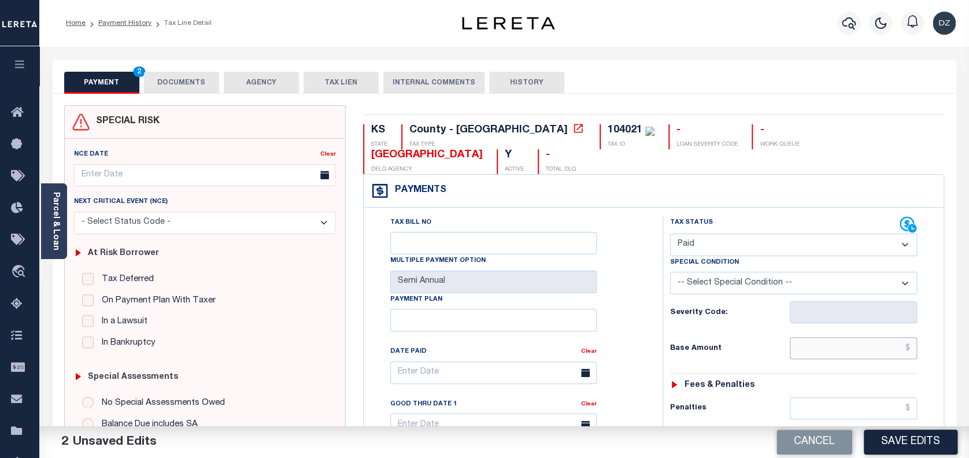
click at [830, 337] on input "text" at bounding box center [854, 348] width 128 height 22
type input "$1,018.03"
type input "$0.00"
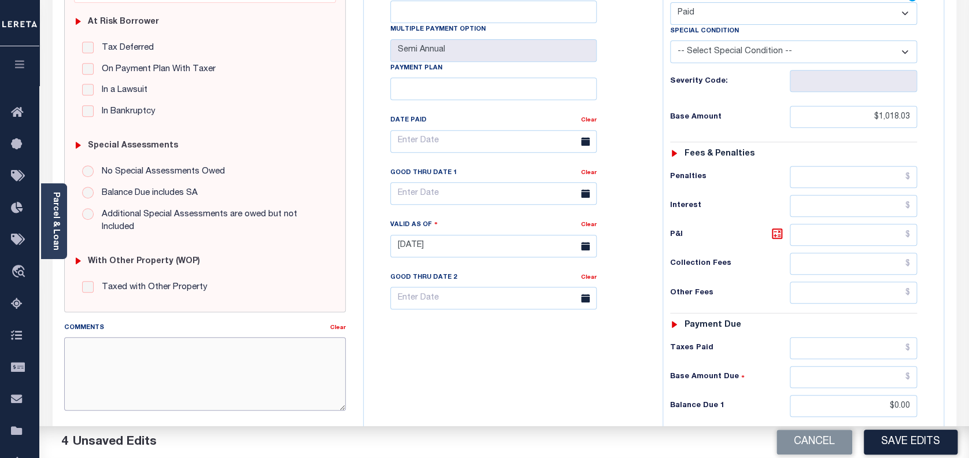
paste textarea "per the tax collector tresca the taxes are piad in full-DZK"
click at [286, 360] on textarea "Comments" at bounding box center [205, 373] width 282 height 73
type textarea "per the tax collector tresca the taxes are piad in full-DZK"
click at [892, 443] on button "Save Edits" at bounding box center [911, 442] width 94 height 25
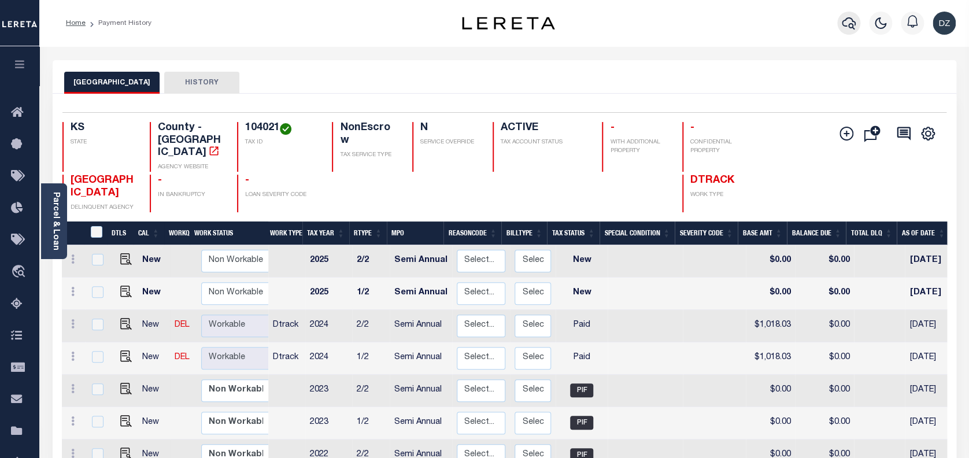
click at [851, 23] on icon "button" at bounding box center [849, 23] width 14 height 14
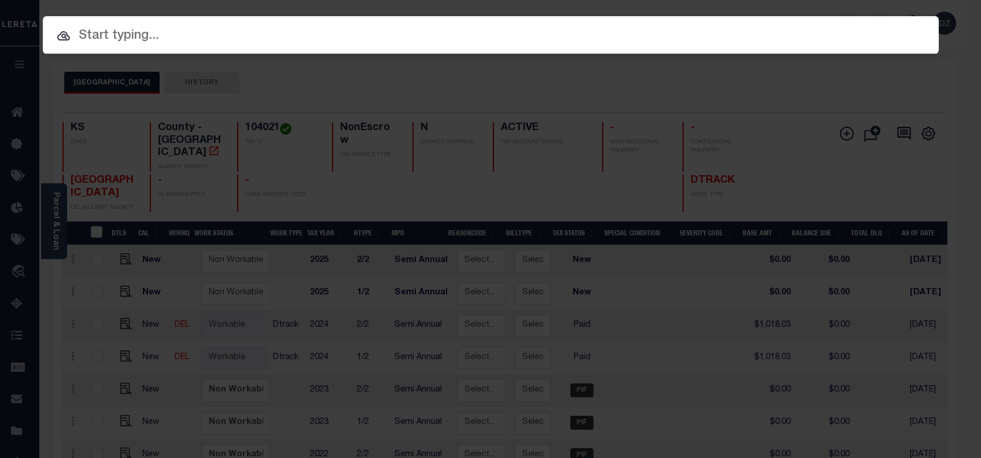
paste input "69443837"
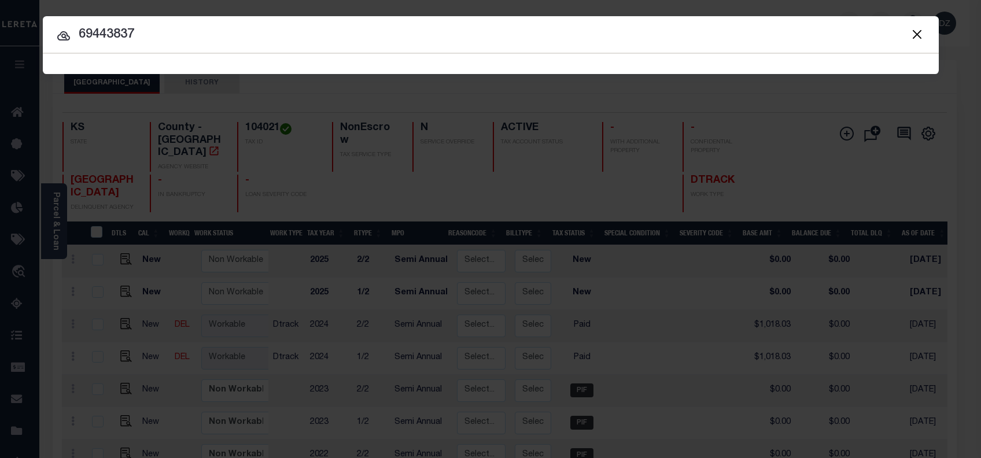
type input "69443837"
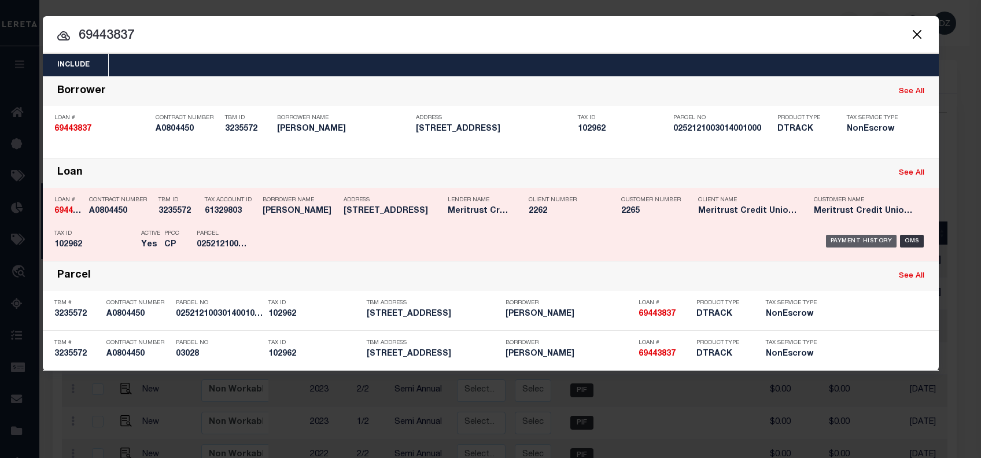
click at [845, 235] on div "Payment History" at bounding box center [861, 241] width 71 height 13
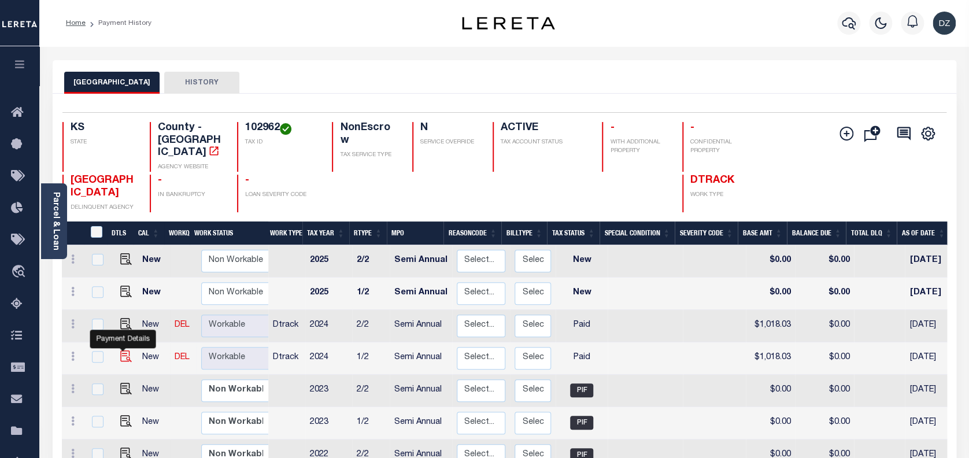
click at [121, 350] on img "" at bounding box center [126, 356] width 12 height 12
checkbox input "true"
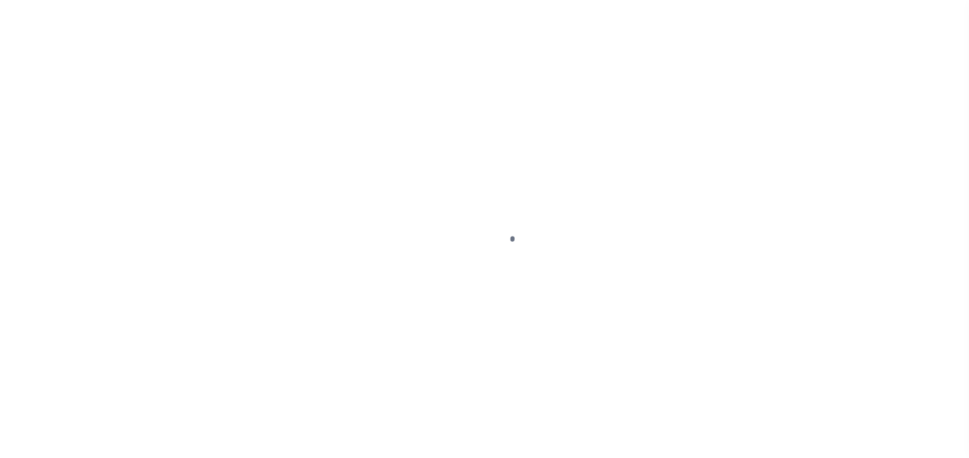
select select "PYD"
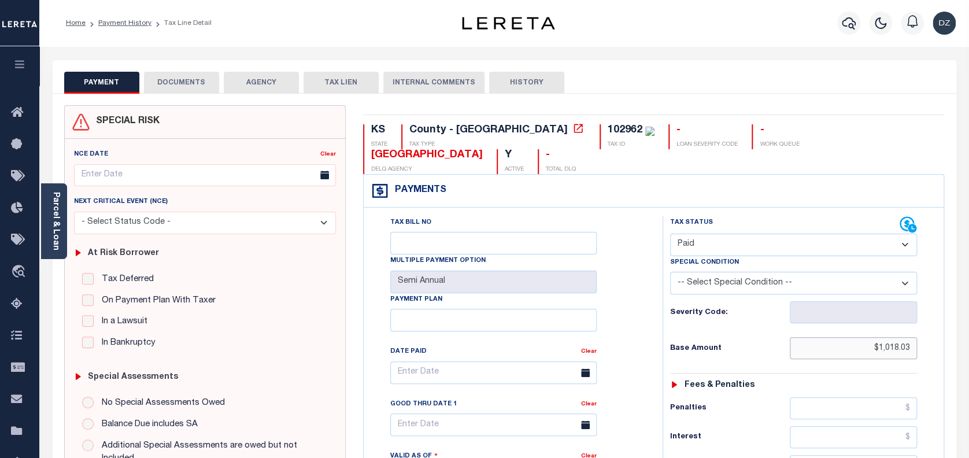
drag, startPoint x: 911, startPoint y: 327, endPoint x: 858, endPoint y: 322, distance: 53.5
click at [858, 337] on input "$1,018.03" at bounding box center [854, 348] width 128 height 22
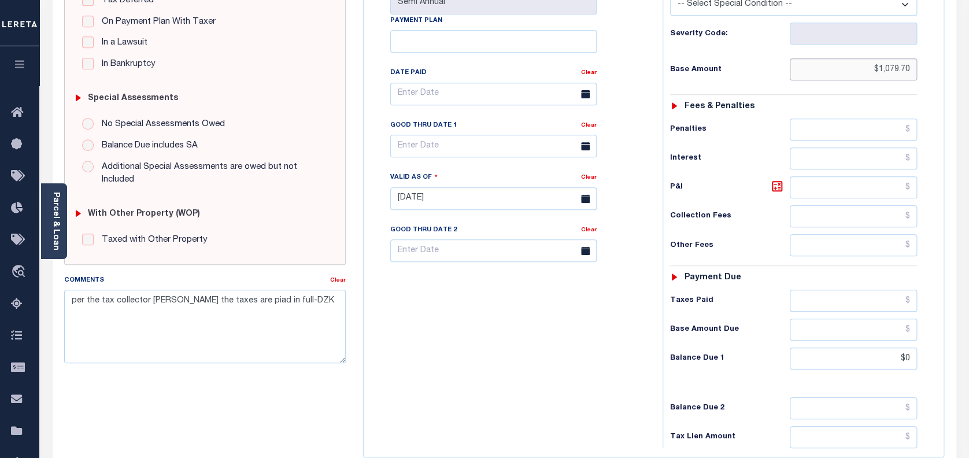
scroll to position [308, 0]
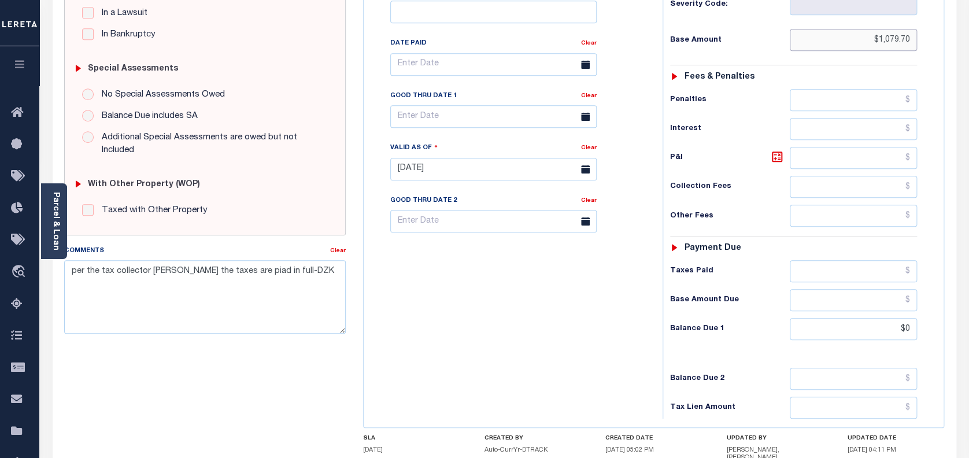
type input "$1,079.70"
click at [914, 318] on input "$0" at bounding box center [854, 329] width 128 height 22
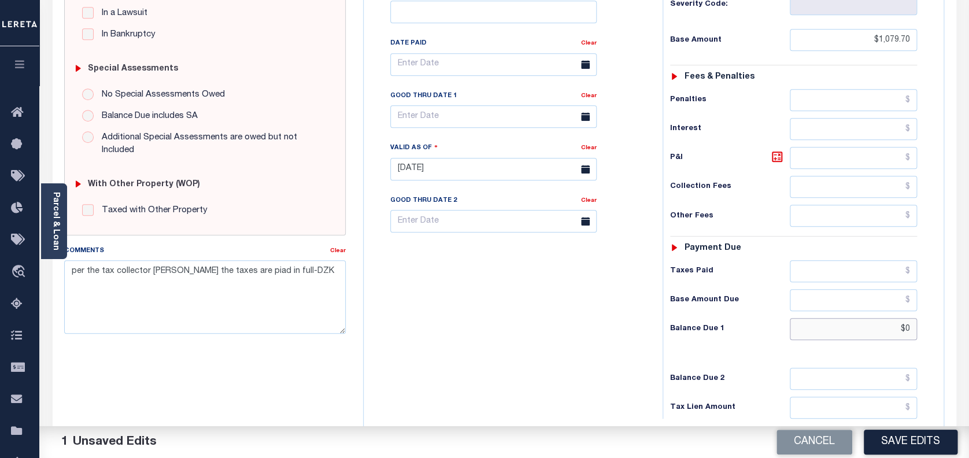
type input "$0.00"
click at [910, 441] on button "Save Edits" at bounding box center [911, 442] width 94 height 25
checkbox input "false"
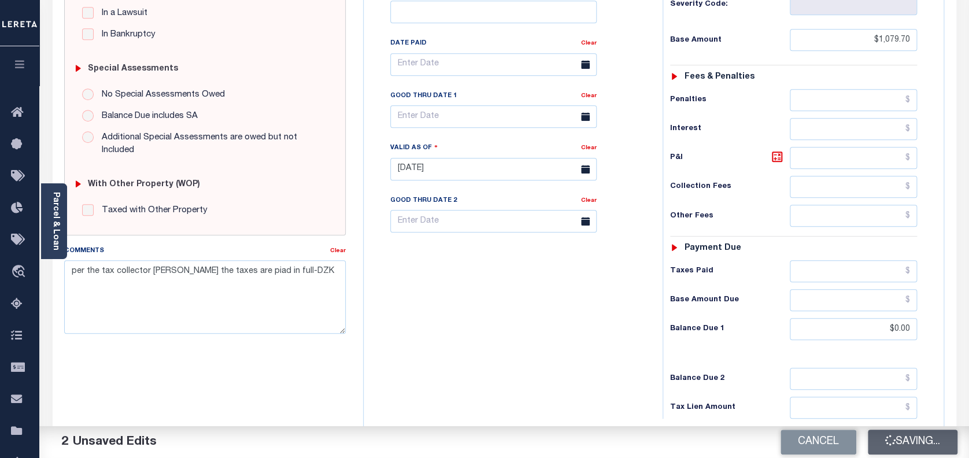
checkbox input "false"
type input "$1,079.7"
type input "$0"
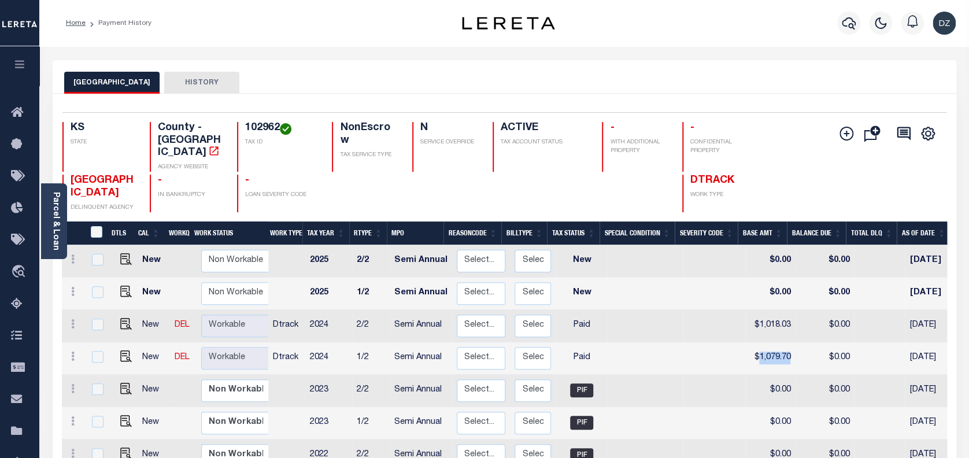
drag, startPoint x: 782, startPoint y: 348, endPoint x: 749, endPoint y: 342, distance: 32.8
click at [749, 342] on td "$1,079.70" at bounding box center [770, 358] width 49 height 32
checkbox input "true"
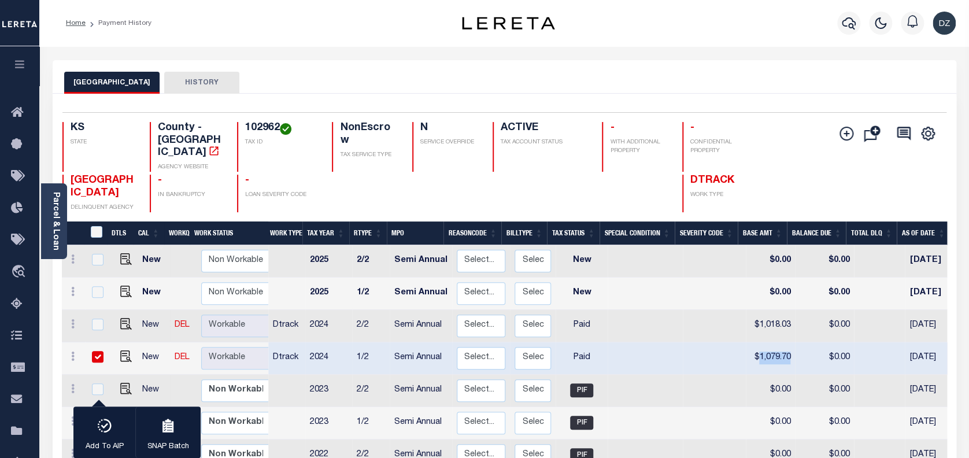
copy td "1,079.70"
click at [120, 318] on img at bounding box center [126, 324] width 12 height 12
checkbox input "true"
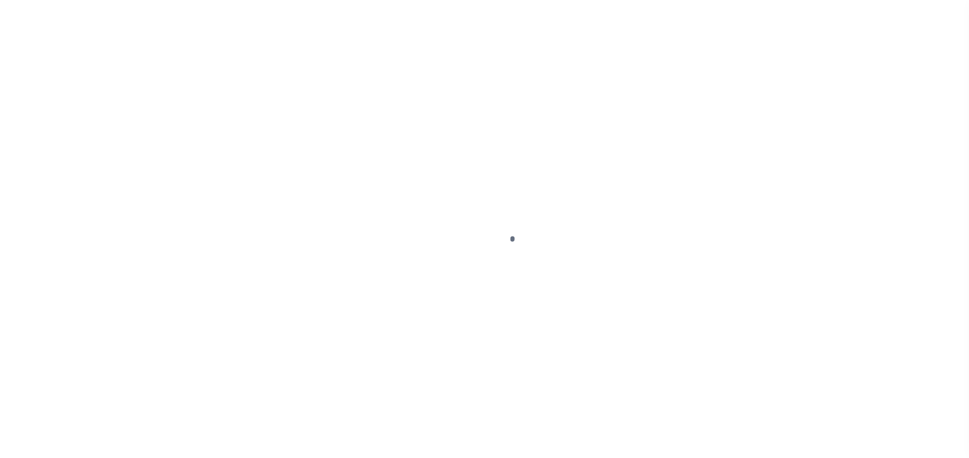
select select "PYD"
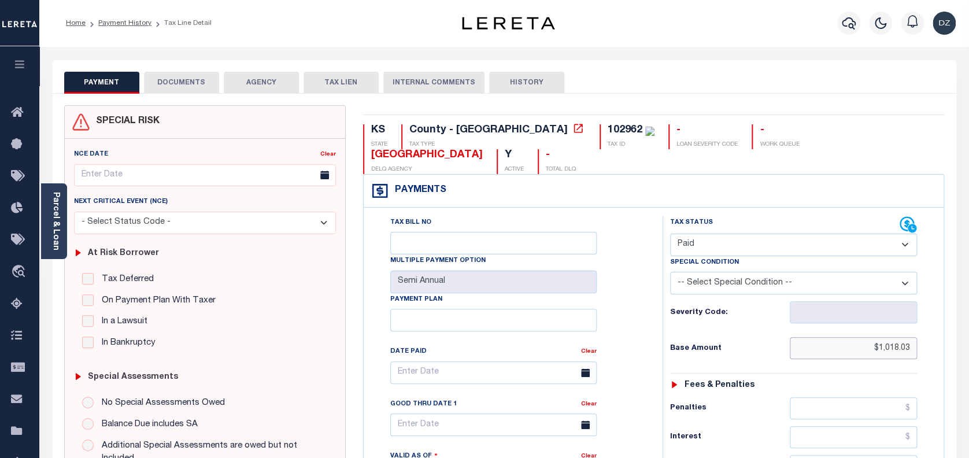
drag, startPoint x: 913, startPoint y: 326, endPoint x: 875, endPoint y: 319, distance: 38.1
click at [875, 337] on input "$1,018.03" at bounding box center [854, 348] width 128 height 22
paste input "1,079.70"
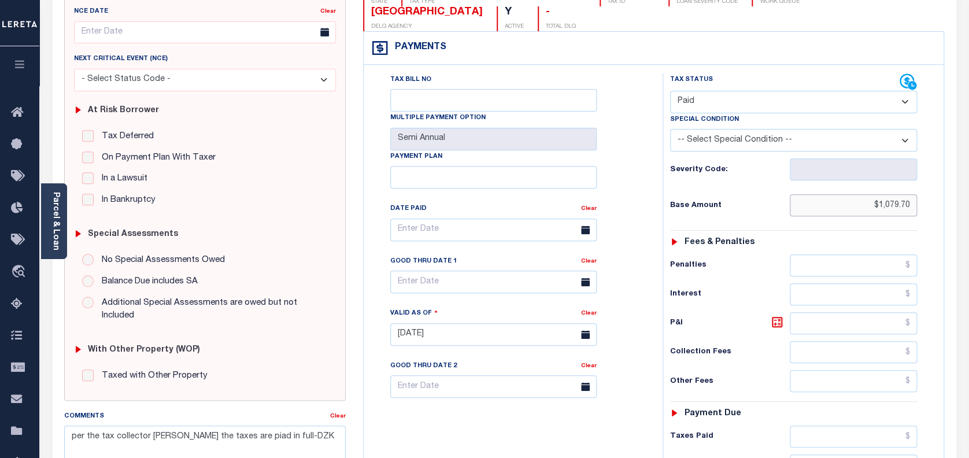
scroll to position [231, 0]
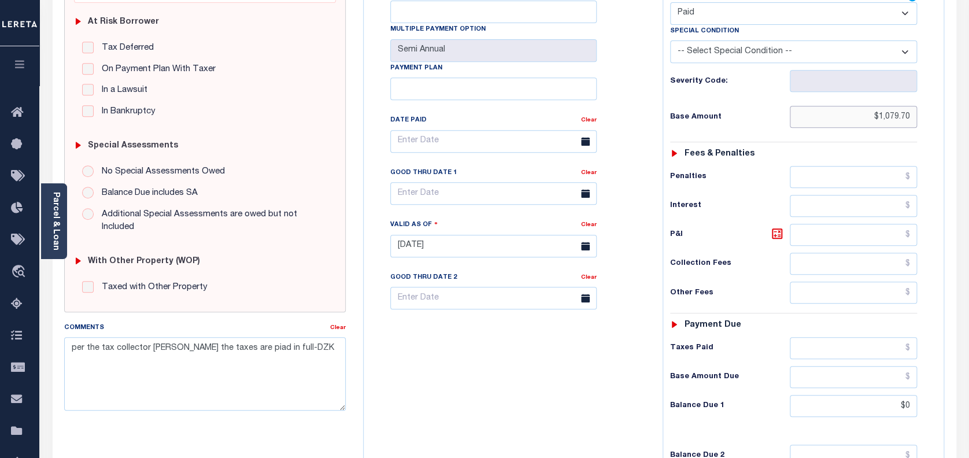
type input "$1,079.70"
click at [917, 376] on div "Tax Status Status - Select Status Code -" at bounding box center [798, 240] width 270 height 511
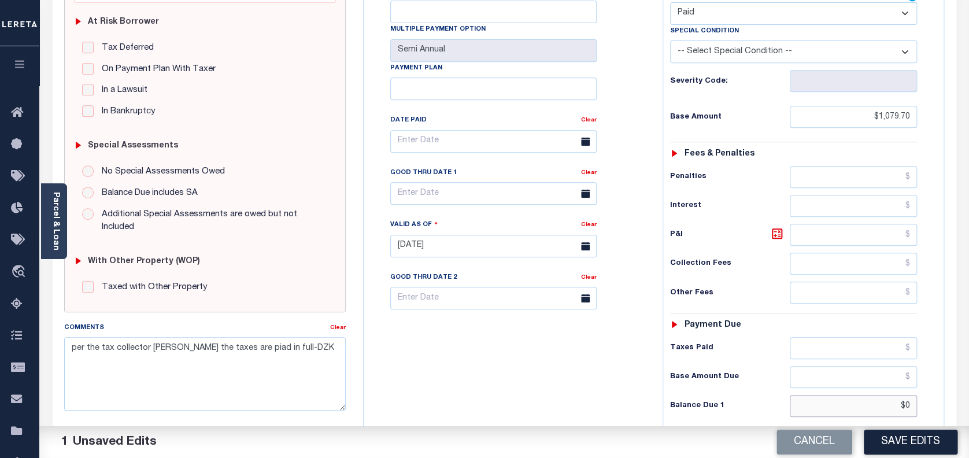
click at [914, 395] on input "$0" at bounding box center [854, 406] width 128 height 22
type input "$0.00"
click at [897, 435] on button "Save Edits" at bounding box center [911, 442] width 94 height 25
